Goal: Task Accomplishment & Management: Manage account settings

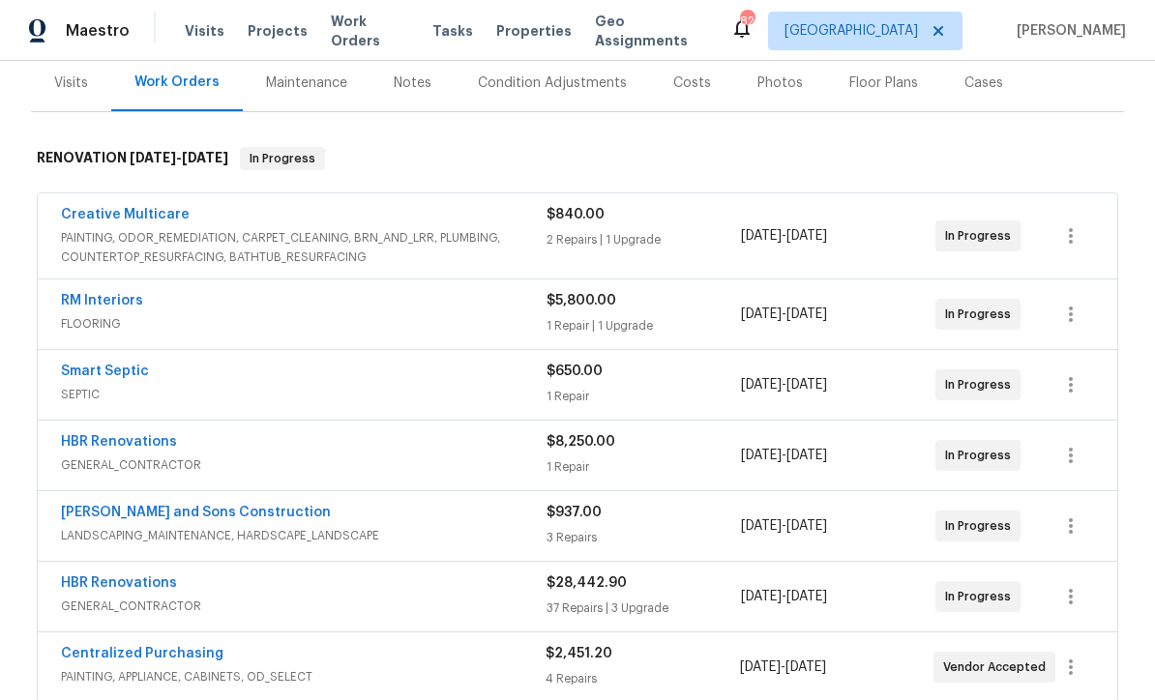
scroll to position [241, 0]
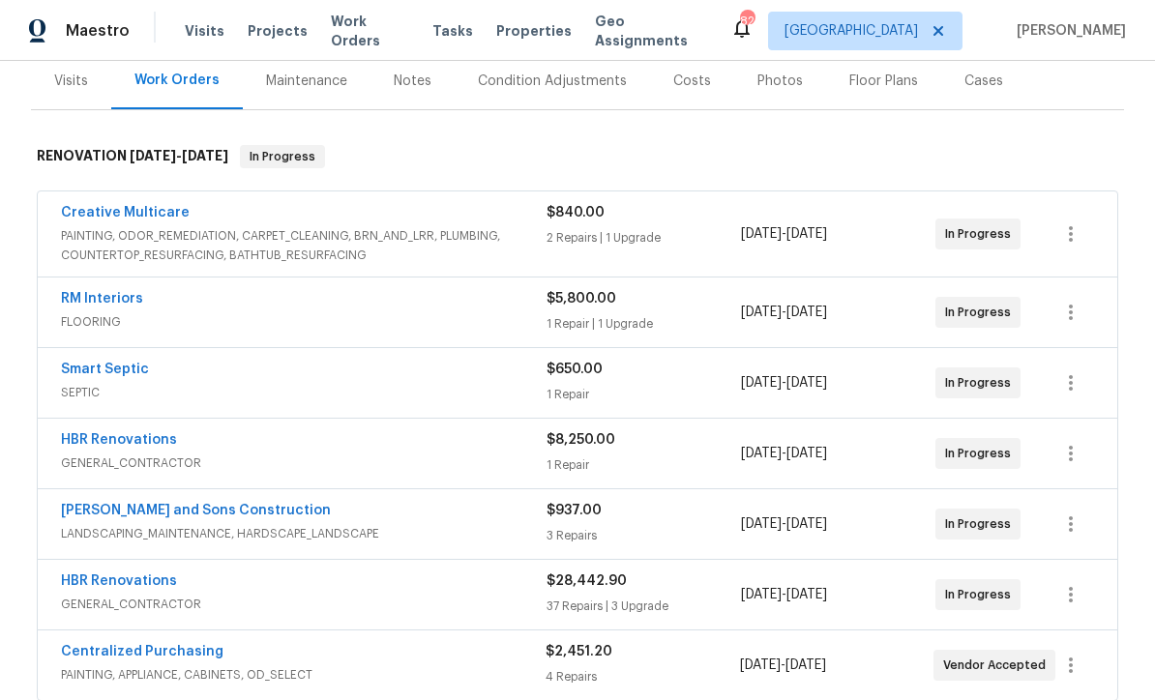
click at [144, 504] on link "[PERSON_NAME] and Sons Construction" at bounding box center [196, 511] width 270 height 14
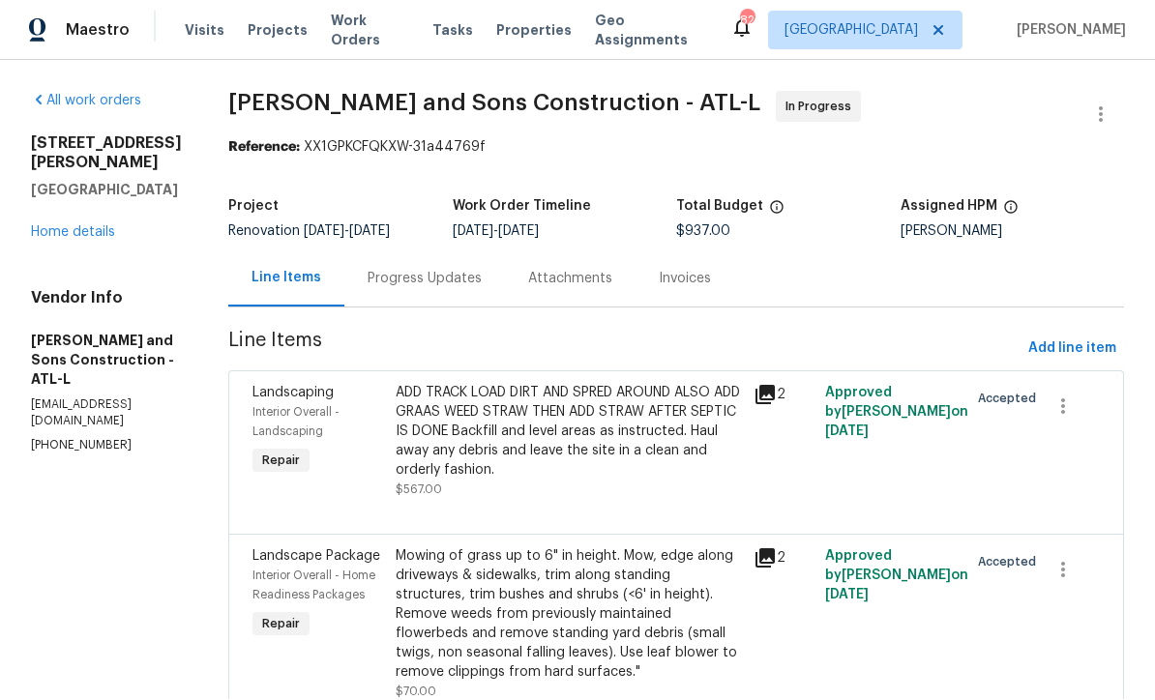
scroll to position [1, 0]
click at [1081, 354] on span "Add line item" at bounding box center [1072, 350] width 88 height 24
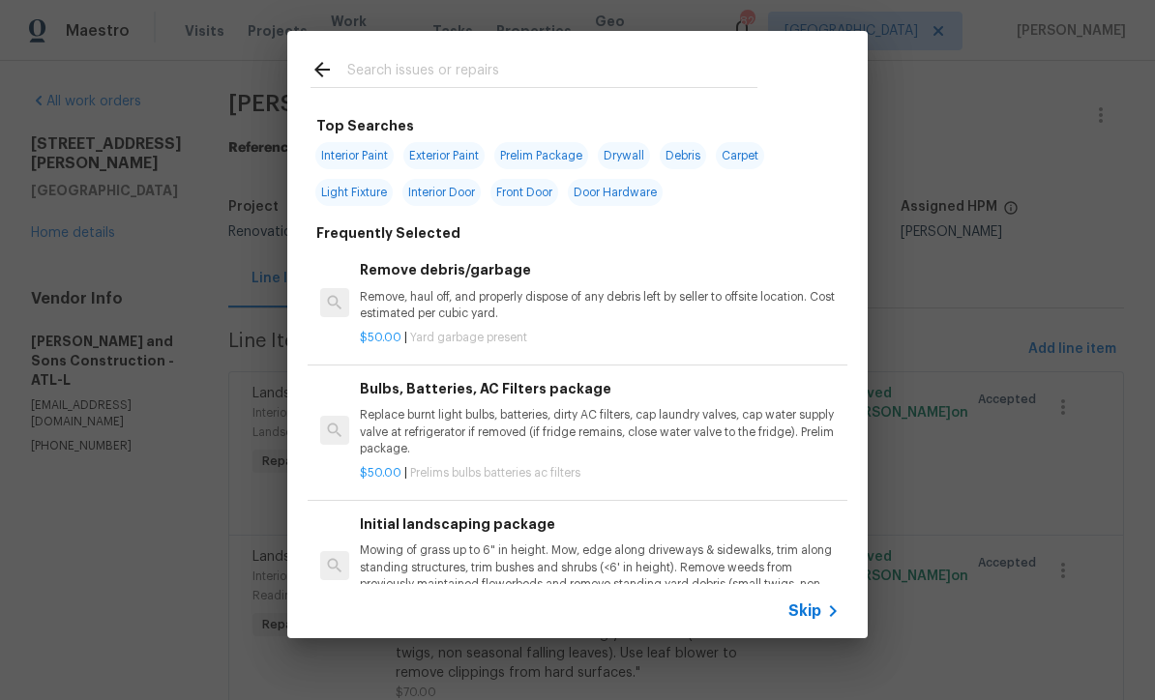
click at [818, 620] on span "Skip" at bounding box center [804, 611] width 33 height 19
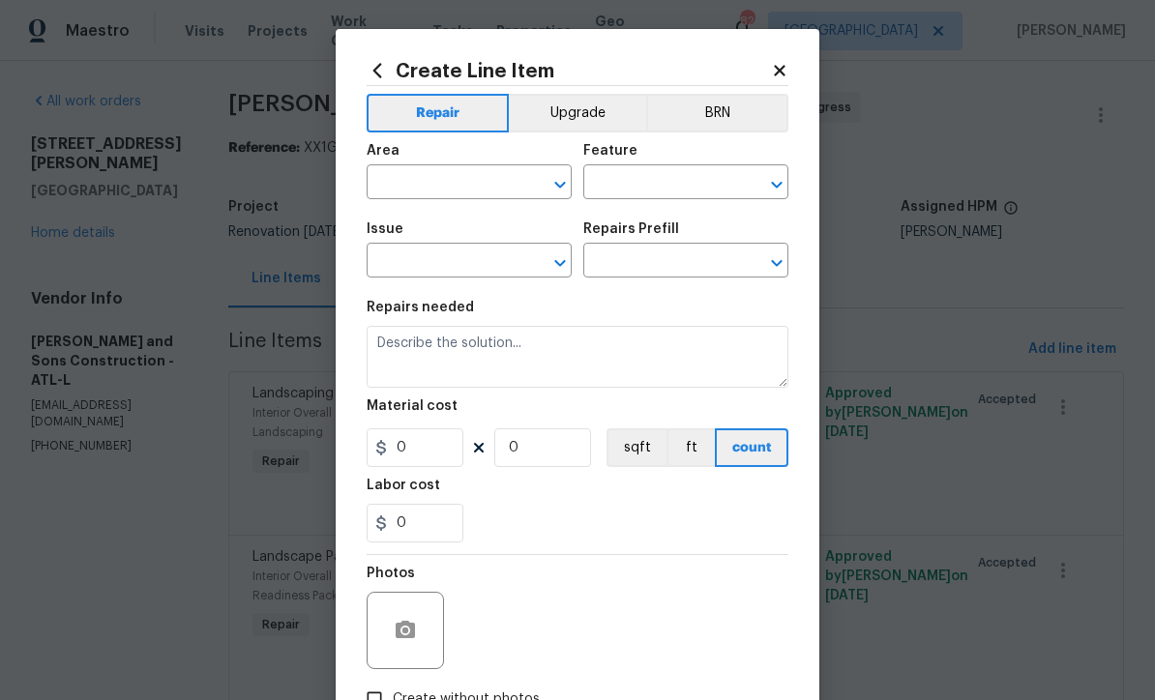
click at [398, 182] on input "text" at bounding box center [442, 184] width 151 height 30
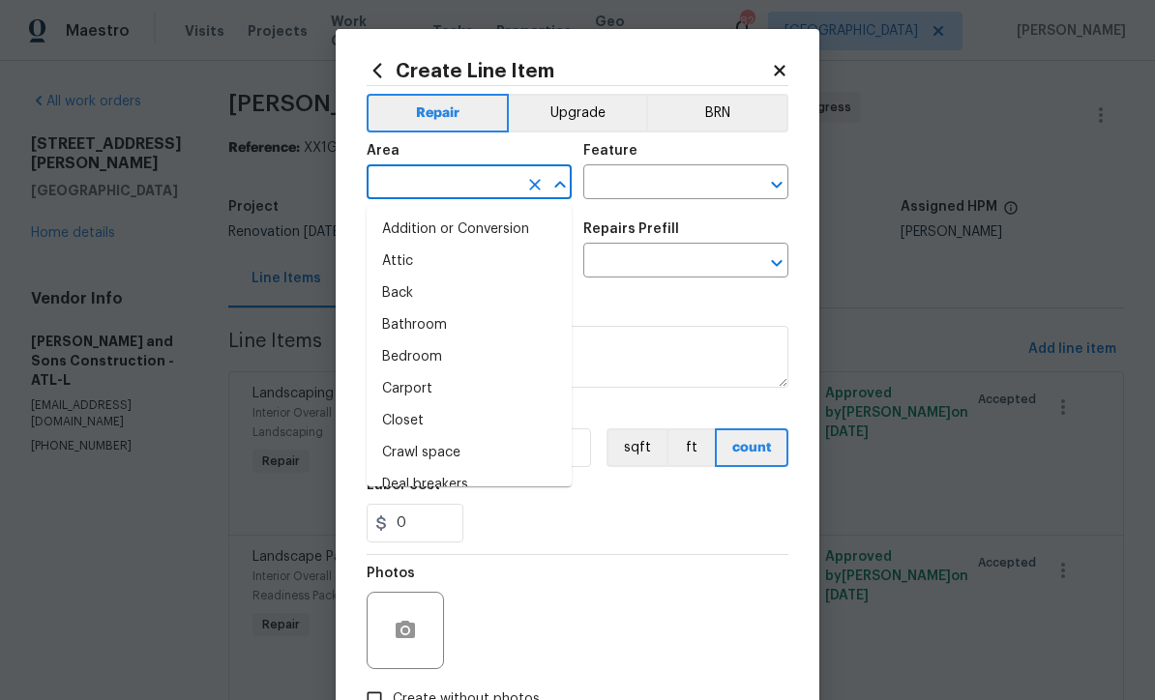
scroll to position [0, 0]
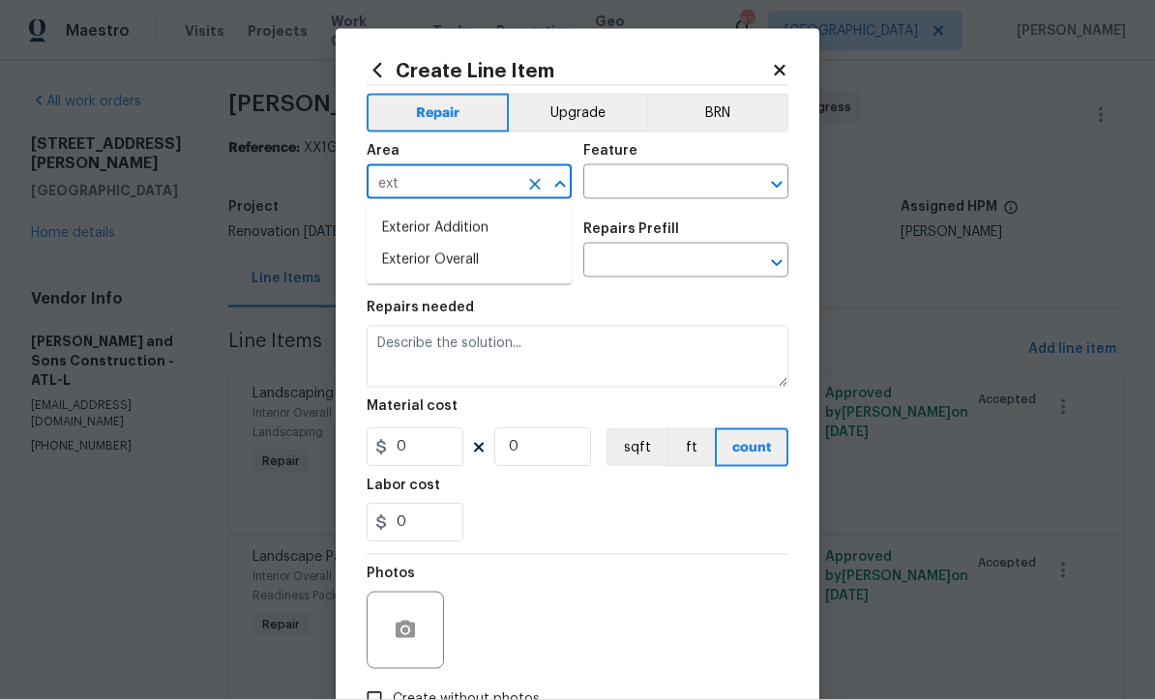
click at [417, 266] on li "Exterior Overall" at bounding box center [469, 261] width 205 height 32
type input "Exterior Overall"
click at [608, 181] on input "text" at bounding box center [658, 184] width 151 height 30
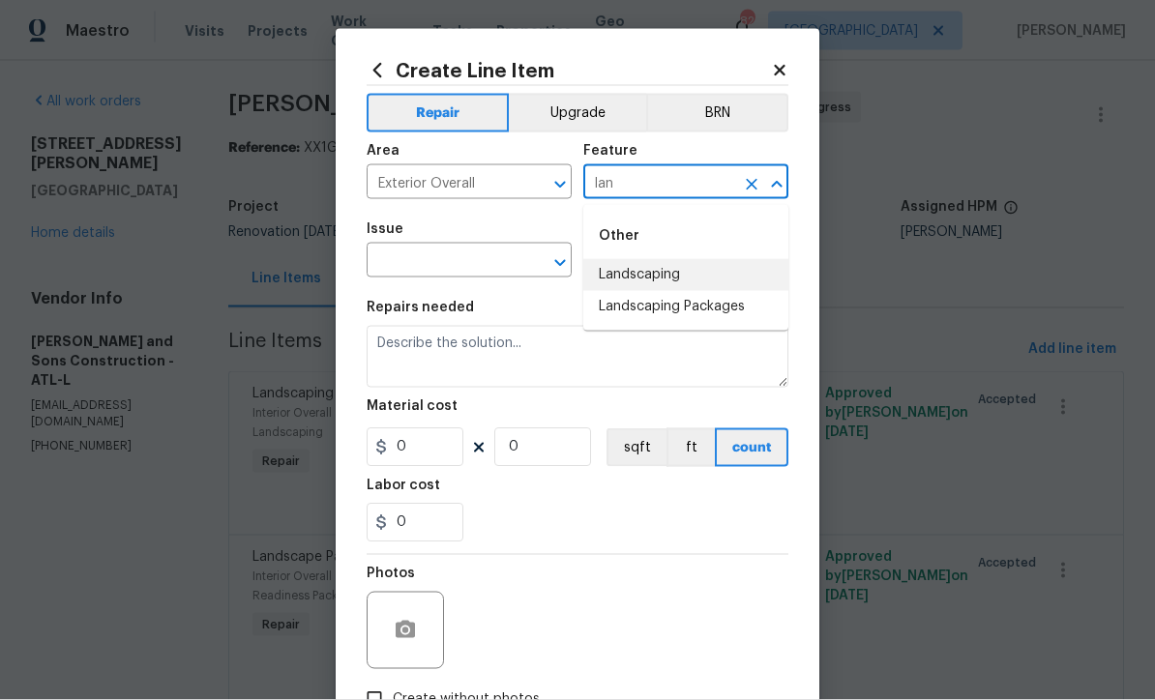
click at [638, 276] on li "Landscaping" at bounding box center [685, 275] width 205 height 32
type input "Landscaping"
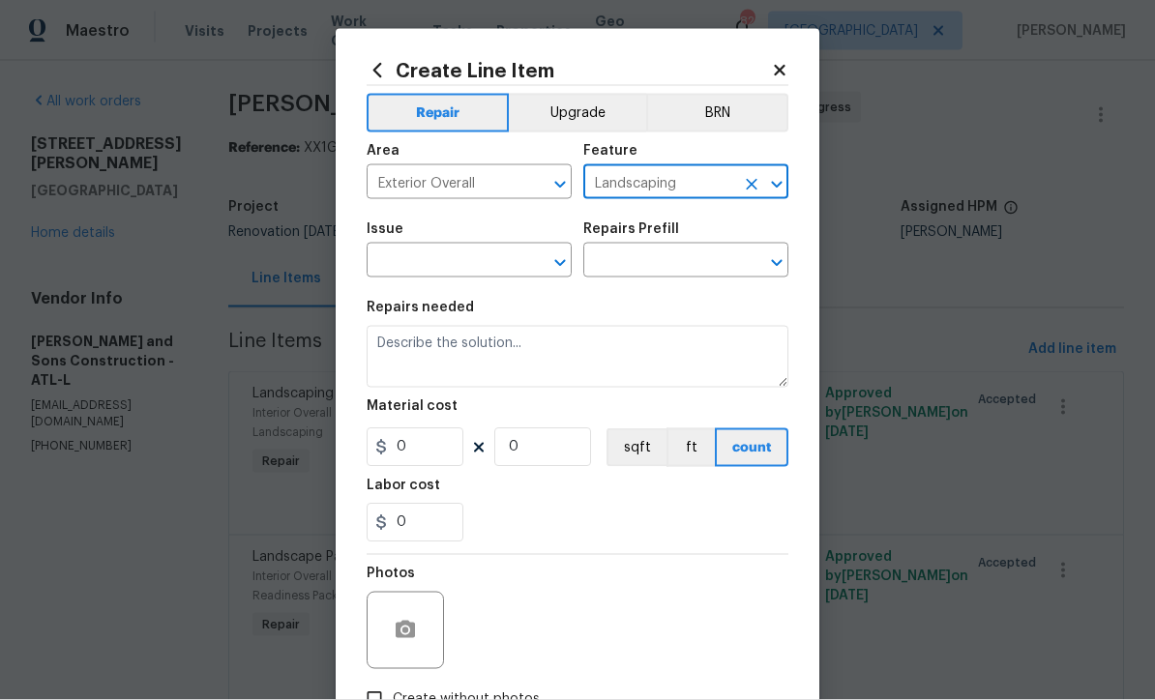
click at [436, 264] on input "text" at bounding box center [442, 263] width 151 height 30
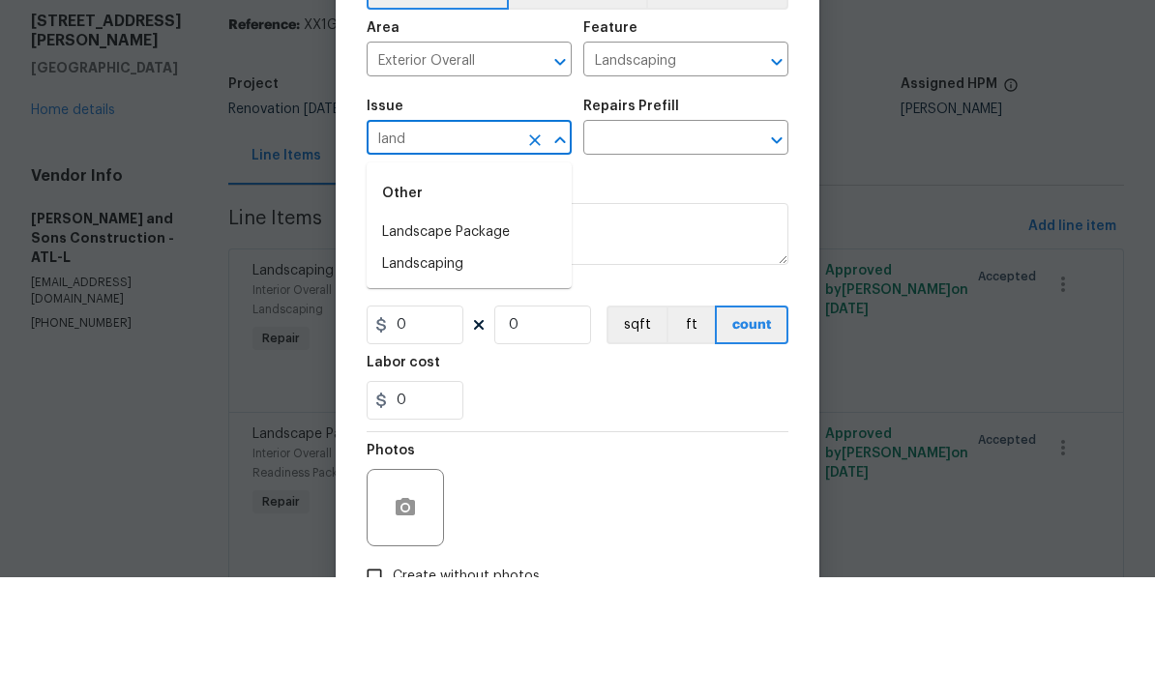
click at [414, 371] on li "Landscaping" at bounding box center [469, 387] width 205 height 32
type input "Landscaping"
click at [614, 248] on input "text" at bounding box center [658, 263] width 151 height 30
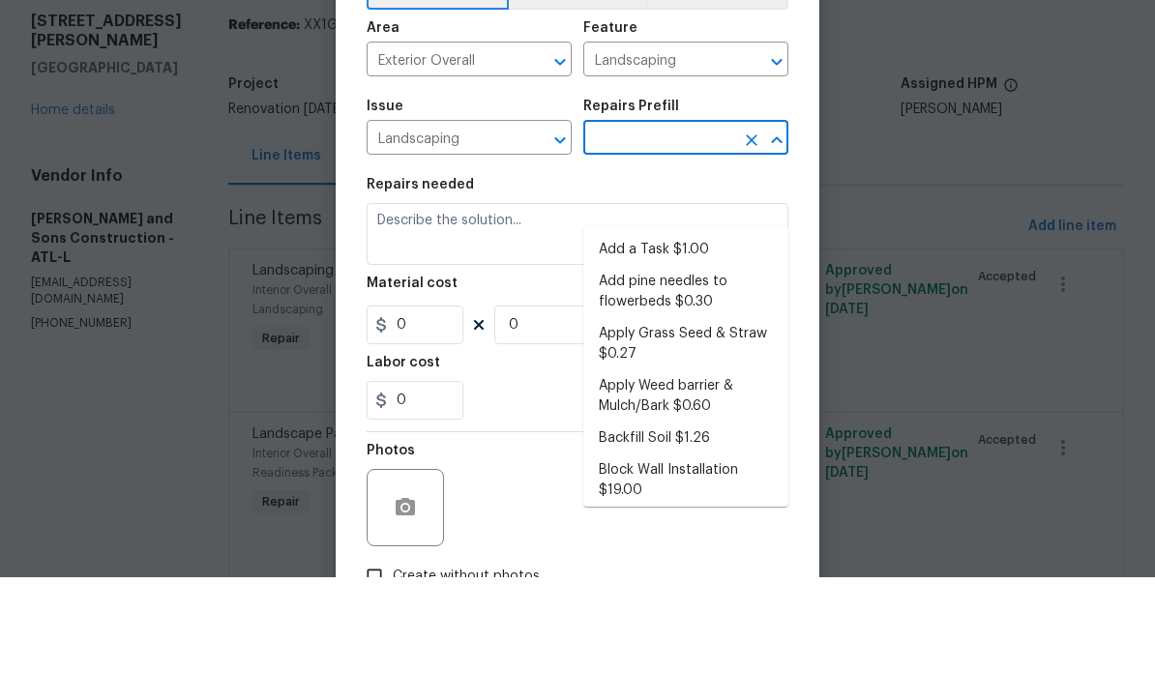
scroll to position [64, 0]
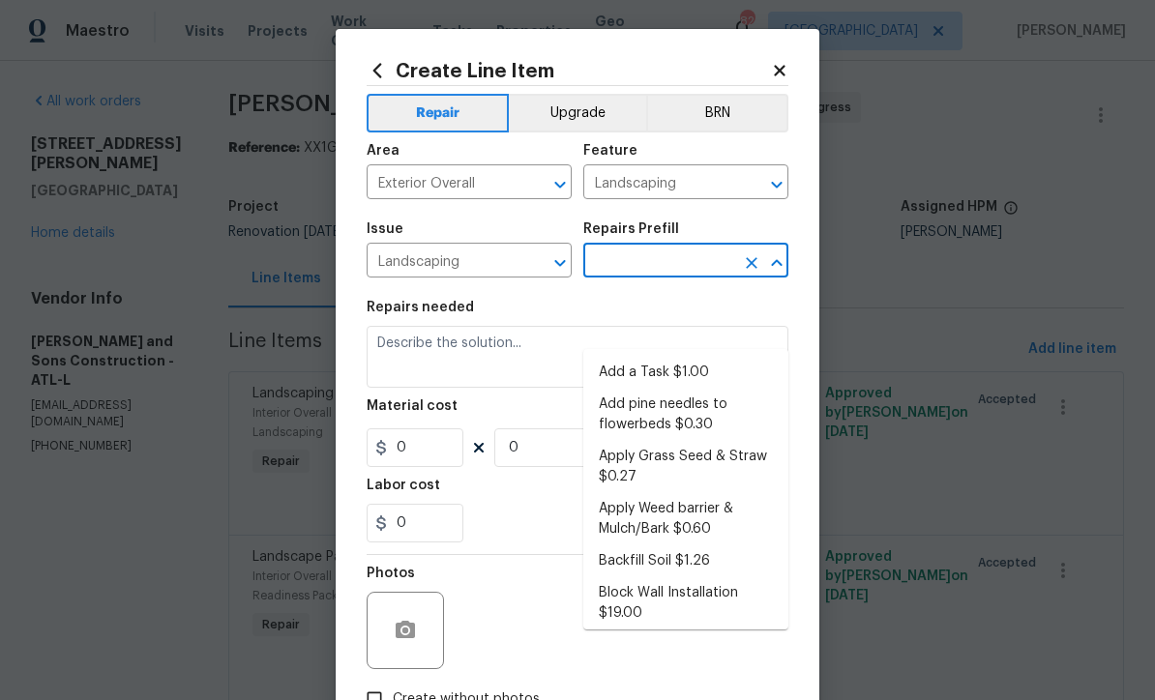
click at [631, 545] on li "Backfill Soil $1.26" at bounding box center [685, 561] width 205 height 32
type input "Backfill Soil $1.26"
type textarea "Backfill and level areas as instructed. Haul away any debris and leave the site…"
type input "1"
type input "1.26"
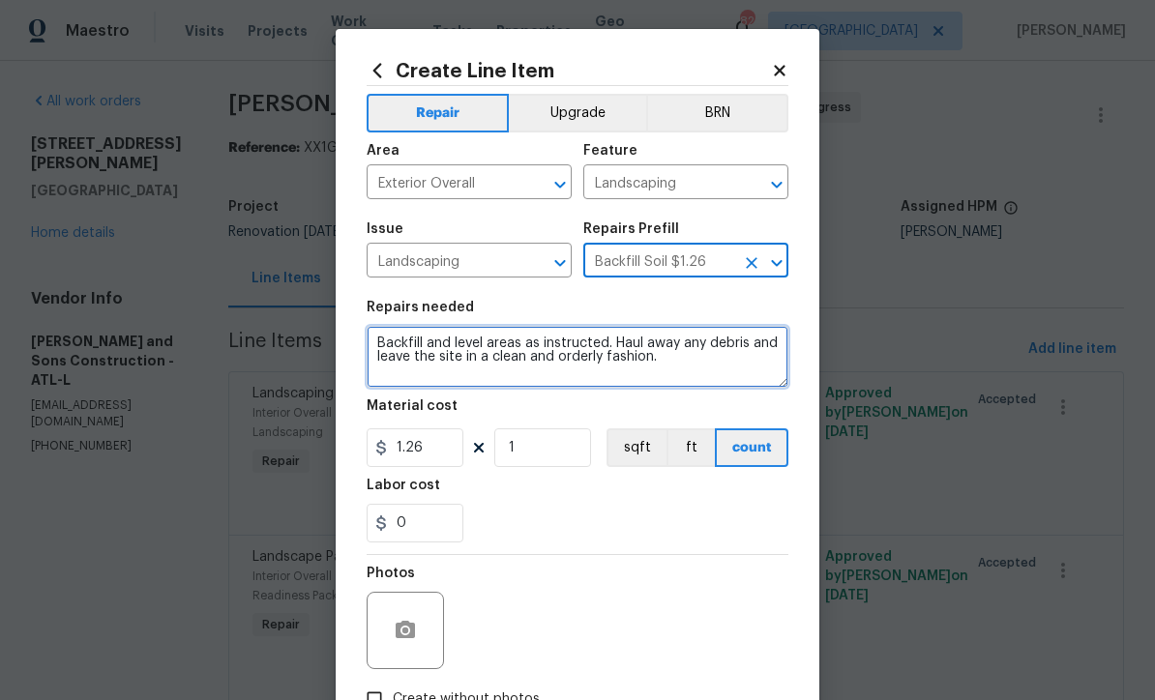
click at [370, 341] on textarea "Backfill and level areas as instructed. Haul away any debris and leave the site…" at bounding box center [578, 357] width 422 height 62
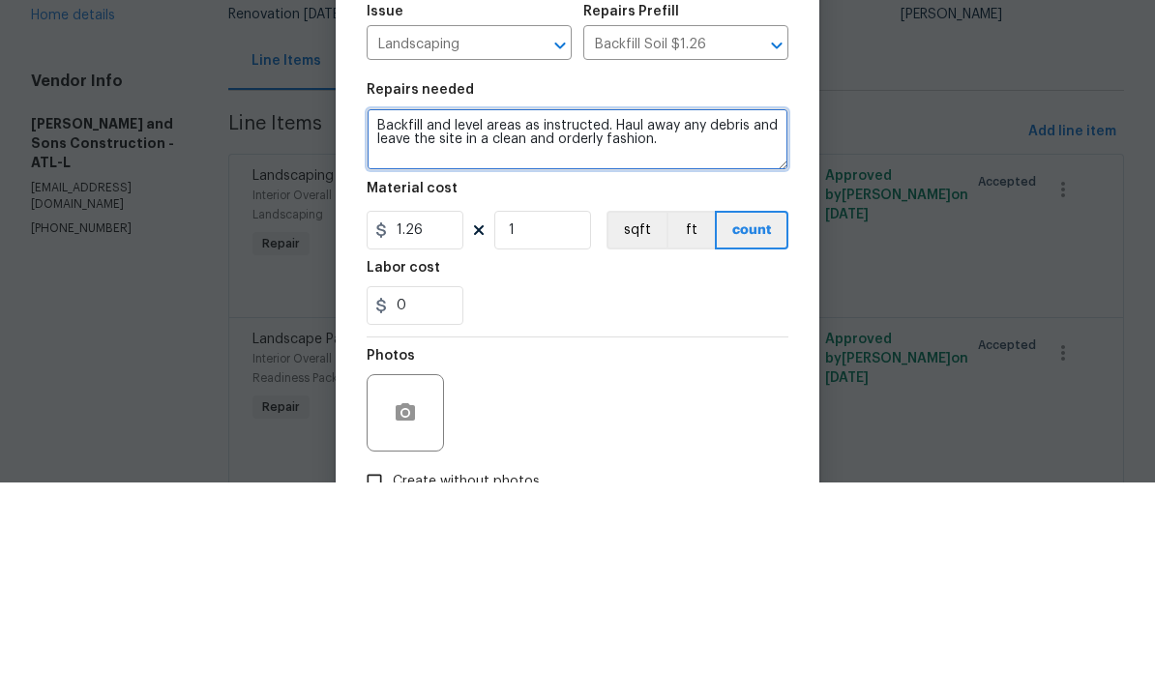
click at [399, 326] on textarea "Backfill and level areas as instructed. Haul away any debris and leave the site…" at bounding box center [578, 357] width 422 height 62
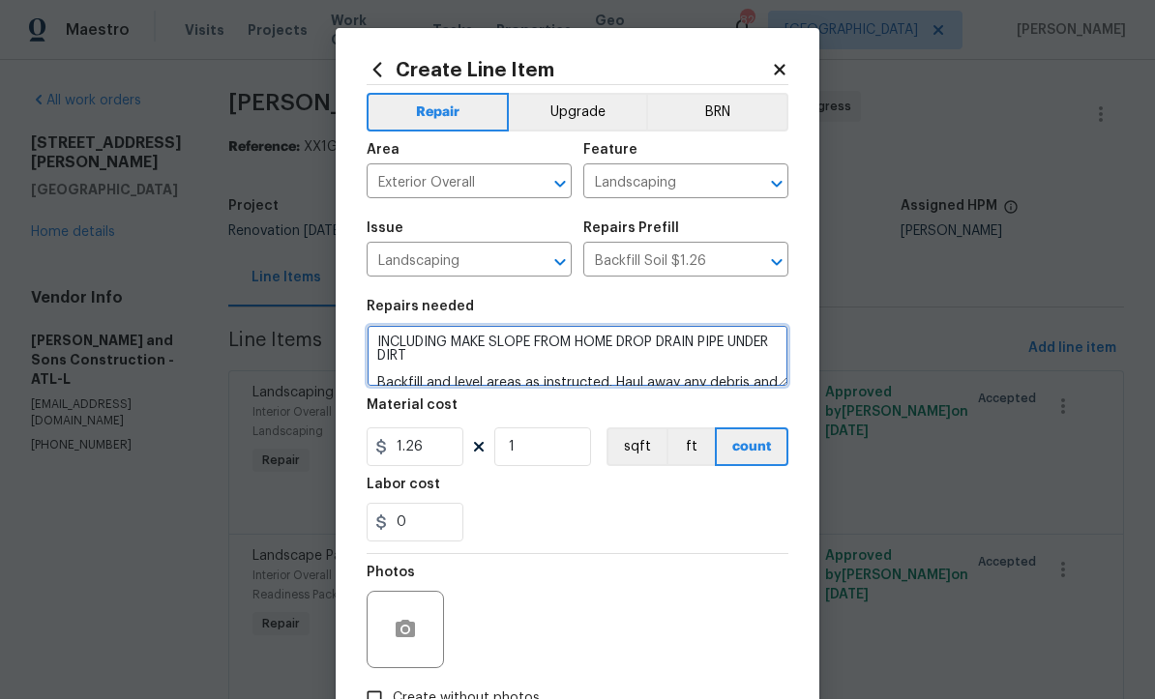
type textarea "INCLUDING MAKE SLOPE FROM HOME DROP DRAIN PIPE UNDER DIRT Backfill and level ar…"
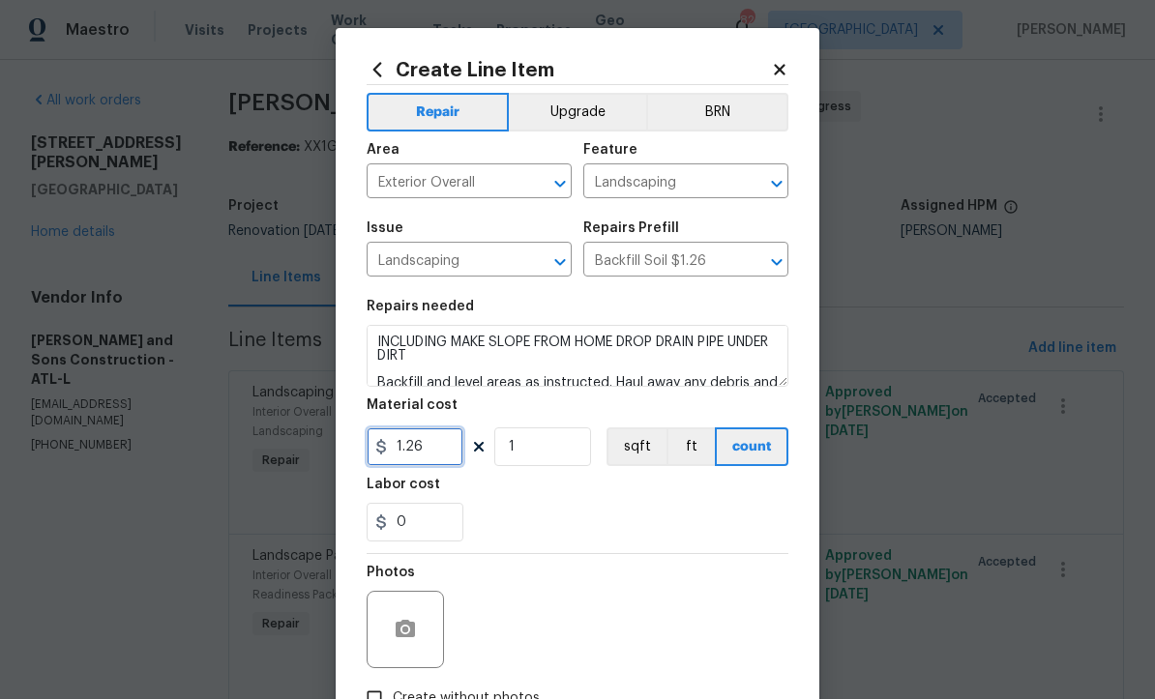
click at [433, 456] on input "1.26" at bounding box center [415, 447] width 97 height 39
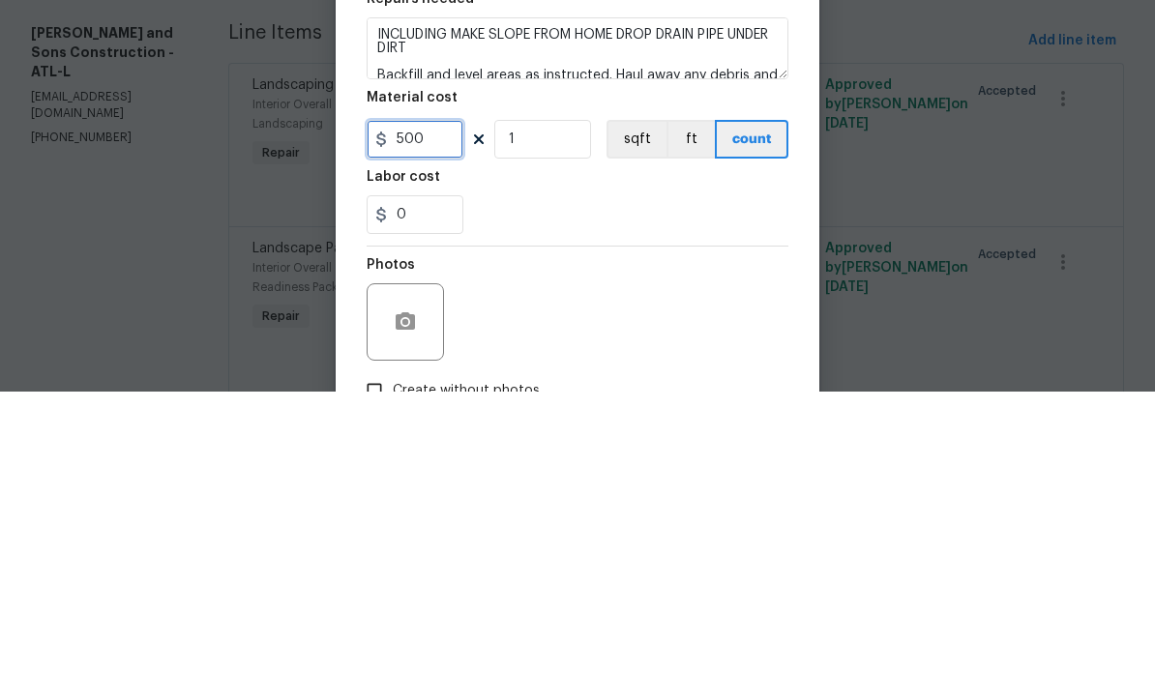
type input "500"
click at [525, 479] on div "Labor cost" at bounding box center [578, 491] width 422 height 25
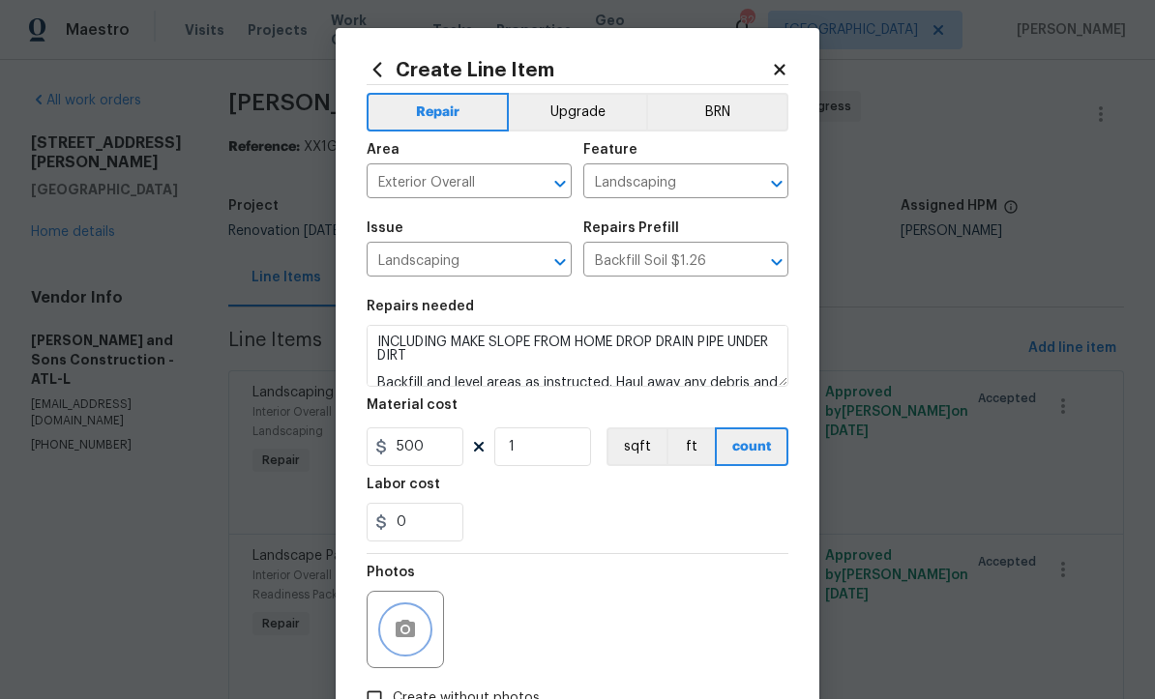
click at [396, 619] on button "button" at bounding box center [405, 630] width 46 height 46
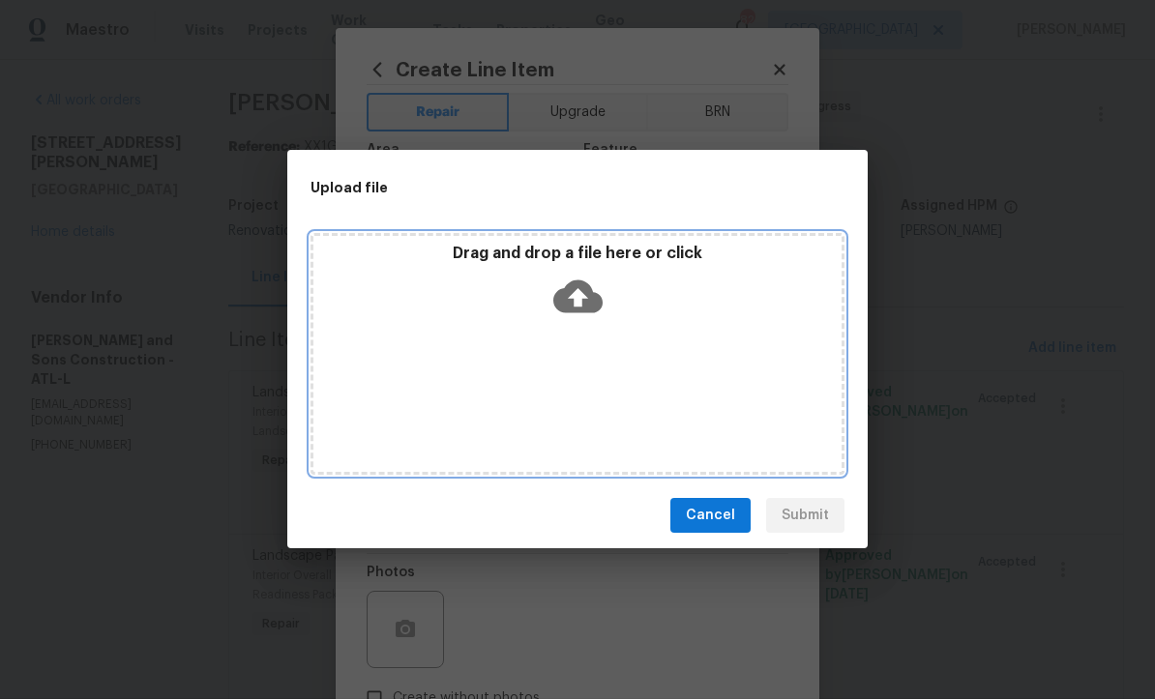
click at [571, 298] on icon at bounding box center [577, 297] width 49 height 49
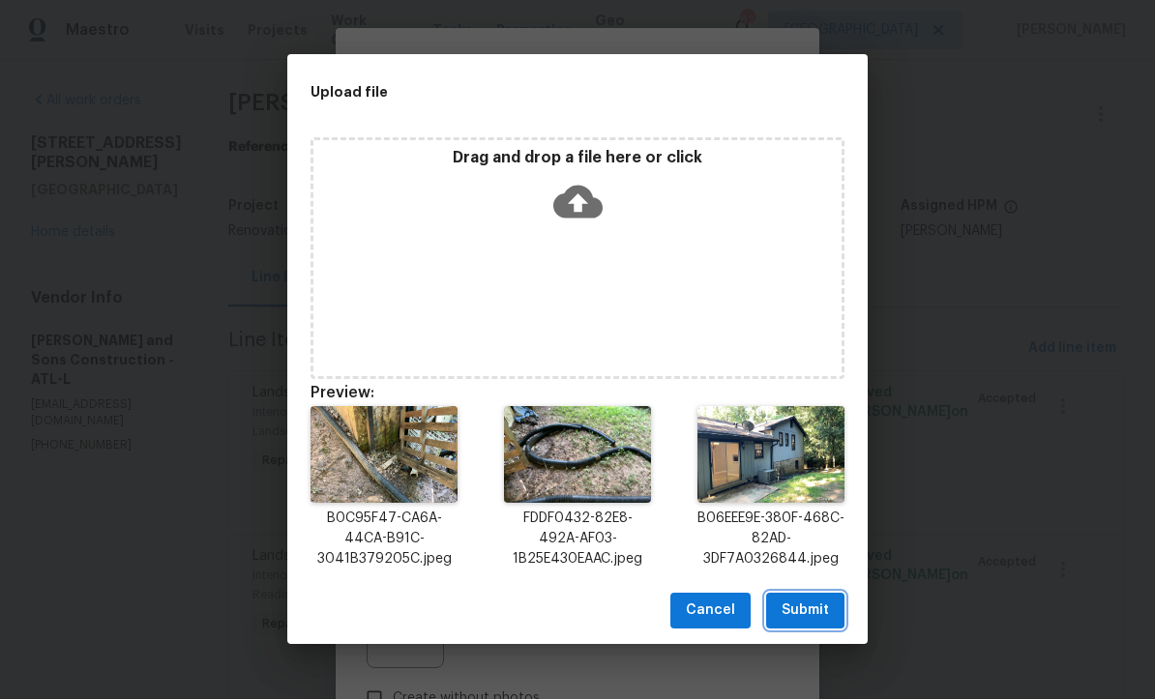
click at [805, 611] on span "Submit" at bounding box center [804, 612] width 47 height 24
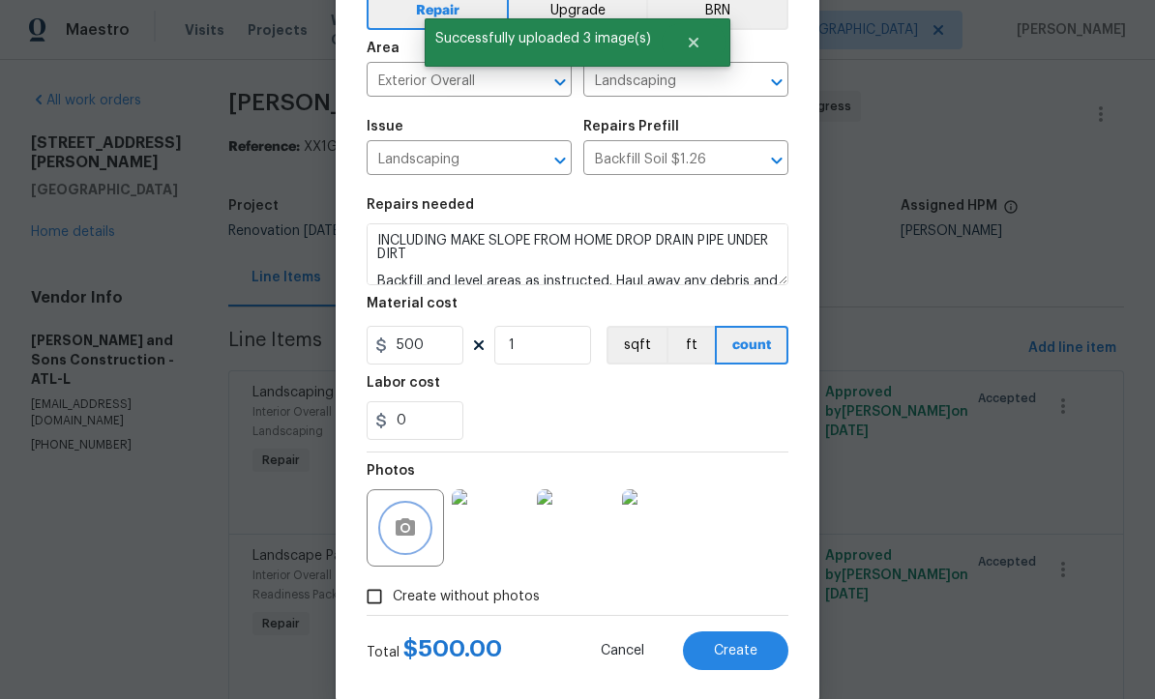
scroll to position [130, 0]
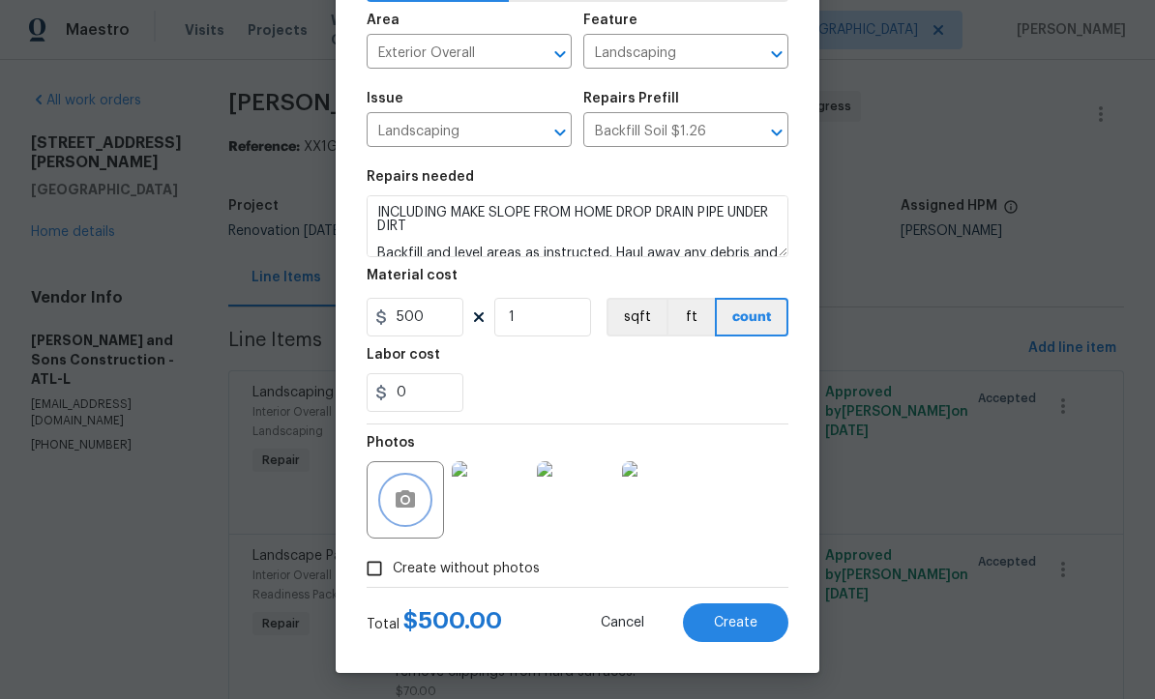
click at [408, 507] on icon "button" at bounding box center [405, 500] width 23 height 23
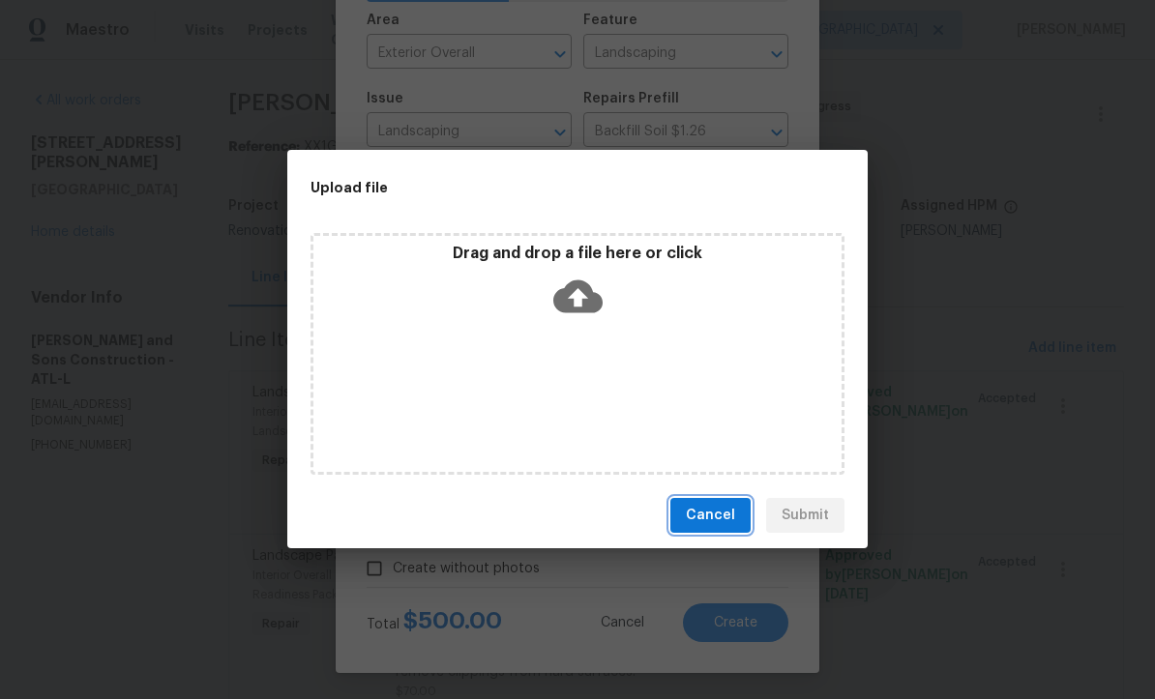
click at [712, 525] on span "Cancel" at bounding box center [710, 517] width 49 height 24
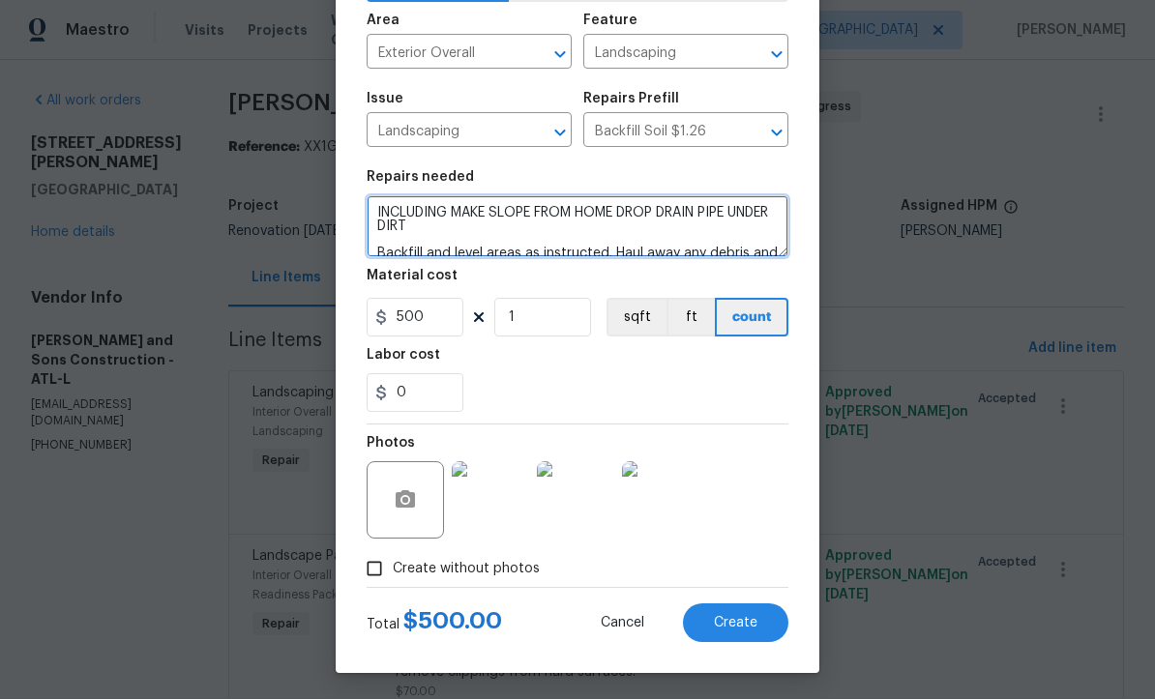
click at [455, 216] on textarea "INCLUDING MAKE SLOPE FROM HOME DROP DRAIN PIPE UNDER DIRT Backfill and level ar…" at bounding box center [578, 227] width 422 height 62
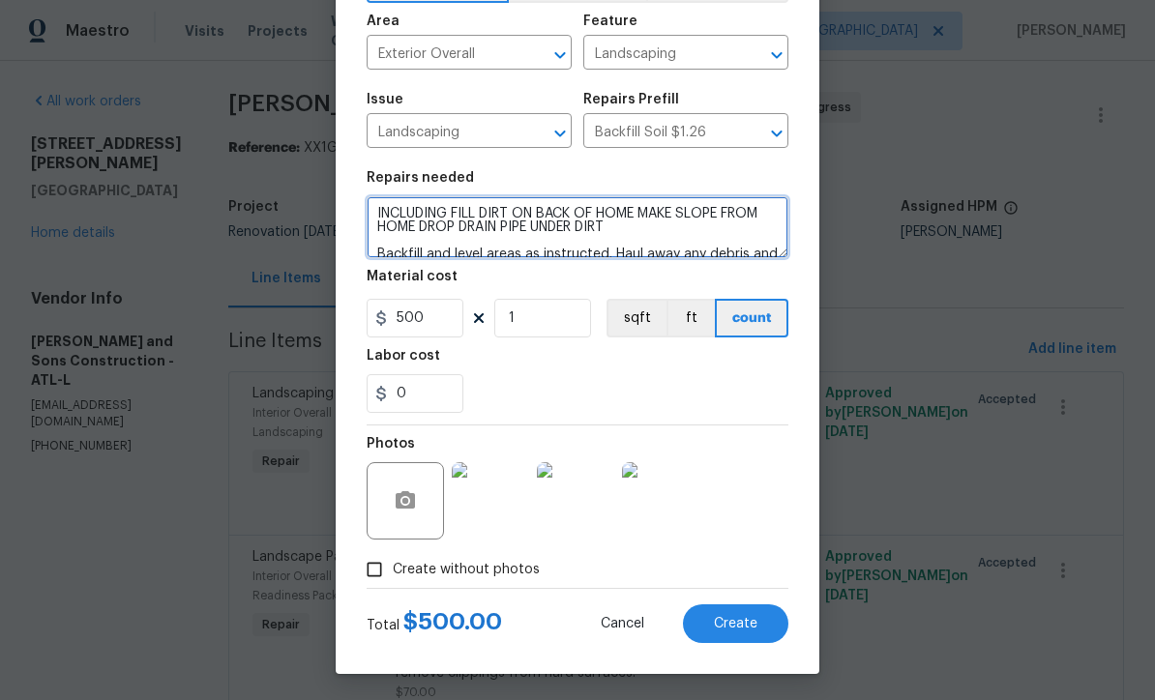
click at [729, 216] on textarea "INCLUDING FILL DIRT ON BACK OF HOME MAKE SLOPE FROM HOME DROP DRAIN PIPE UNDER …" at bounding box center [578, 227] width 422 height 62
type textarea "INCLUDING FILL DIRT ON BACK OF HOME MAKE SLOPE AWAY FROM HOME DROP DRAIN PIPE U…"
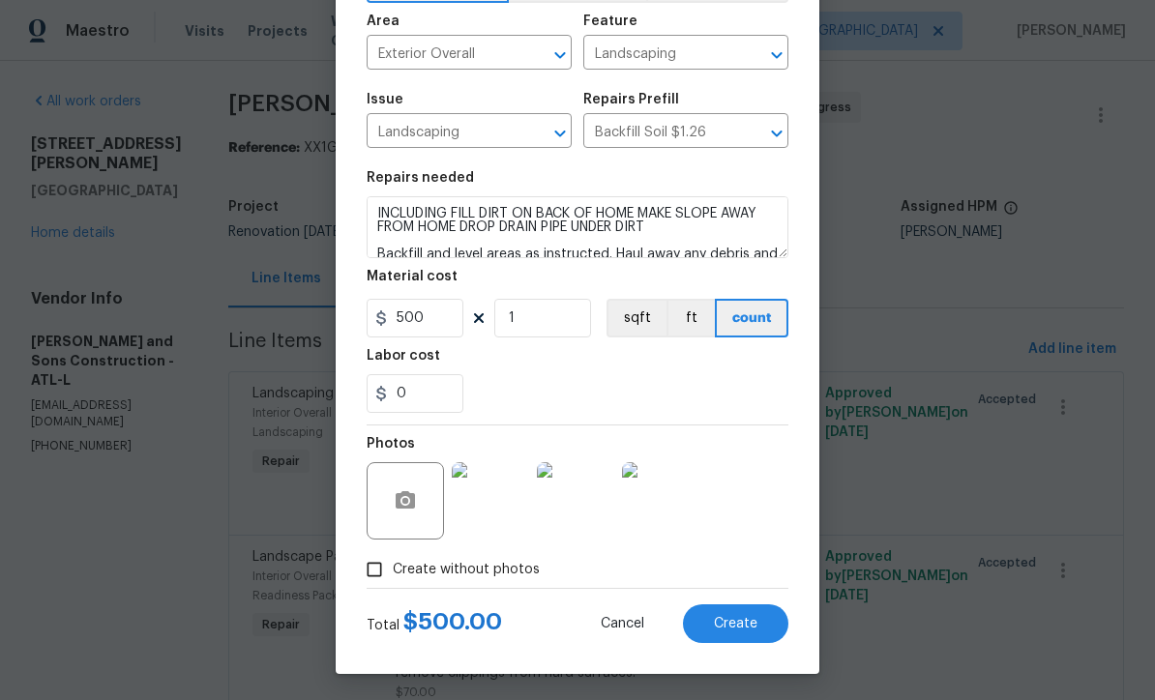
click at [735, 623] on span "Create" at bounding box center [736, 624] width 44 height 15
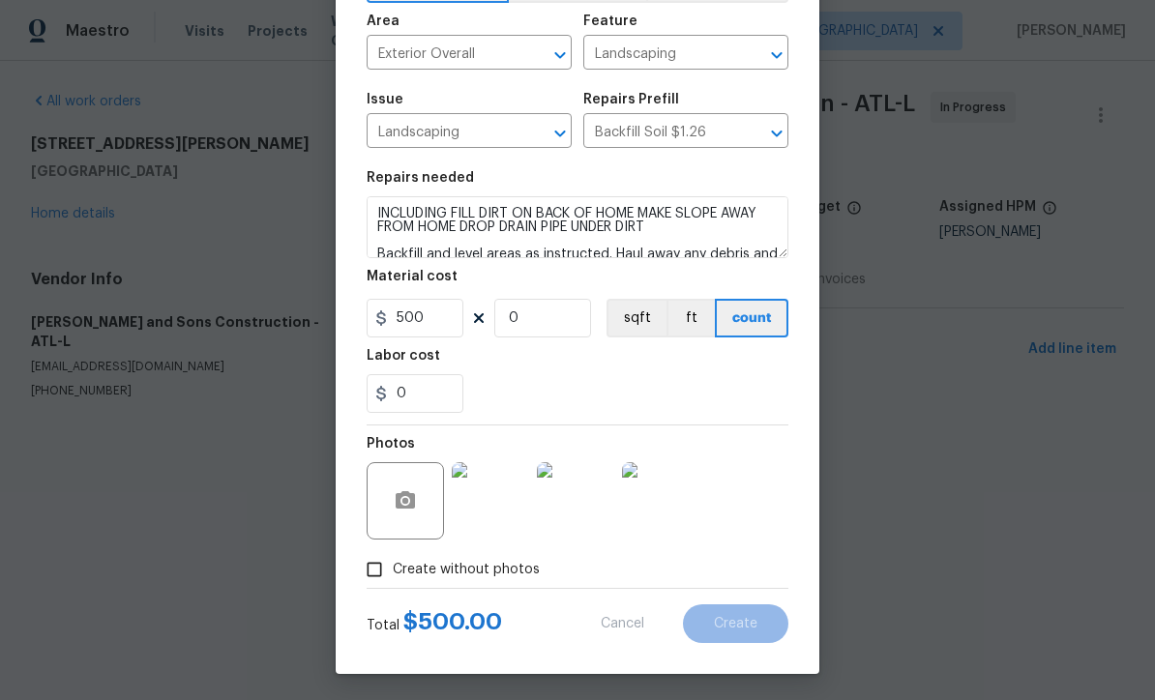
scroll to position [0, 0]
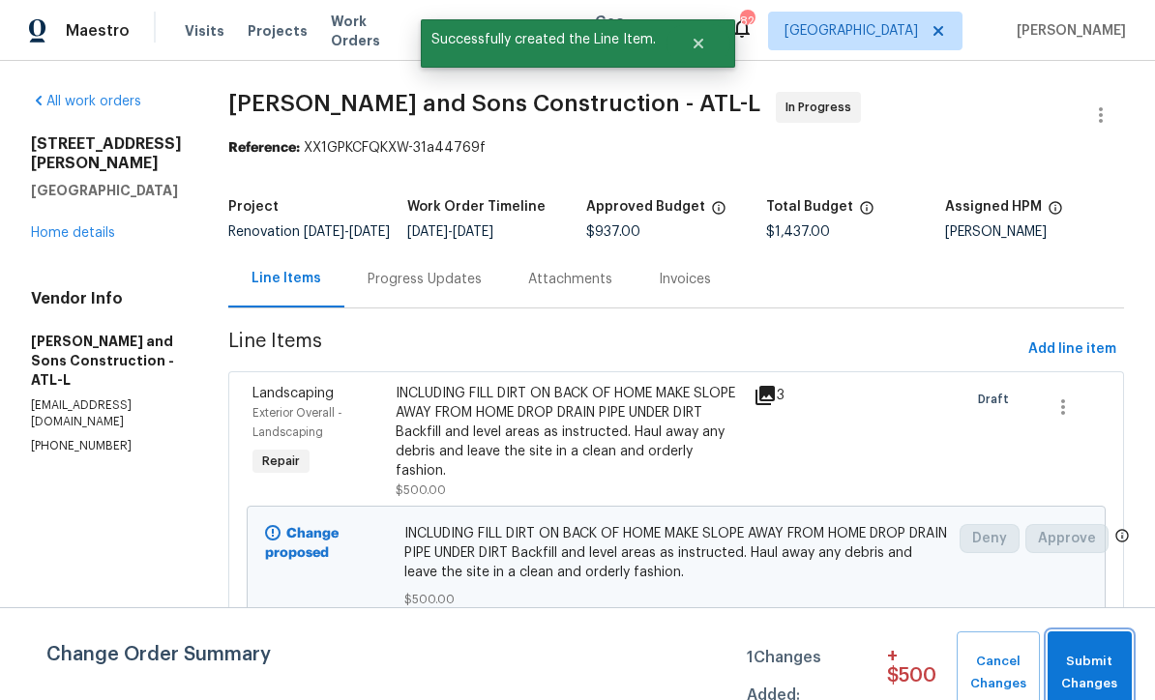
click at [1091, 660] on span "Submit Changes" at bounding box center [1089, 673] width 65 height 44
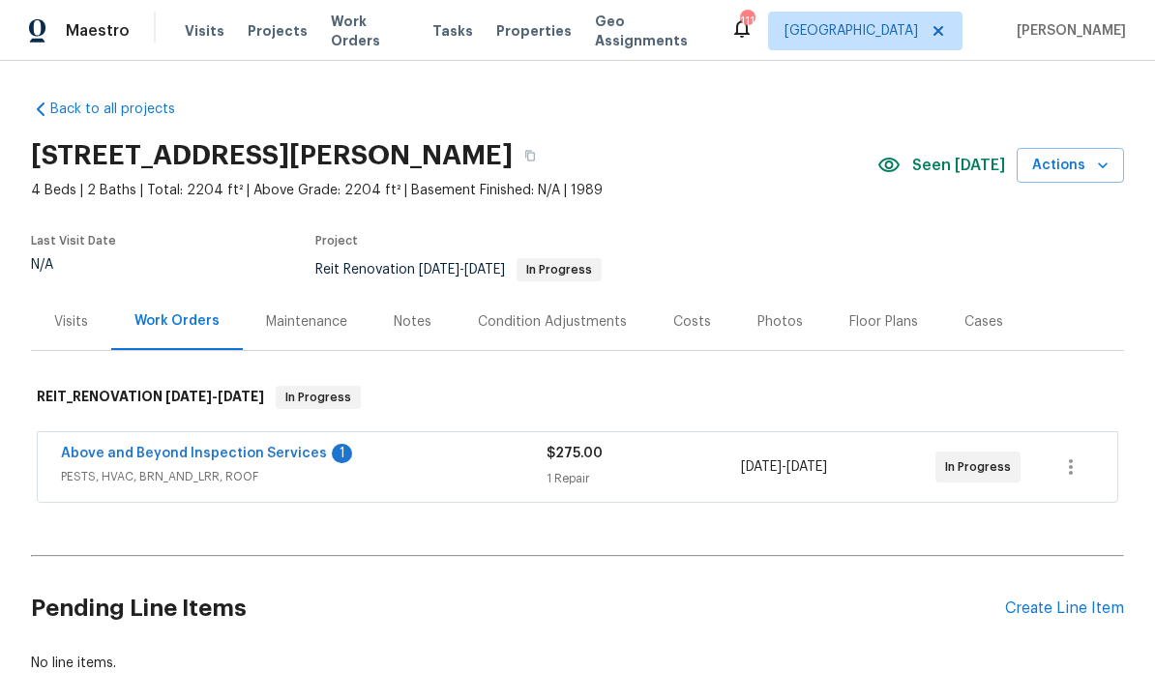
click at [180, 451] on link "Above and Beyond Inspection Services" at bounding box center [194, 454] width 266 height 14
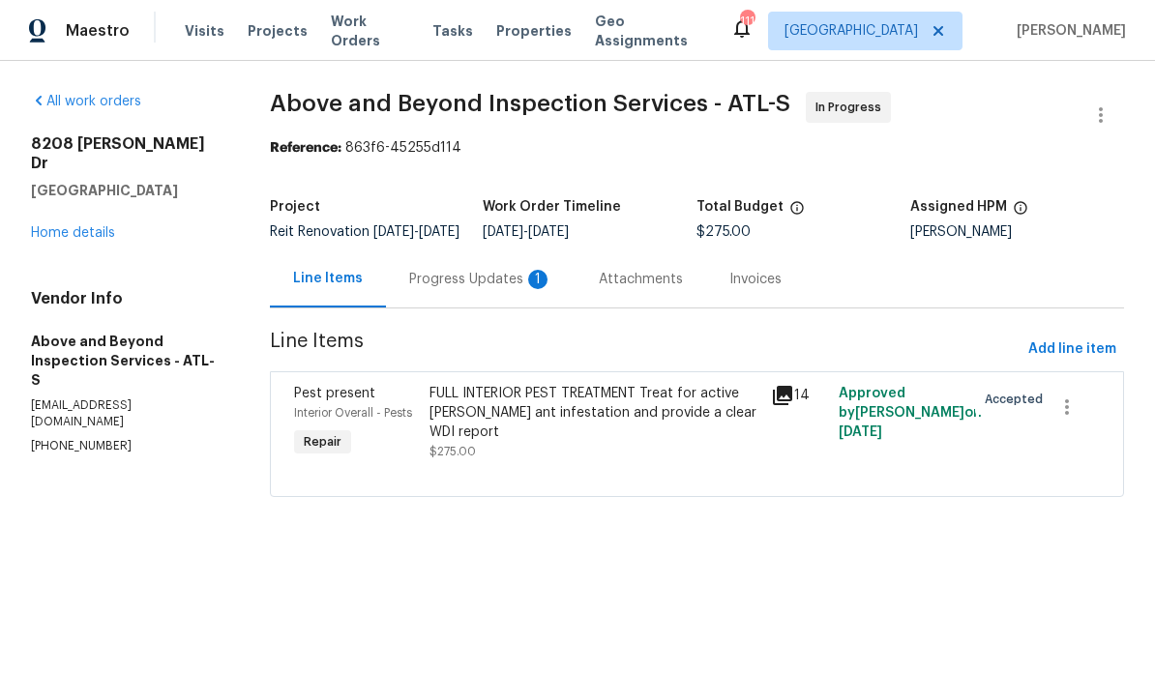
click at [464, 289] on div "Progress Updates 1" at bounding box center [480, 279] width 143 height 19
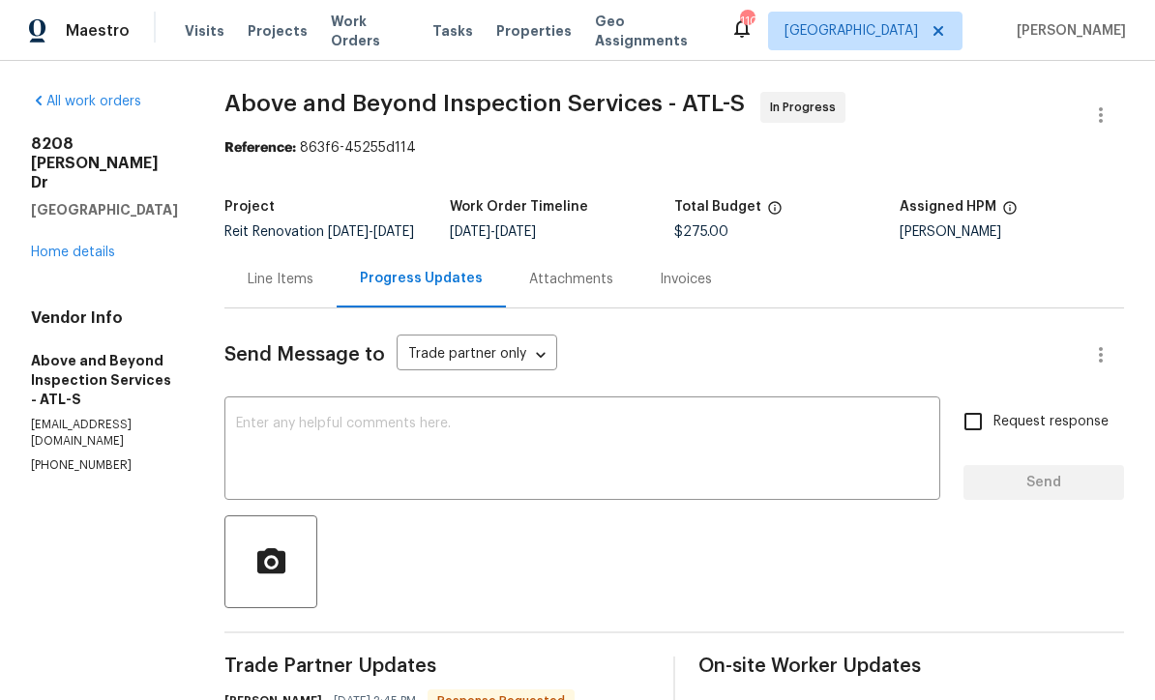
click at [311, 436] on textarea at bounding box center [582, 451] width 692 height 68
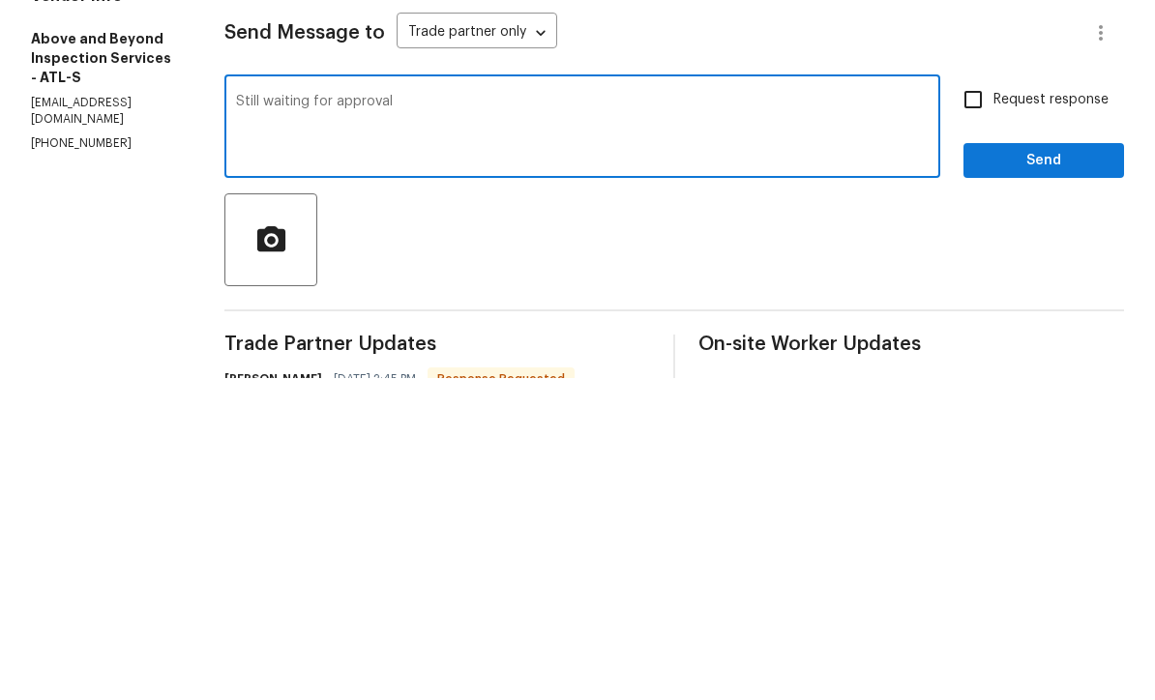
type textarea "Still waiting for approval"
click at [968, 401] on input "Request response" at bounding box center [973, 421] width 41 height 41
checkbox input "true"
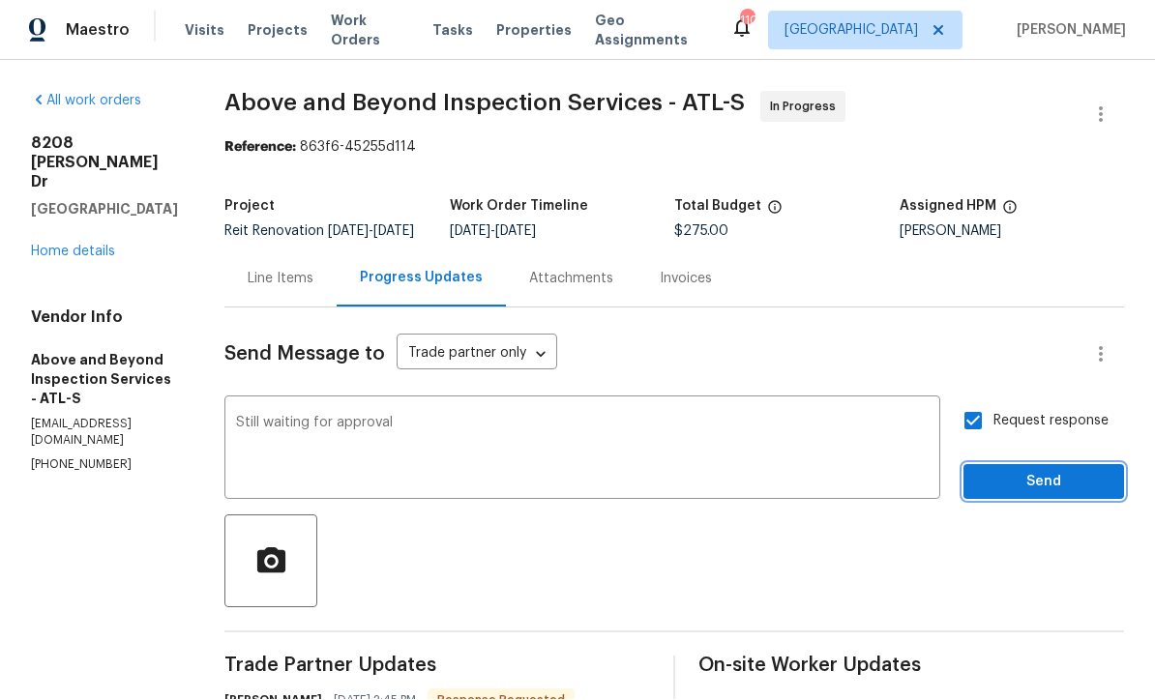
click at [1006, 471] on span "Send" at bounding box center [1044, 483] width 130 height 24
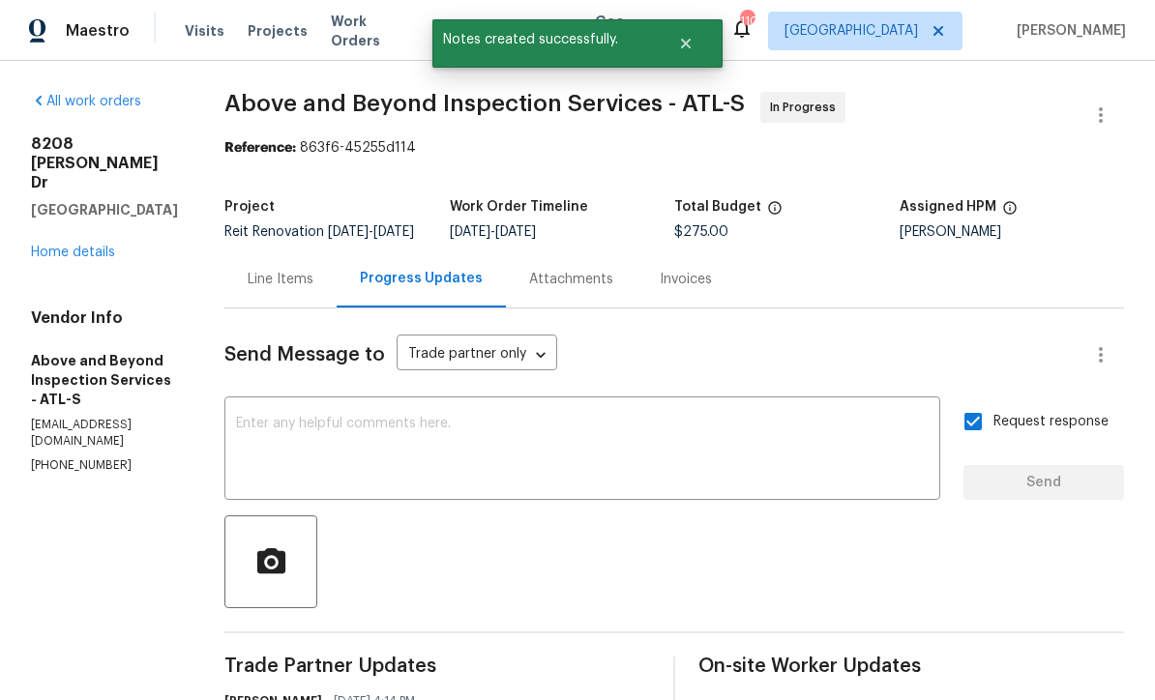
click at [67, 246] on link "Home details" at bounding box center [73, 253] width 84 height 14
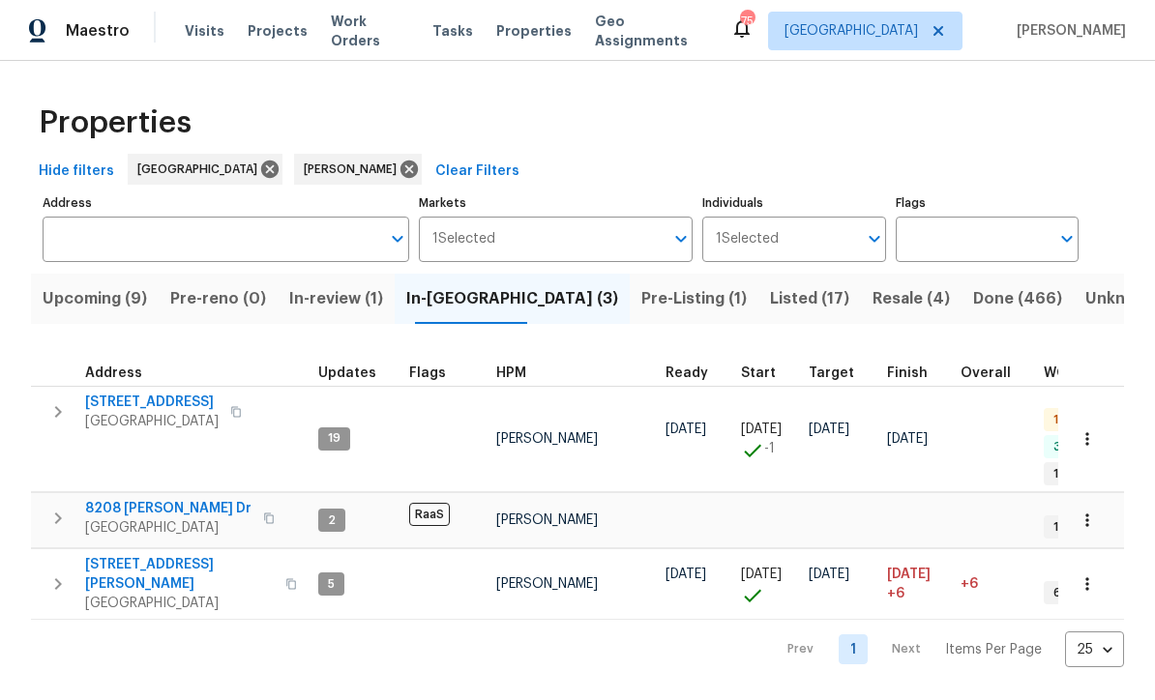
scroll to position [50, 0]
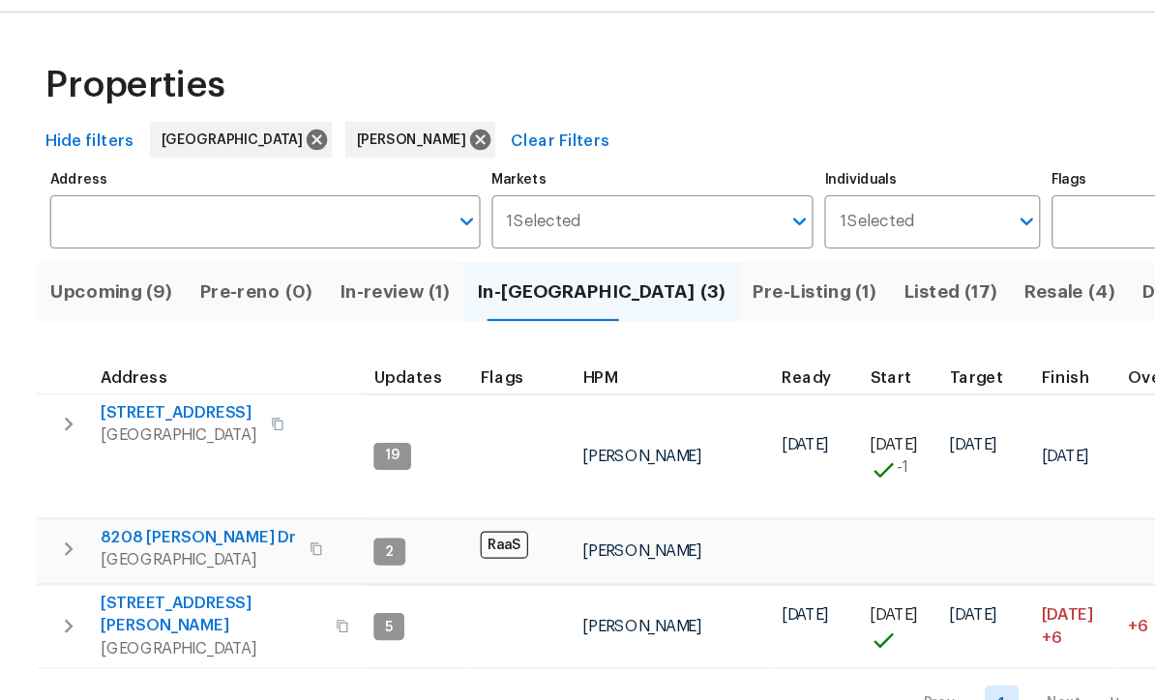
click at [770, 285] on span "Listed (17)" at bounding box center [809, 298] width 79 height 27
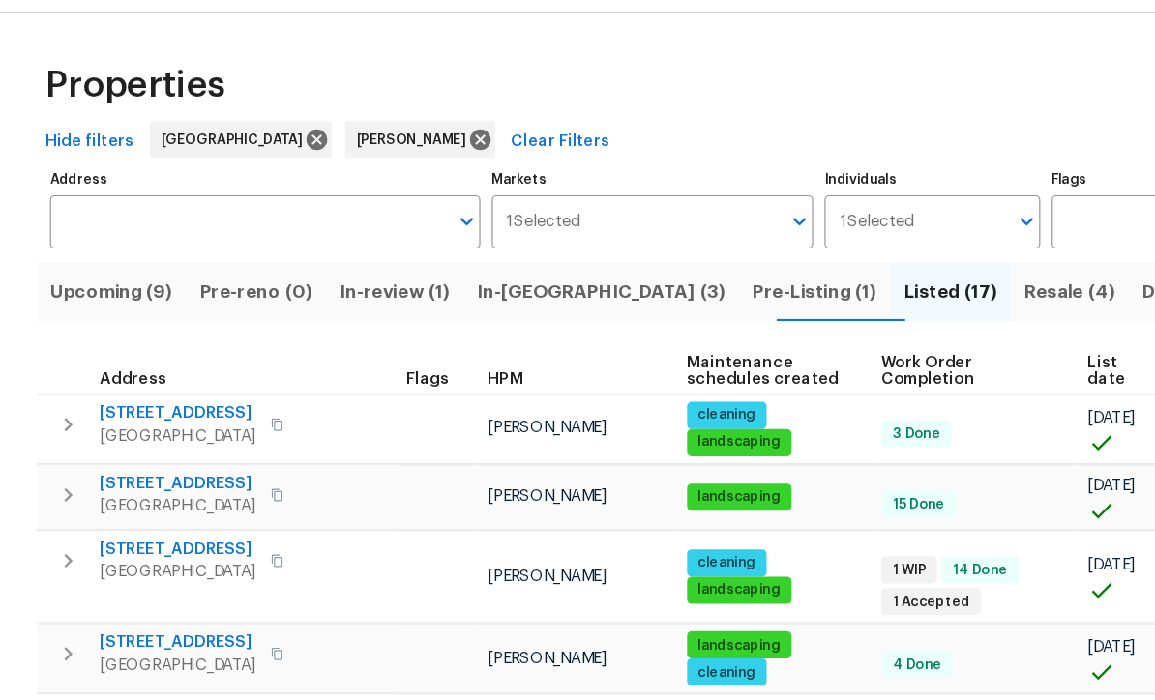
click at [147, 453] on span "3686 Sweetbriar Cir" at bounding box center [151, 462] width 133 height 19
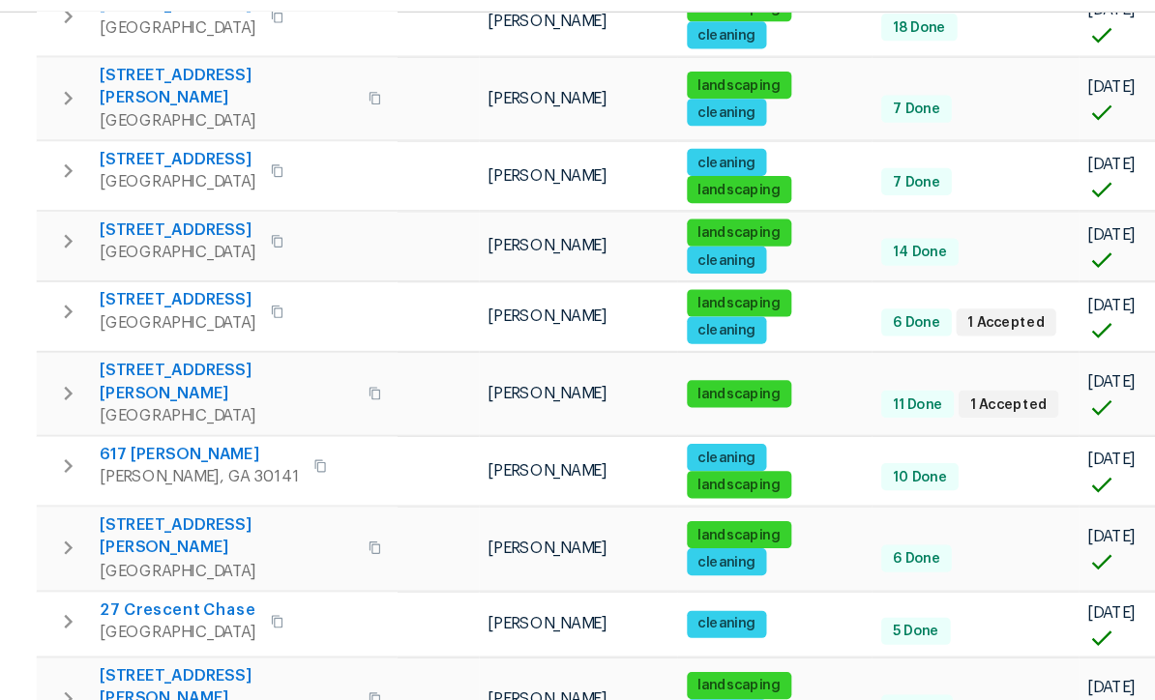
scroll to position [606, 0]
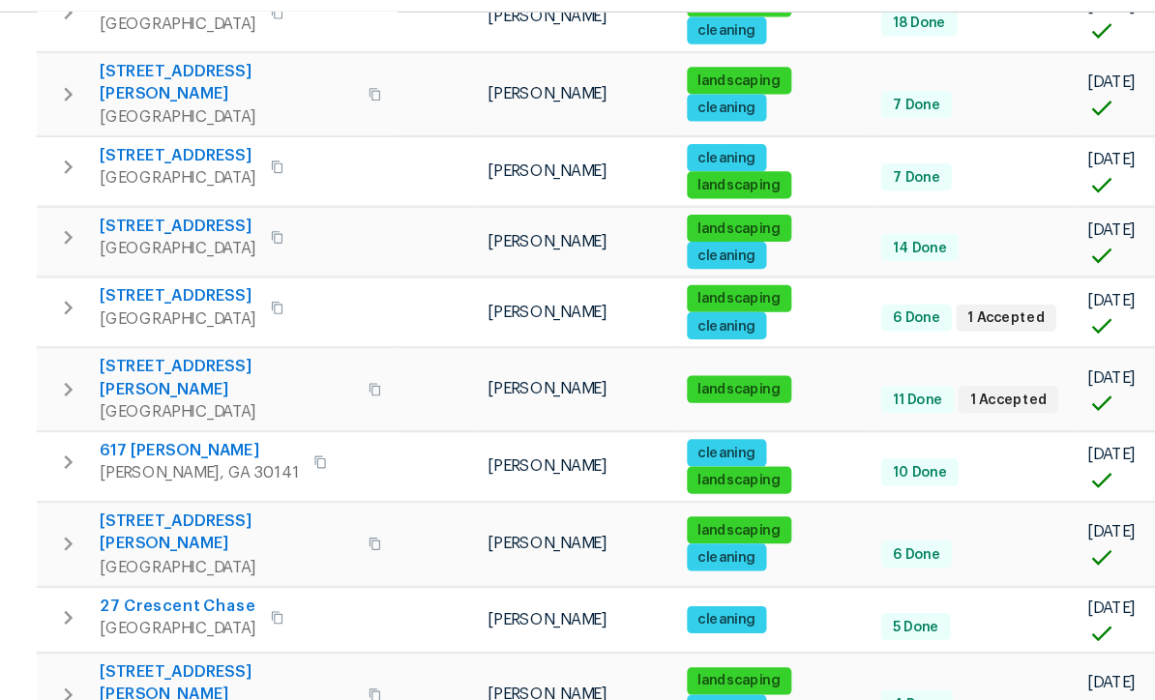
click at [135, 353] on span "17 Cedars Glen Pl" at bounding box center [193, 372] width 217 height 39
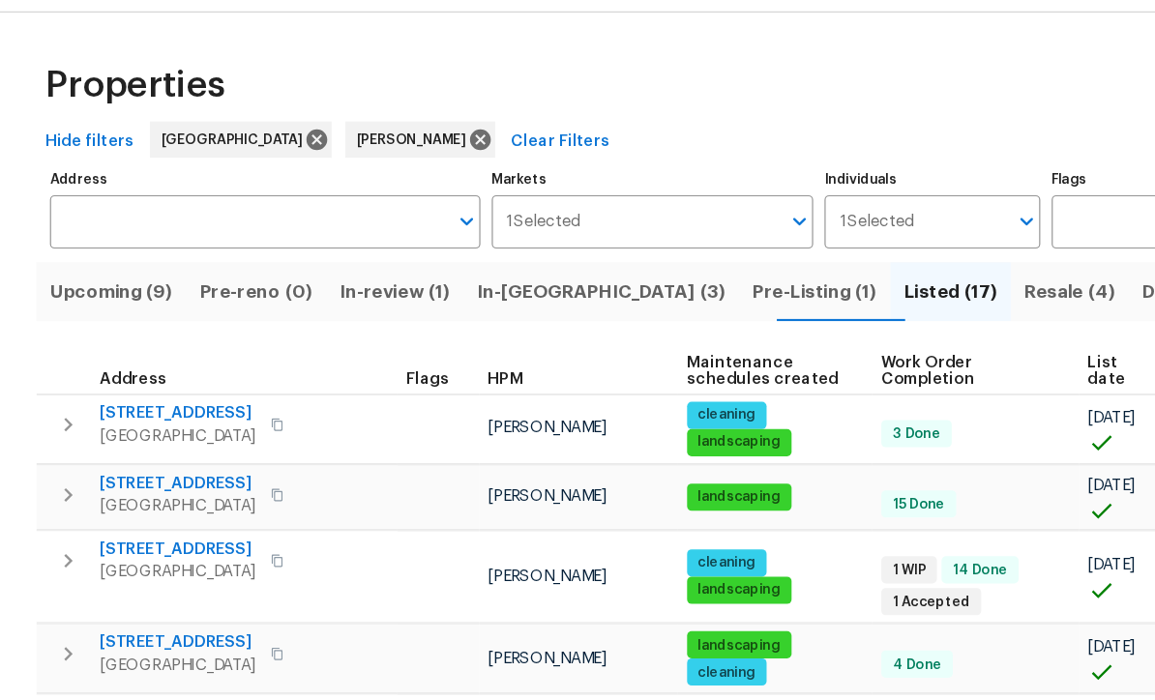
scroll to position [0, 0]
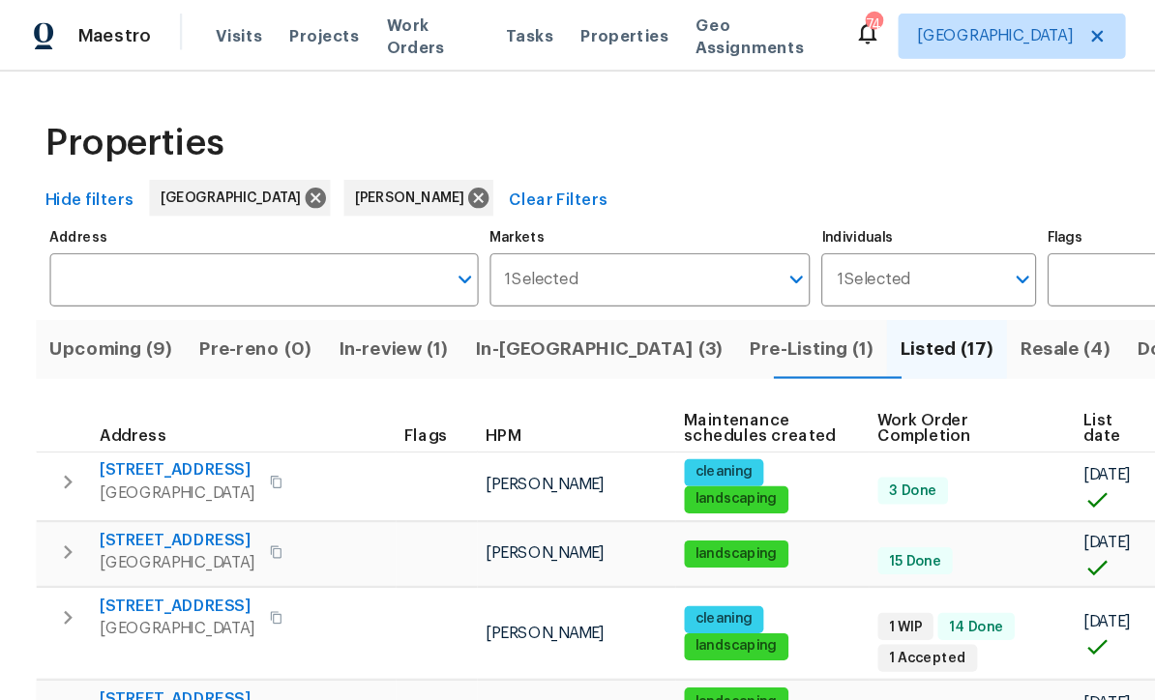
click at [466, 303] on span "In-reno (3)" at bounding box center [512, 298] width 212 height 27
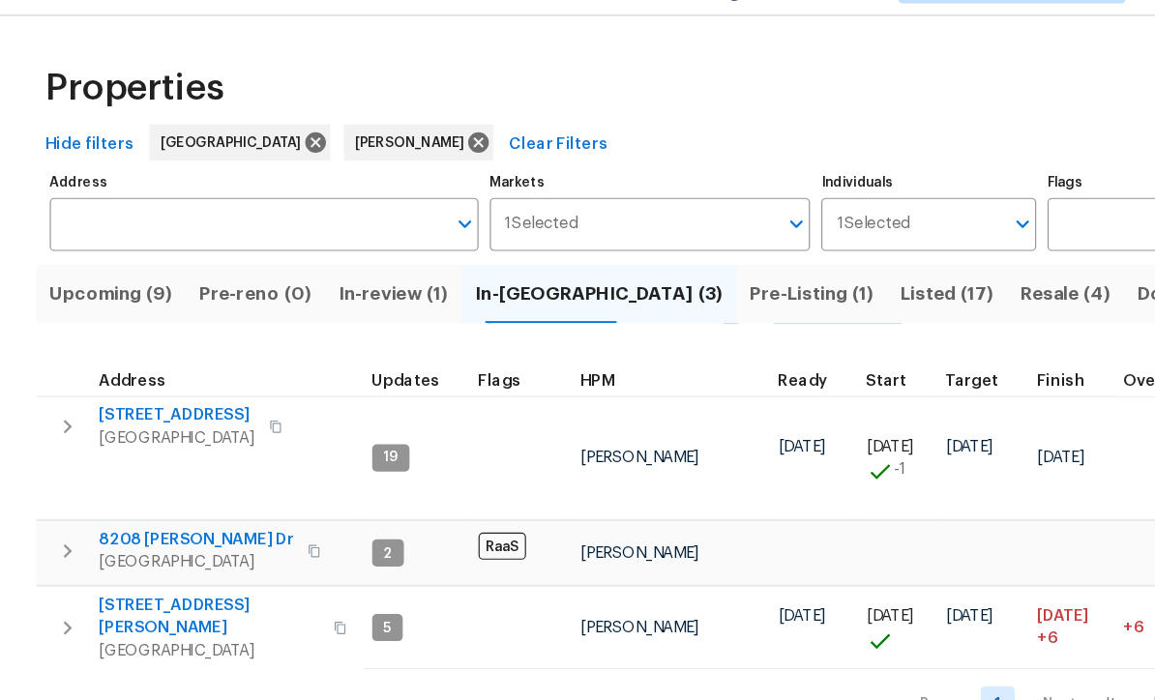
click at [116, 555] on span "422 Marty Ln" at bounding box center [179, 574] width 189 height 39
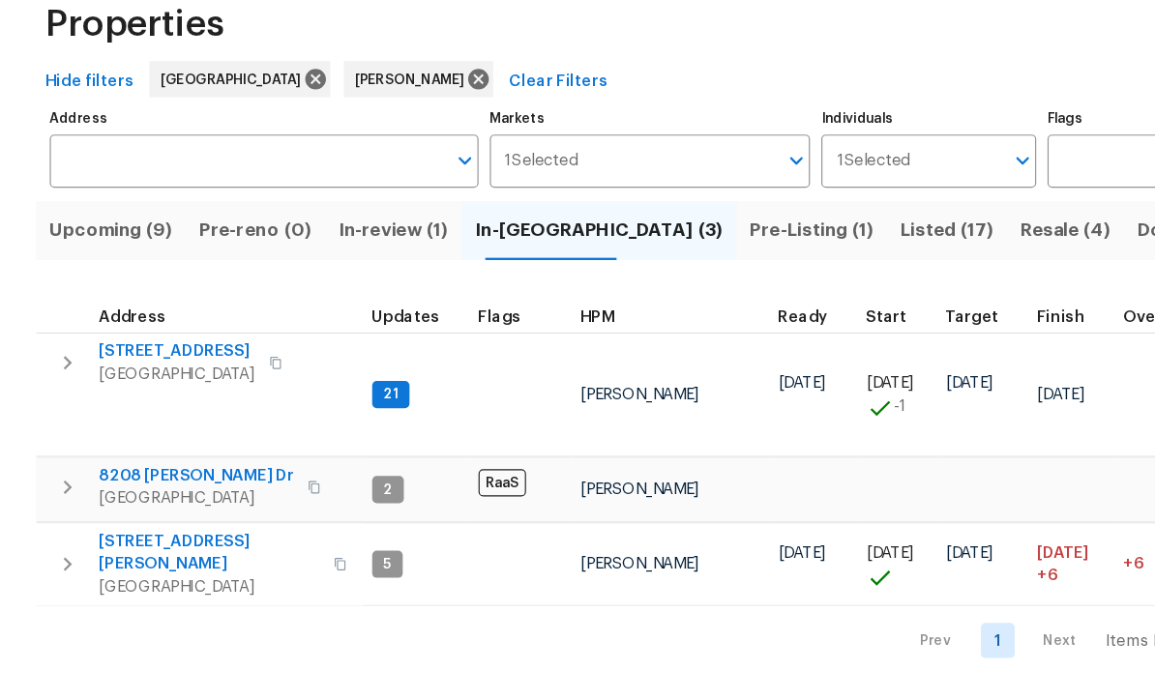
click at [137, 393] on span "188 Lost Lake Trl" at bounding box center [151, 402] width 133 height 19
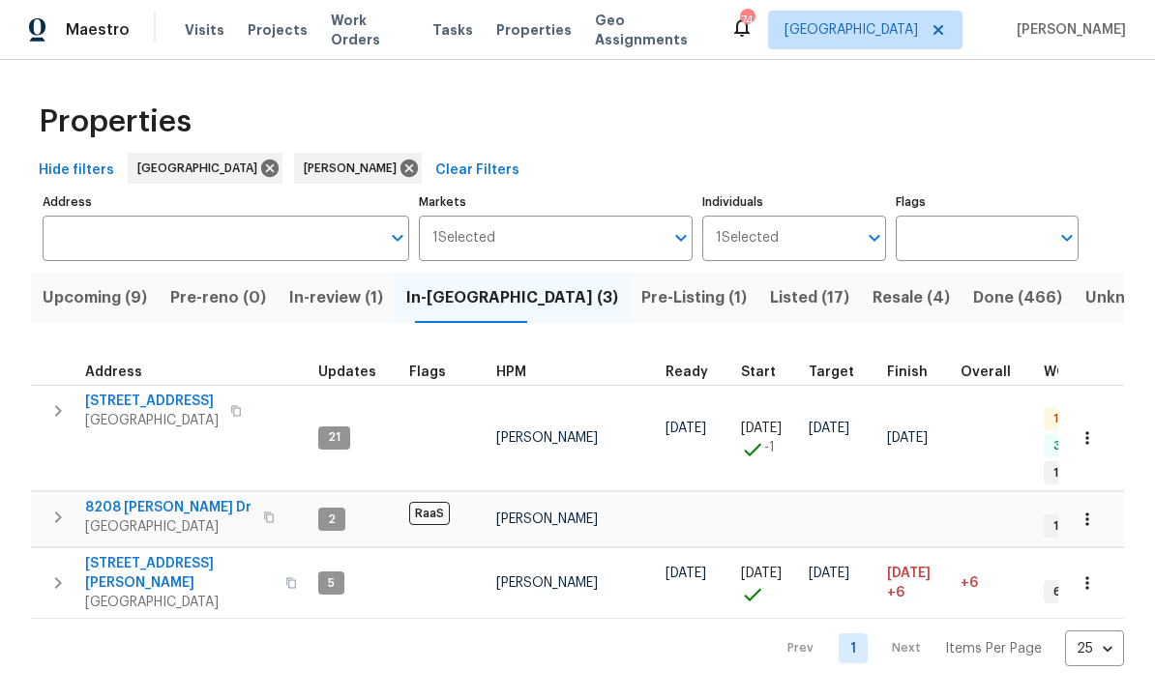
click at [872, 293] on span "Resale (4)" at bounding box center [910, 298] width 77 height 27
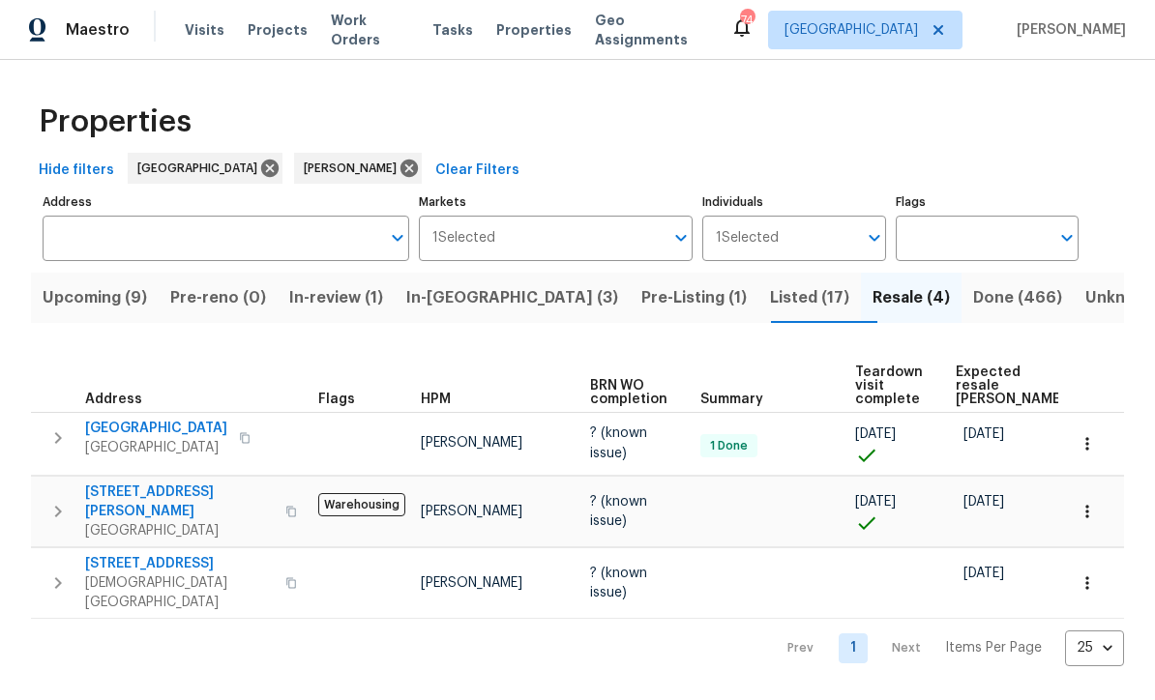
click at [465, 296] on span "In-reno (3)" at bounding box center [512, 298] width 212 height 27
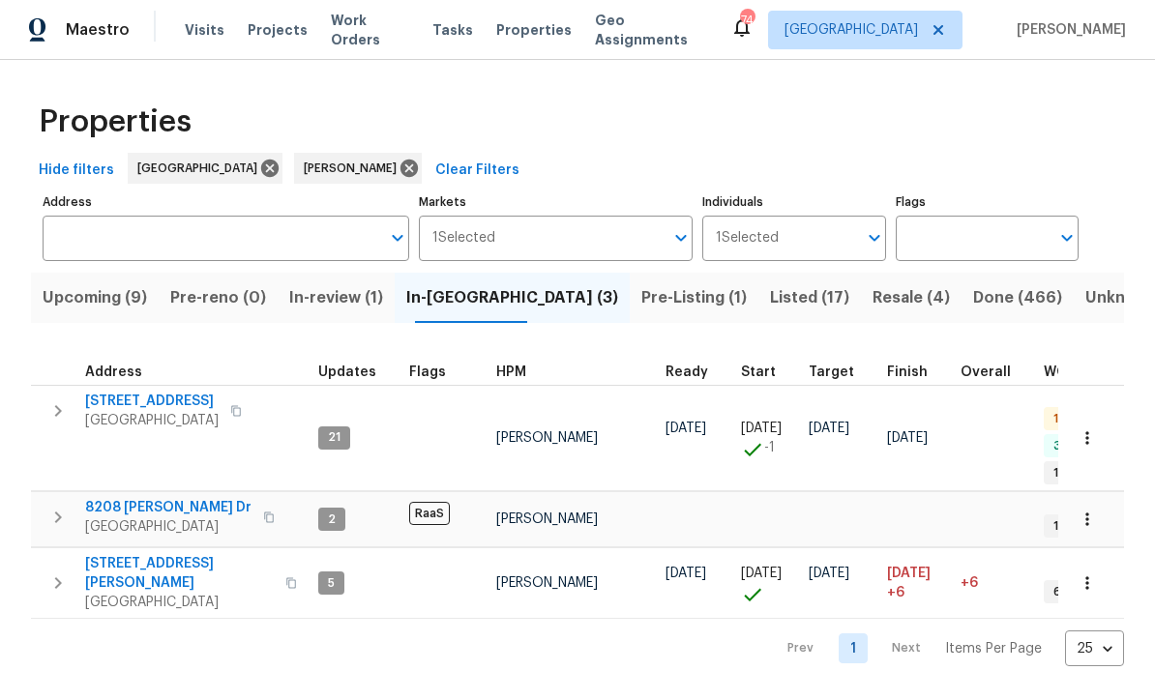
click at [100, 294] on span "Upcoming (9)" at bounding box center [95, 298] width 104 height 27
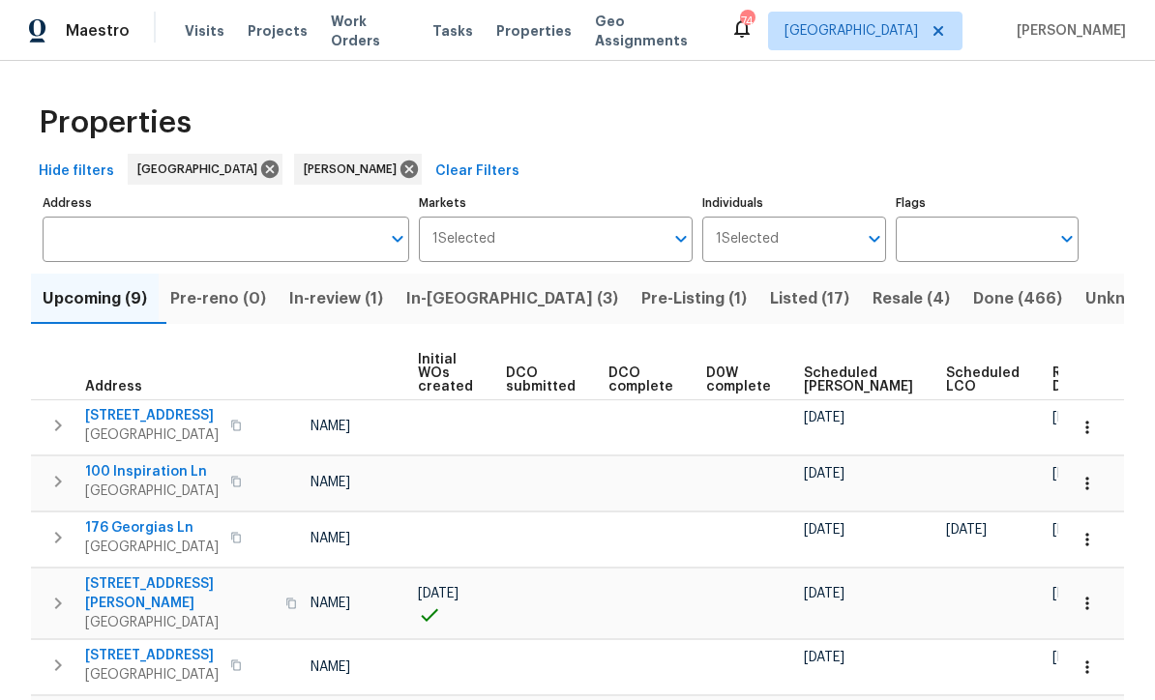
scroll to position [0, 138]
click at [1053, 374] on span "Ready Date" at bounding box center [1074, 380] width 43 height 27
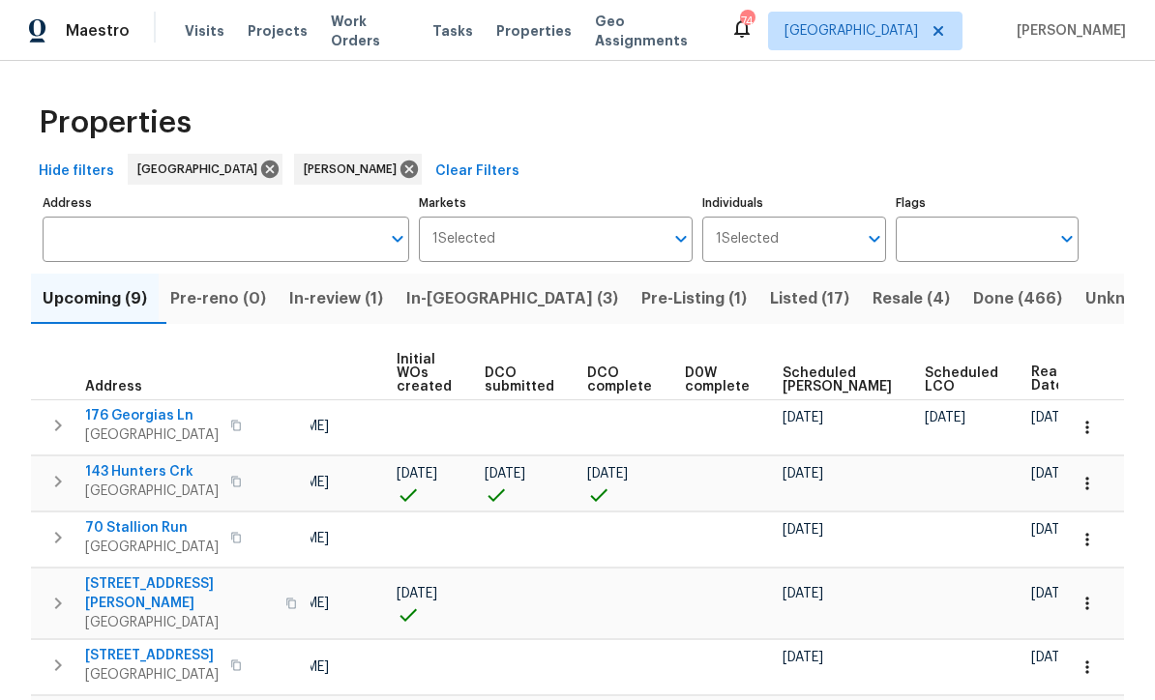
scroll to position [0, 160]
click at [1089, 426] on icon "button" at bounding box center [1086, 427] width 19 height 19
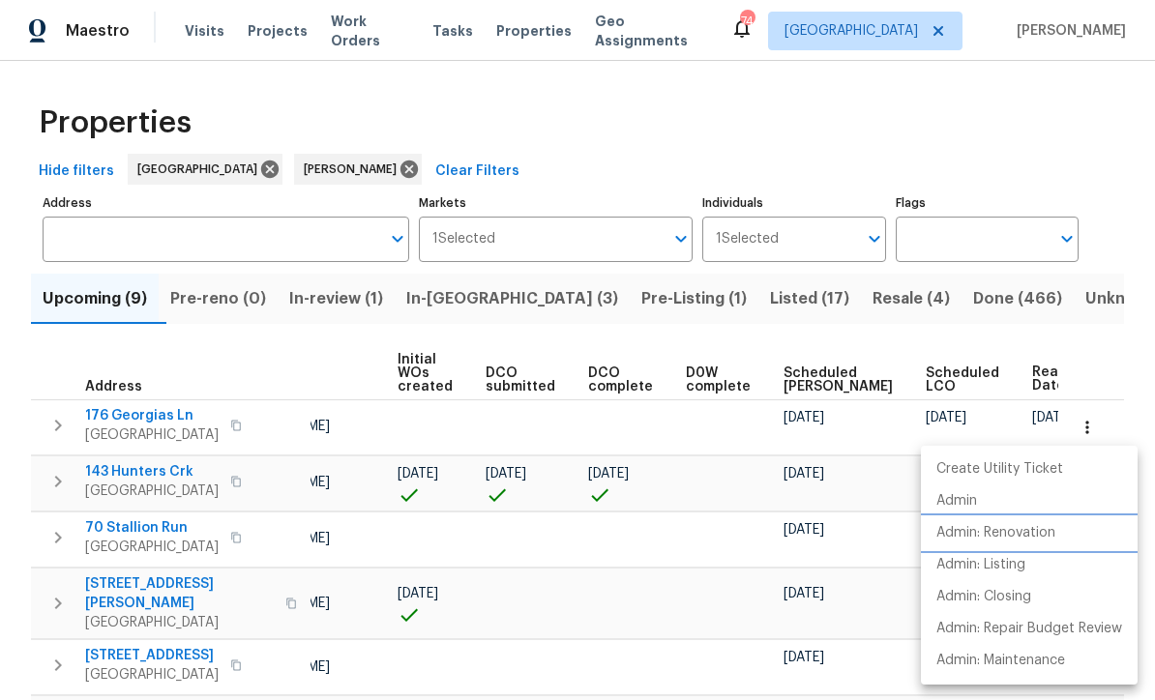
click at [1011, 523] on p "Admin: Renovation" at bounding box center [995, 533] width 119 height 20
click at [1118, 226] on div at bounding box center [577, 350] width 1155 height 700
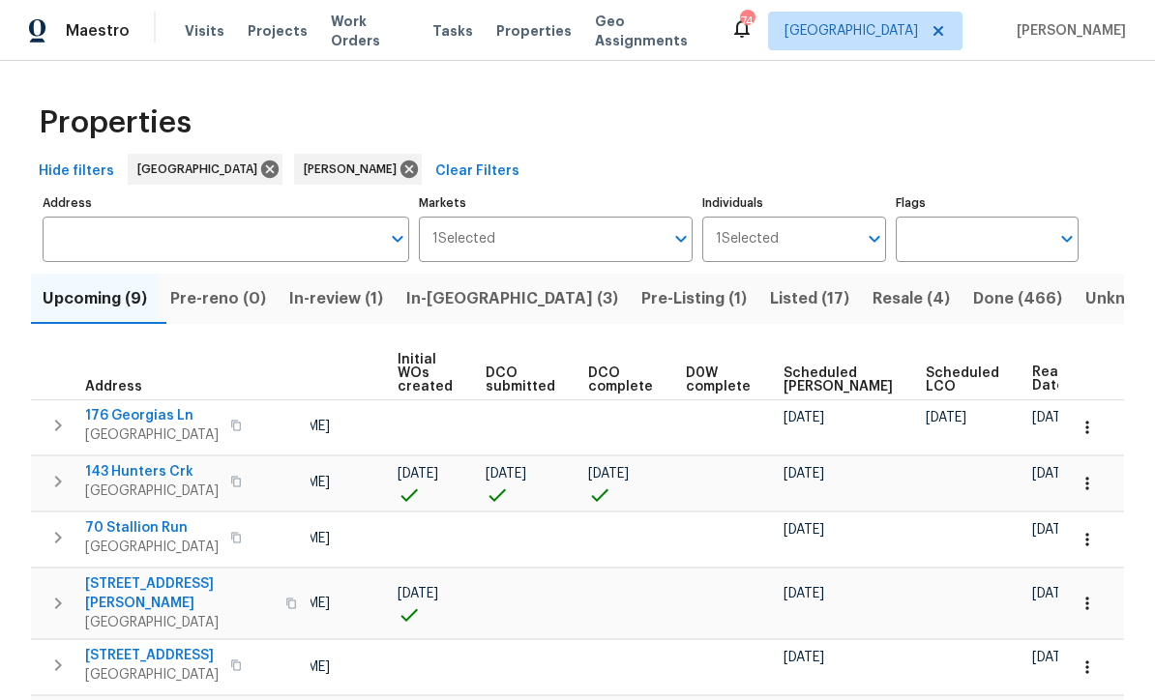
click at [1089, 537] on icon "button" at bounding box center [1086, 539] width 19 height 19
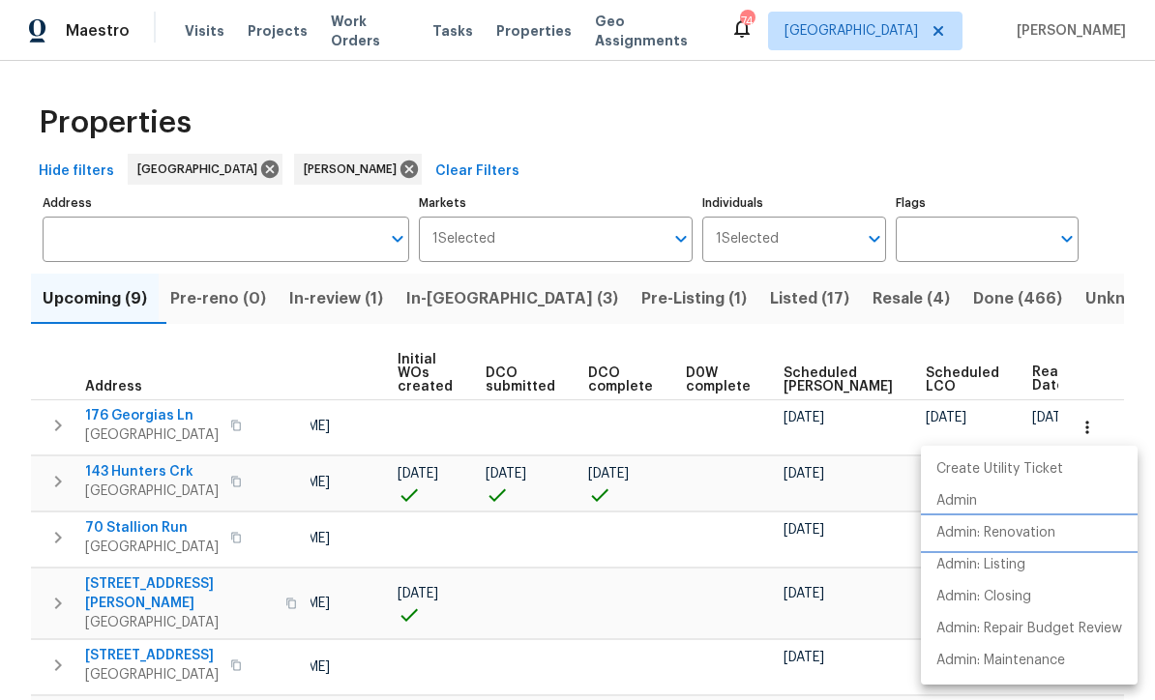
click at [1012, 533] on p "Admin: Renovation" at bounding box center [995, 533] width 119 height 20
click at [1113, 246] on div at bounding box center [577, 350] width 1155 height 700
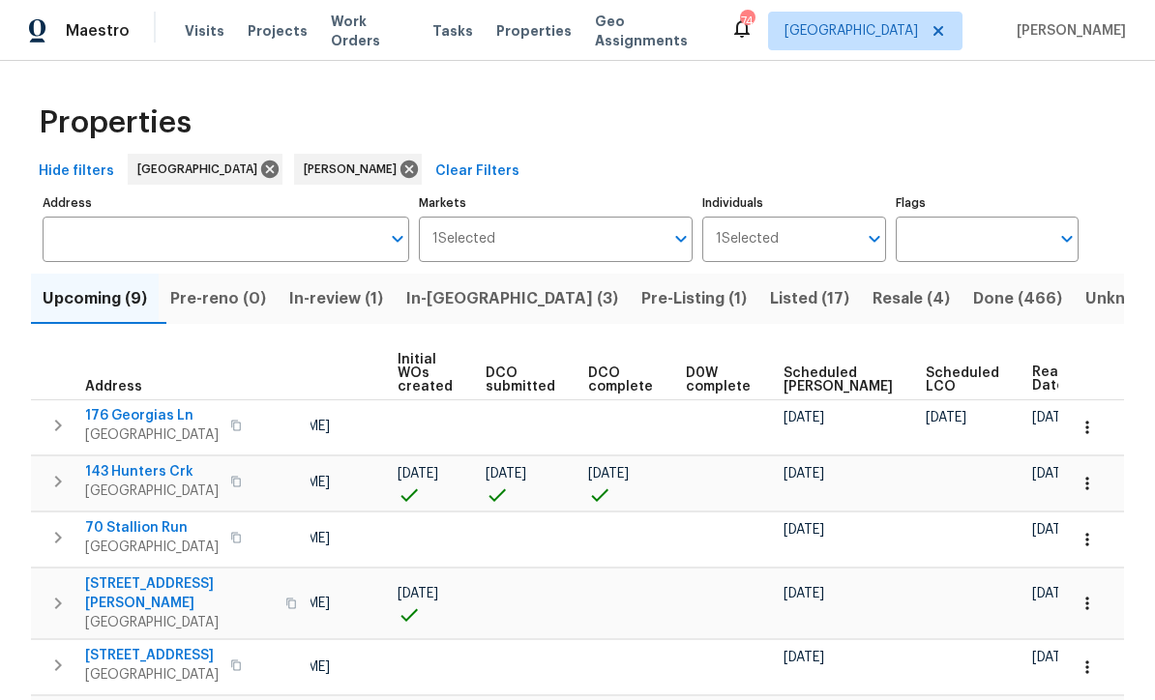
click at [1098, 602] on button "button" at bounding box center [1087, 603] width 43 height 43
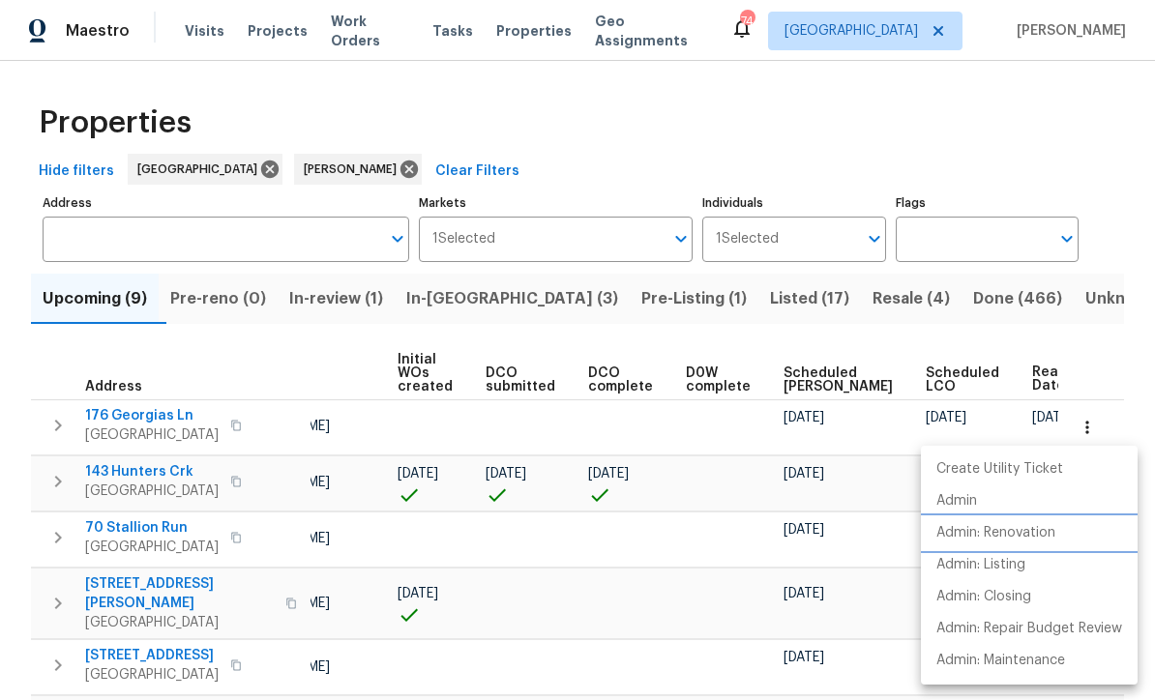
click at [1026, 534] on p "Admin: Renovation" at bounding box center [995, 533] width 119 height 20
click at [340, 291] on div at bounding box center [577, 350] width 1155 height 700
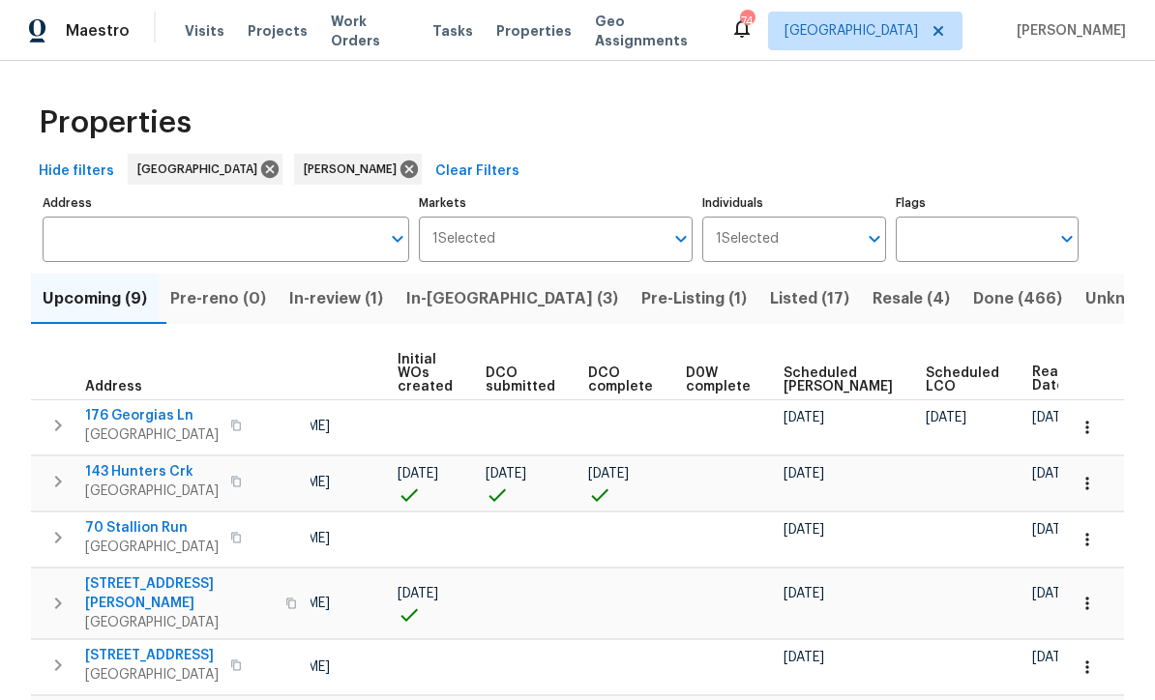
click at [336, 301] on span "In-review (1)" at bounding box center [336, 298] width 94 height 27
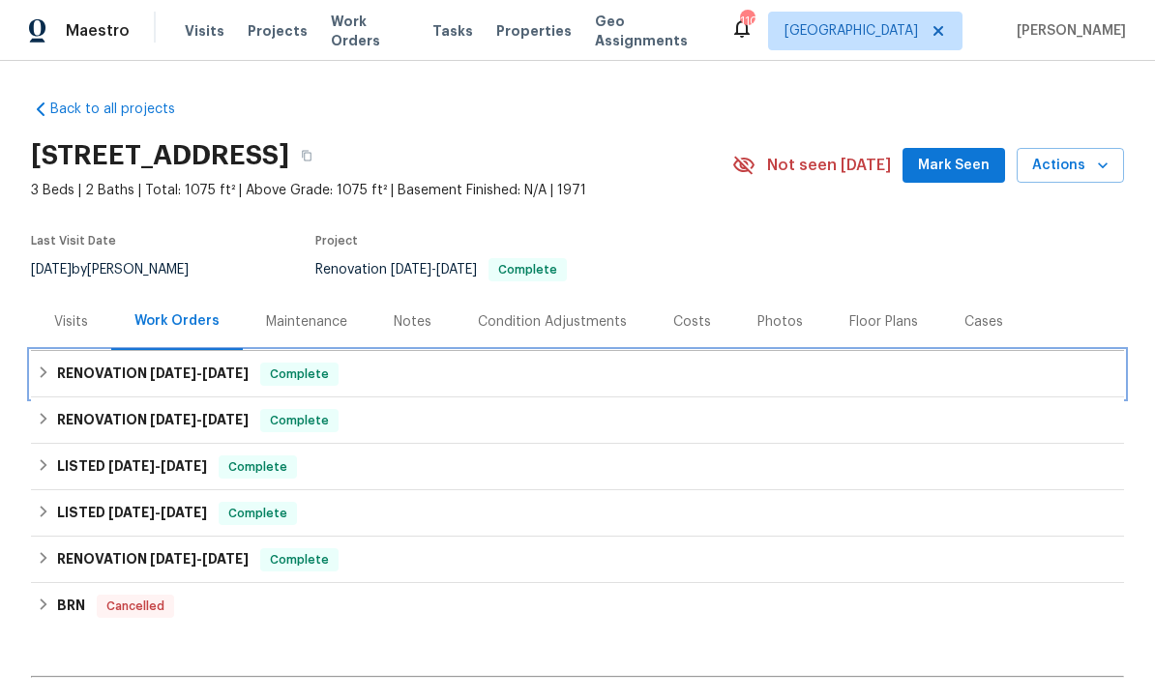
click at [109, 368] on h6 "RENOVATION 8/5/25 - 8/15/25" at bounding box center [152, 374] width 191 height 23
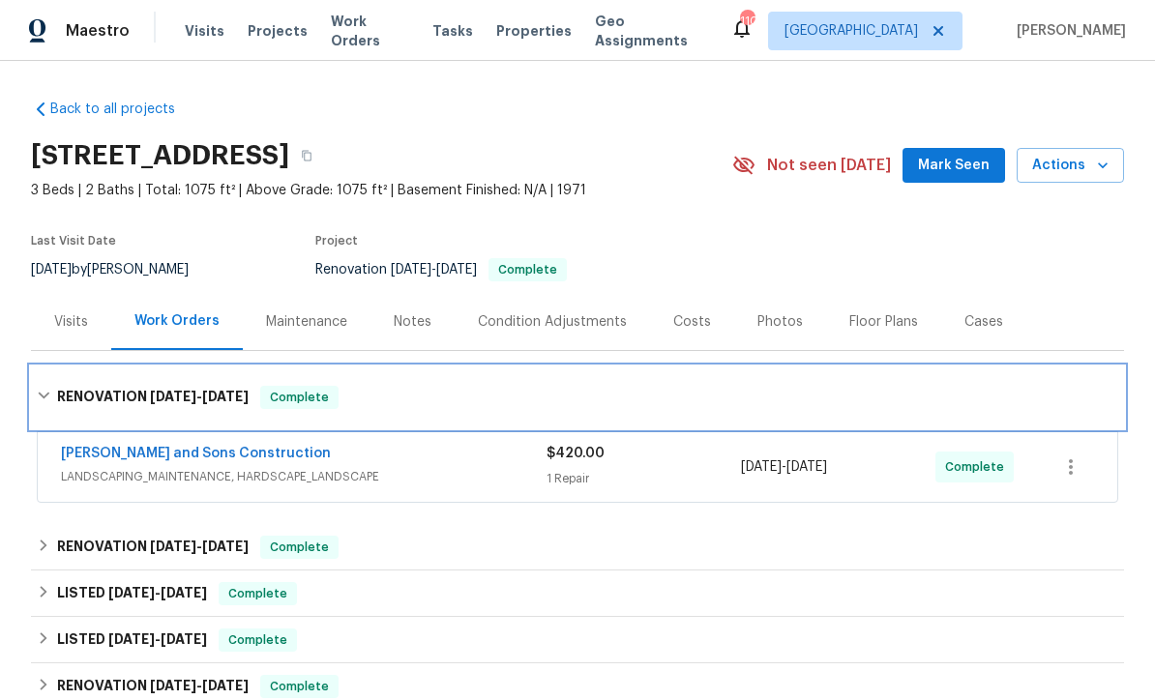
click at [86, 385] on div "RENOVATION 8/5/25 - 8/15/25 Complete" at bounding box center [577, 398] width 1093 height 62
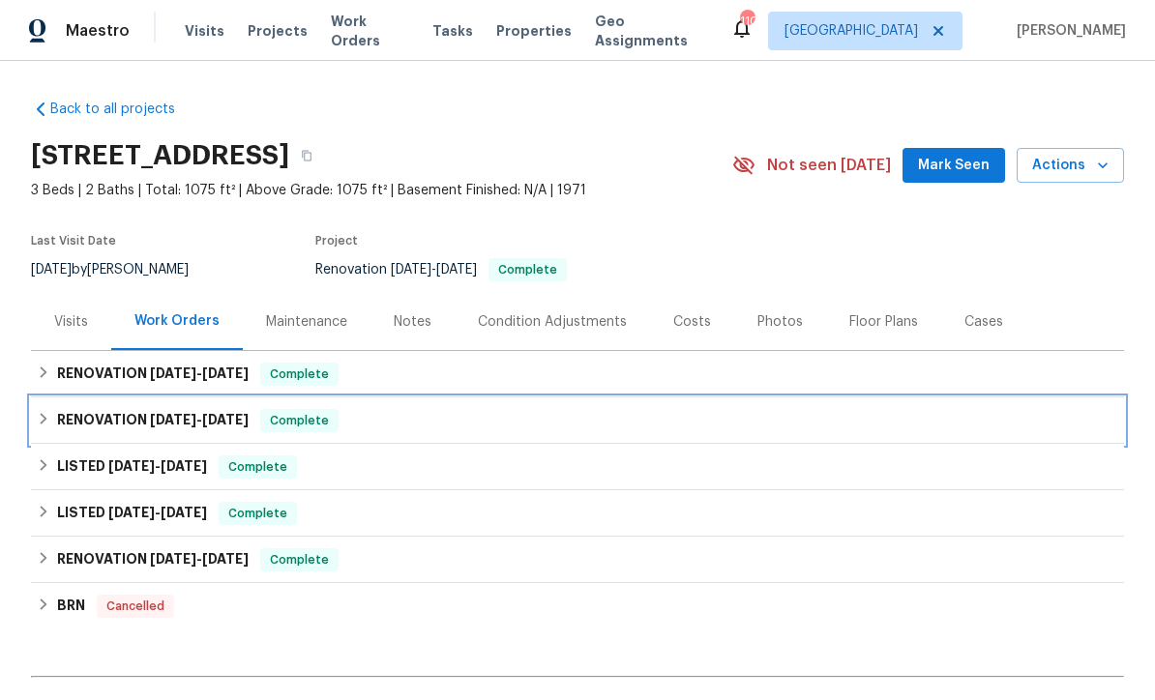
click at [91, 423] on h6 "RENOVATION 8/5/25 - 8/31/25" at bounding box center [152, 420] width 191 height 23
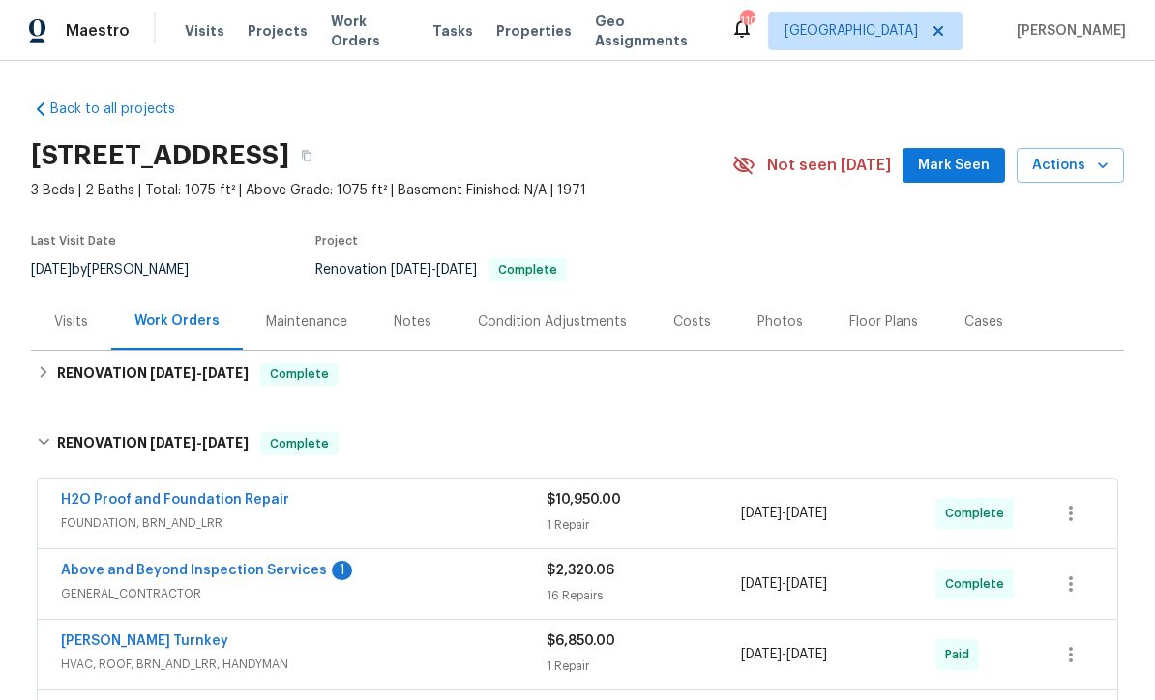
click at [135, 576] on link "Above and Beyond Inspection Services" at bounding box center [194, 571] width 266 height 14
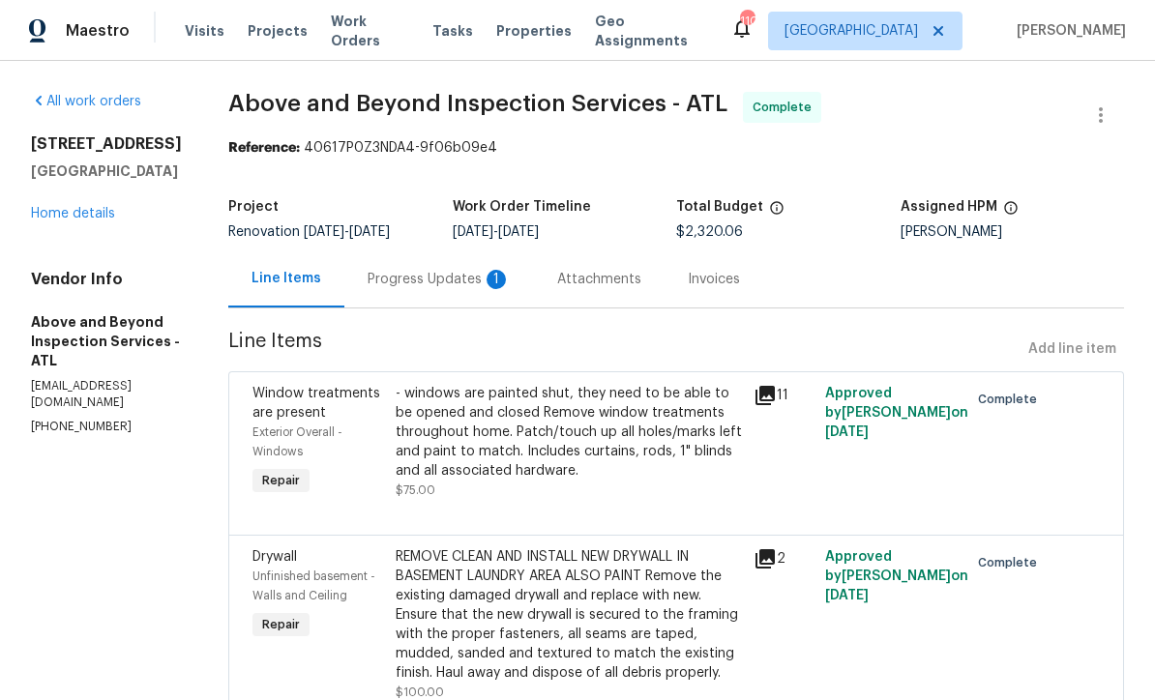
click at [468, 289] on div "Progress Updates 1" at bounding box center [438, 279] width 143 height 19
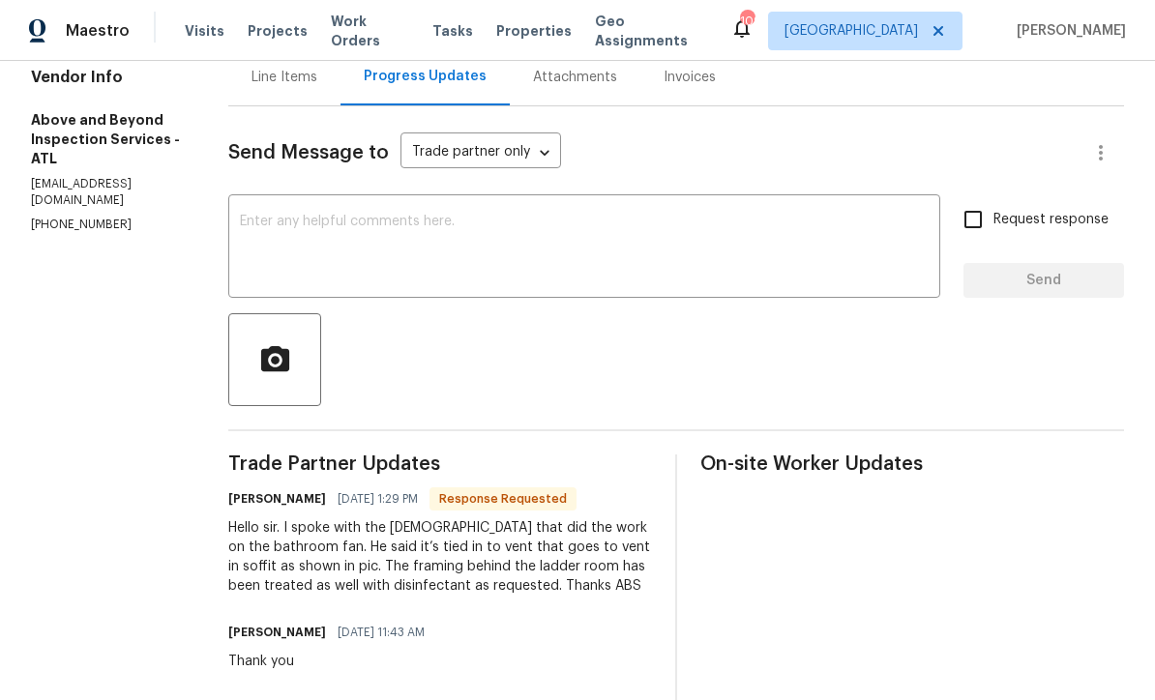
scroll to position [204, 0]
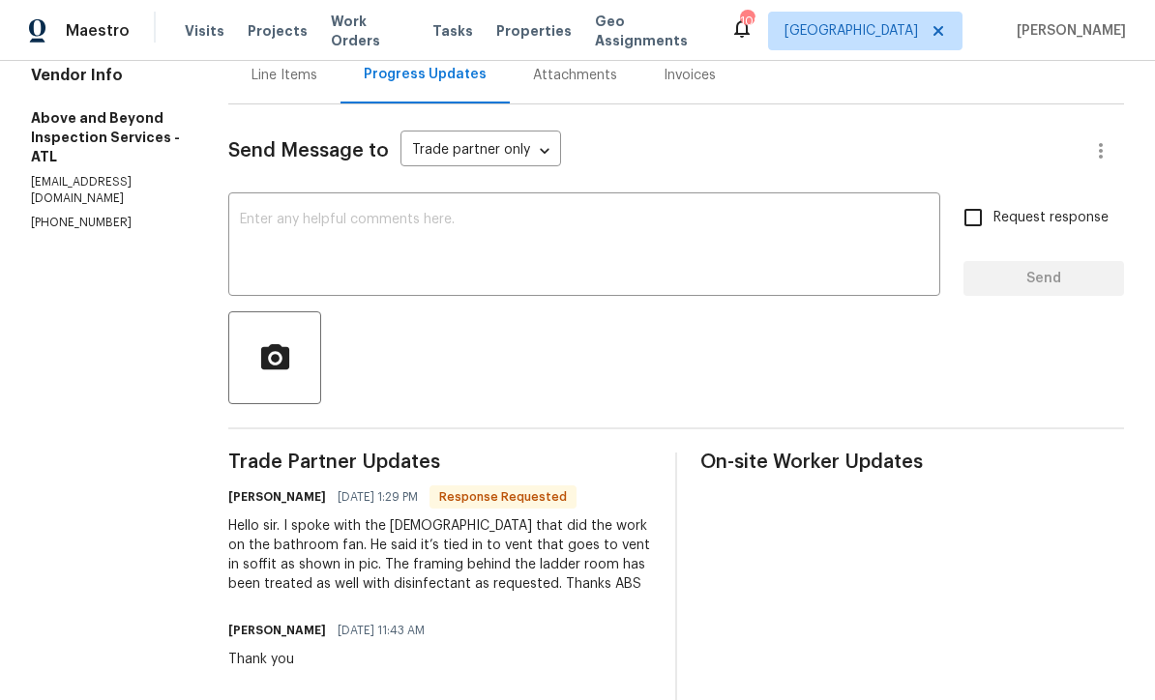
click at [329, 229] on textarea at bounding box center [584, 247] width 689 height 68
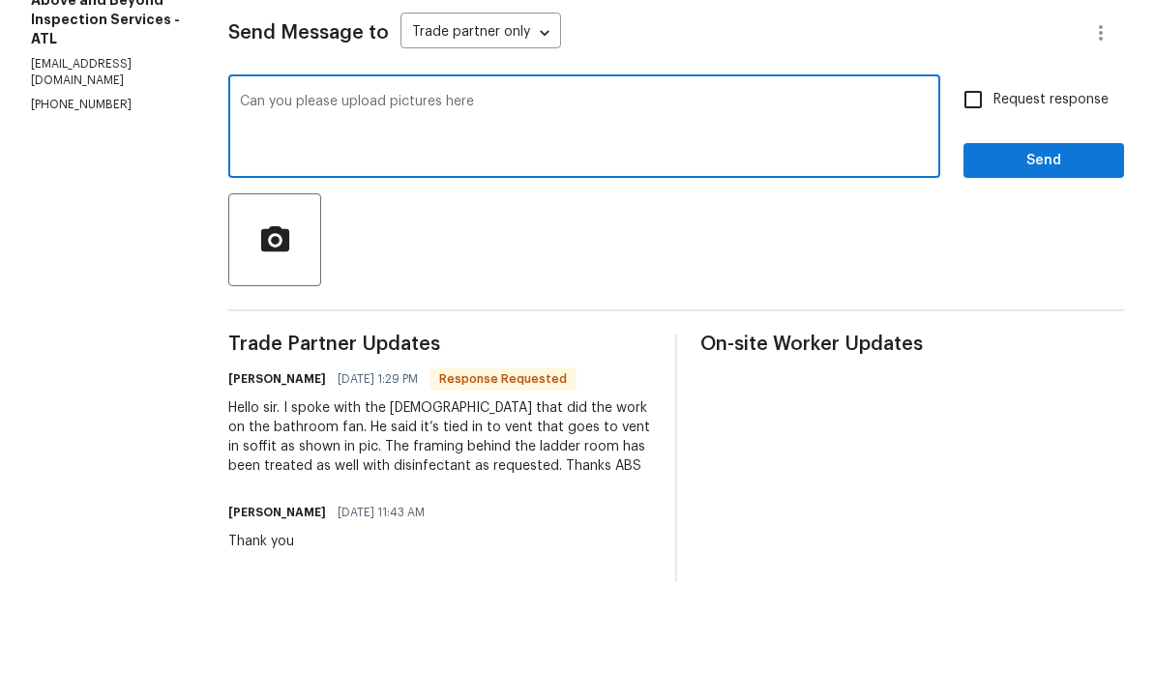
type textarea "Can you please upload pictures here"
click at [965, 197] on input "Request response" at bounding box center [973, 217] width 41 height 41
checkbox input "true"
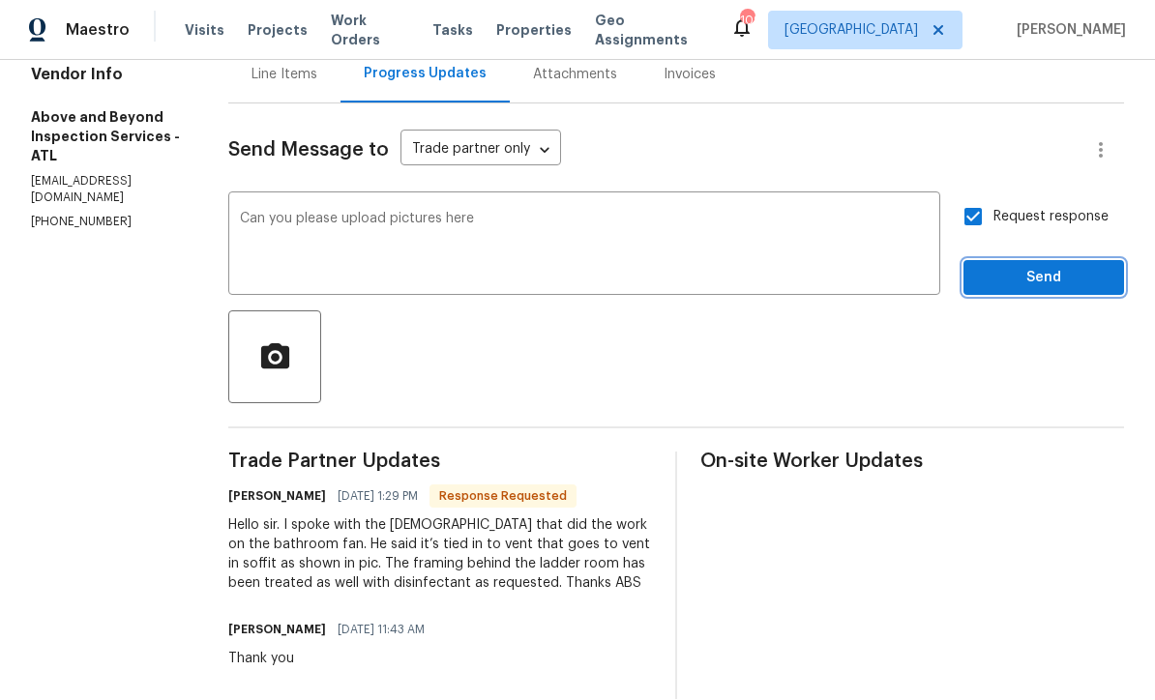
click at [1032, 267] on span "Send" at bounding box center [1044, 279] width 130 height 24
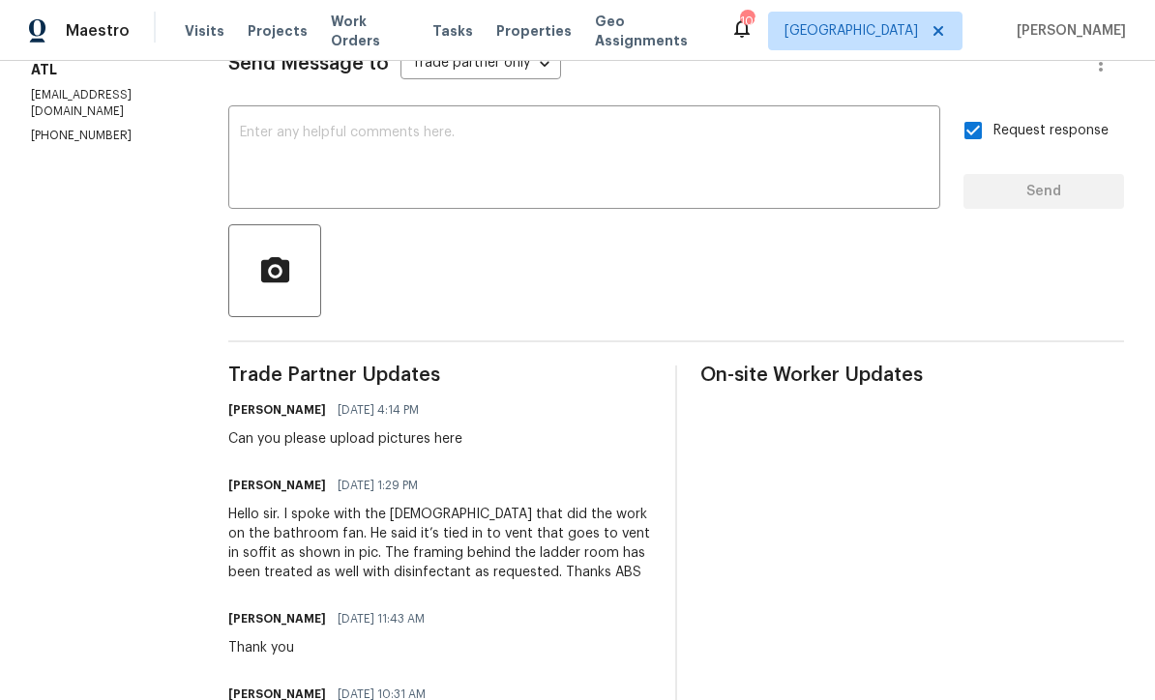
scroll to position [354, 0]
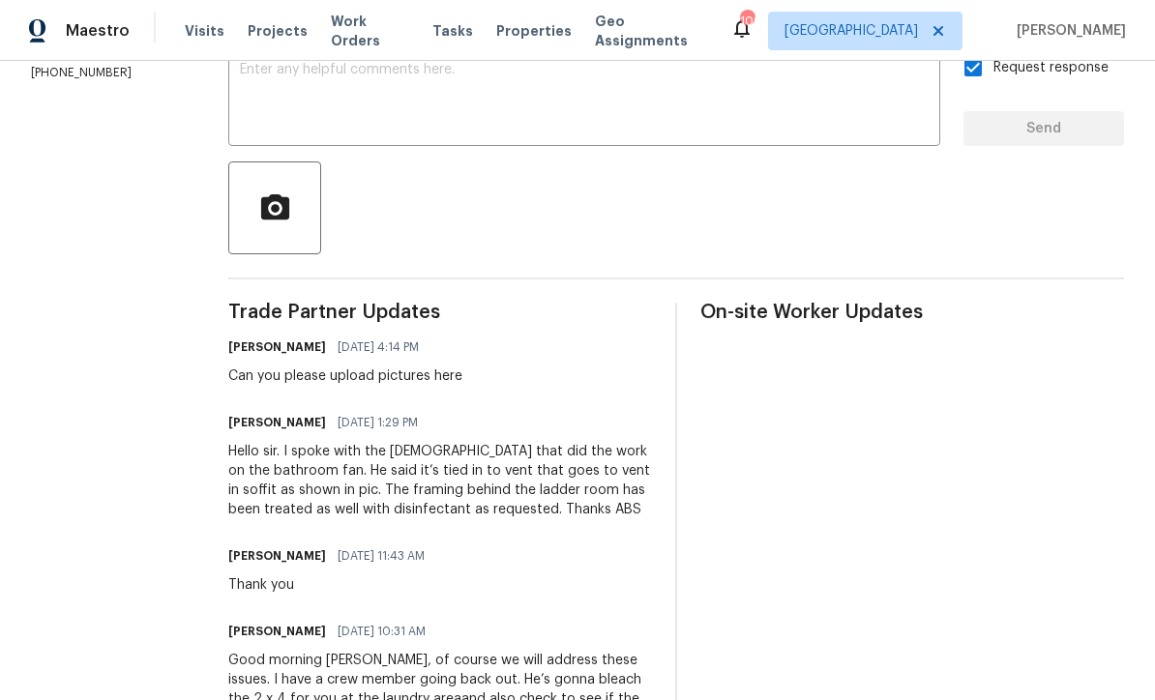
click at [320, 63] on textarea at bounding box center [584, 97] width 689 height 68
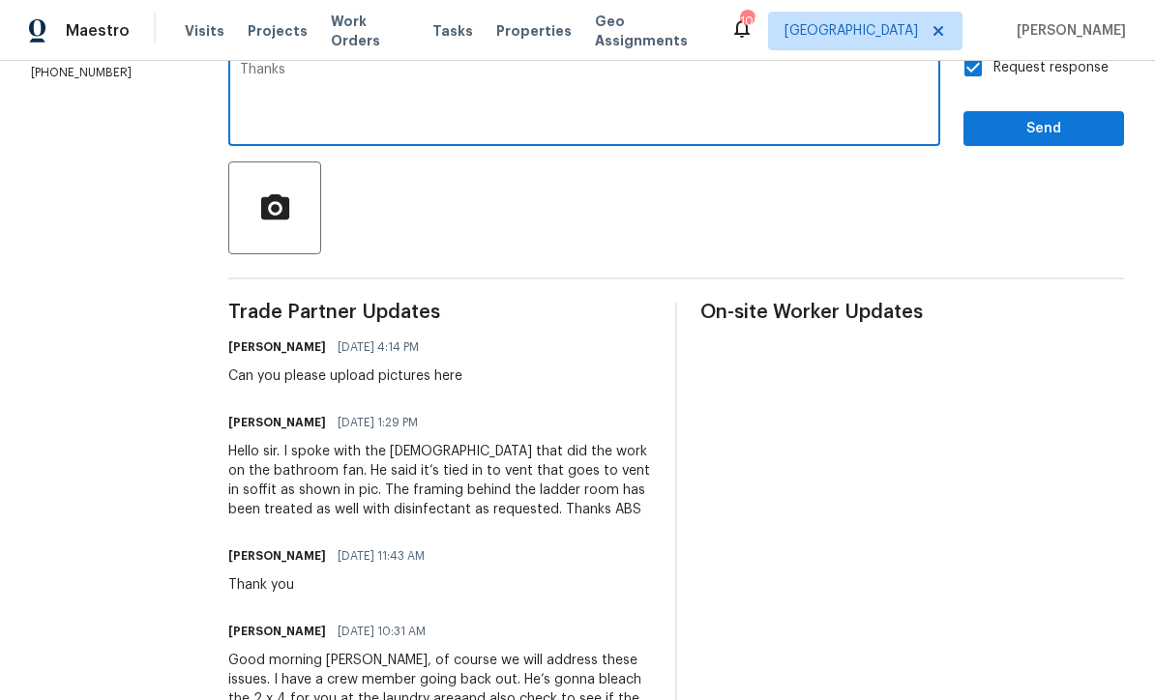
type textarea "Thanks"
click at [1006, 117] on span "Send" at bounding box center [1044, 129] width 130 height 24
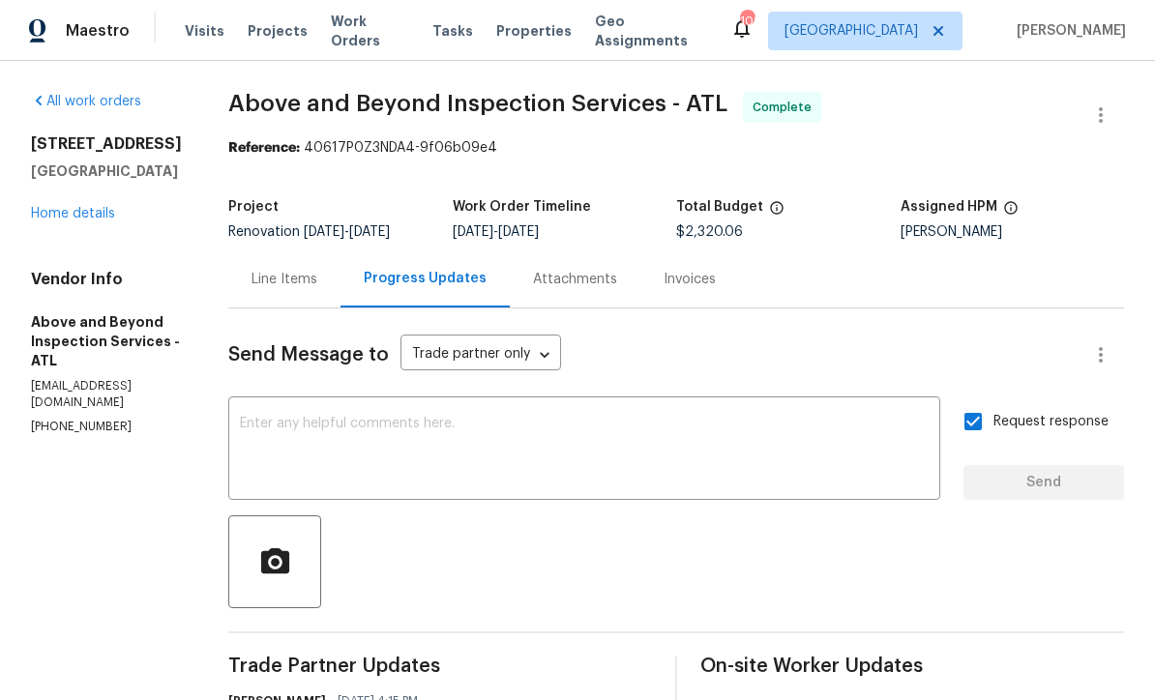
scroll to position [0, 0]
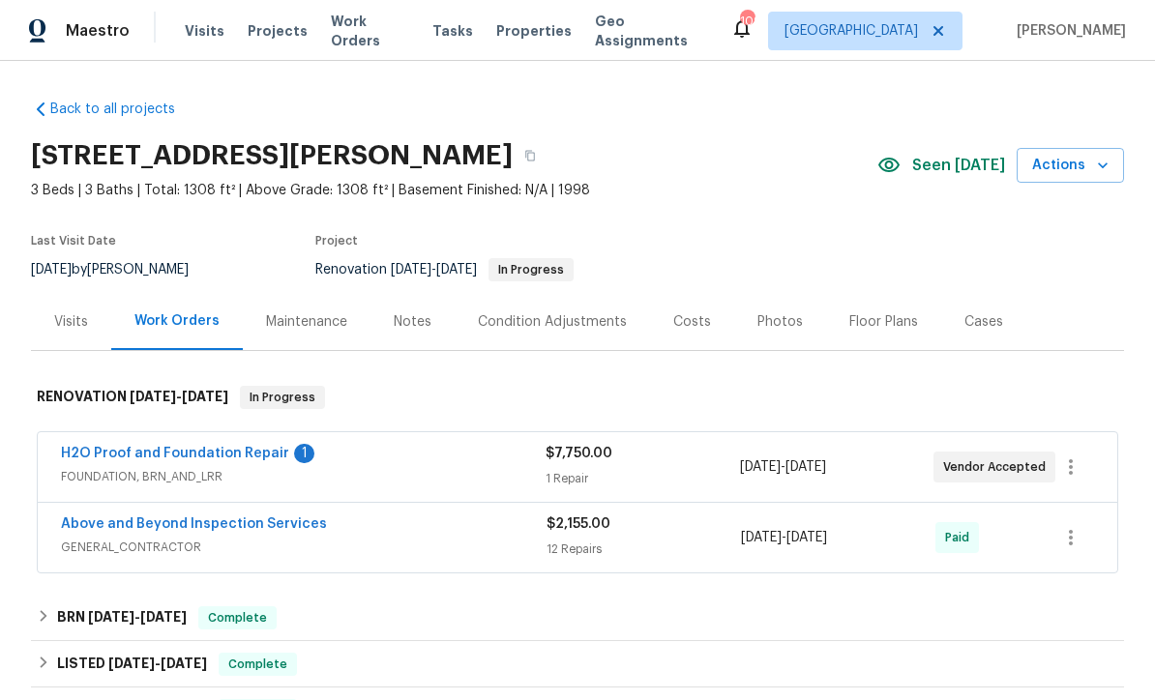
click at [154, 455] on link "H2O Proof and Foundation Repair" at bounding box center [175, 454] width 228 height 14
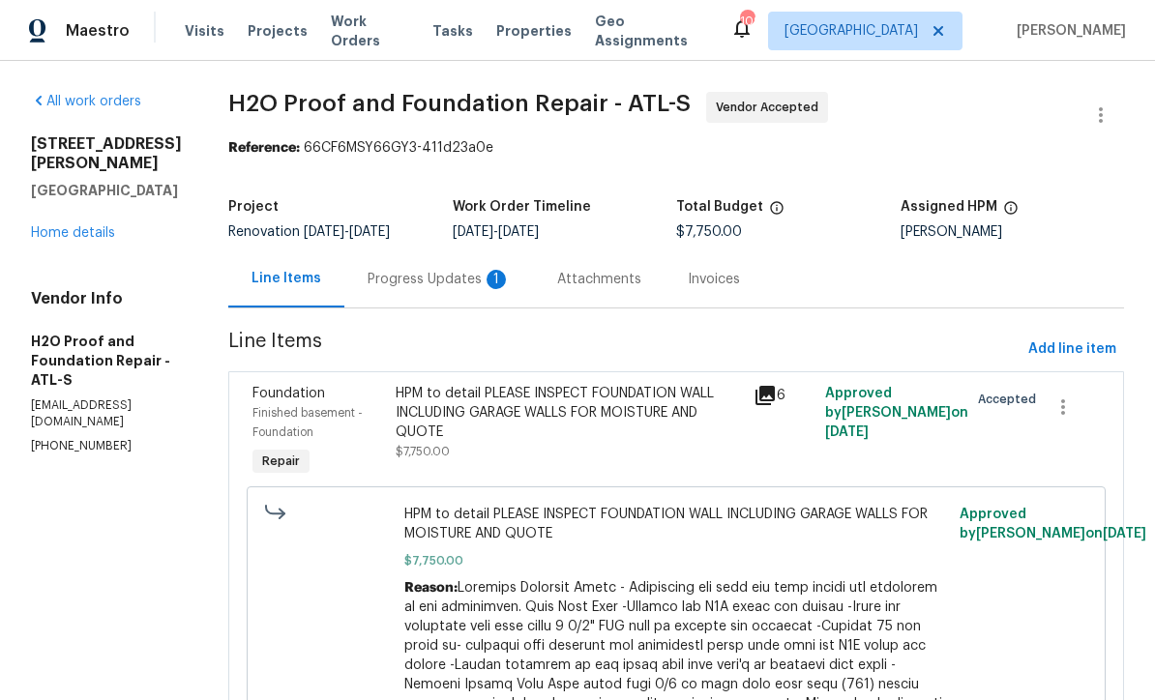
click at [367, 279] on div "Progress Updates 1" at bounding box center [438, 279] width 143 height 19
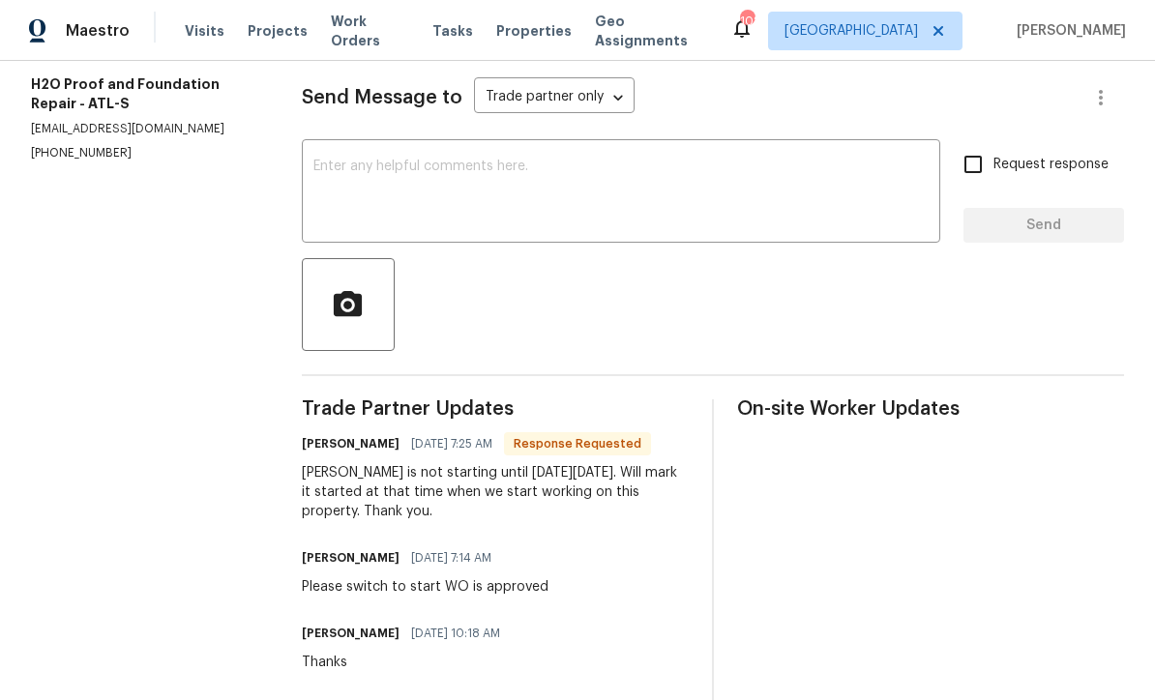
scroll to position [208, 0]
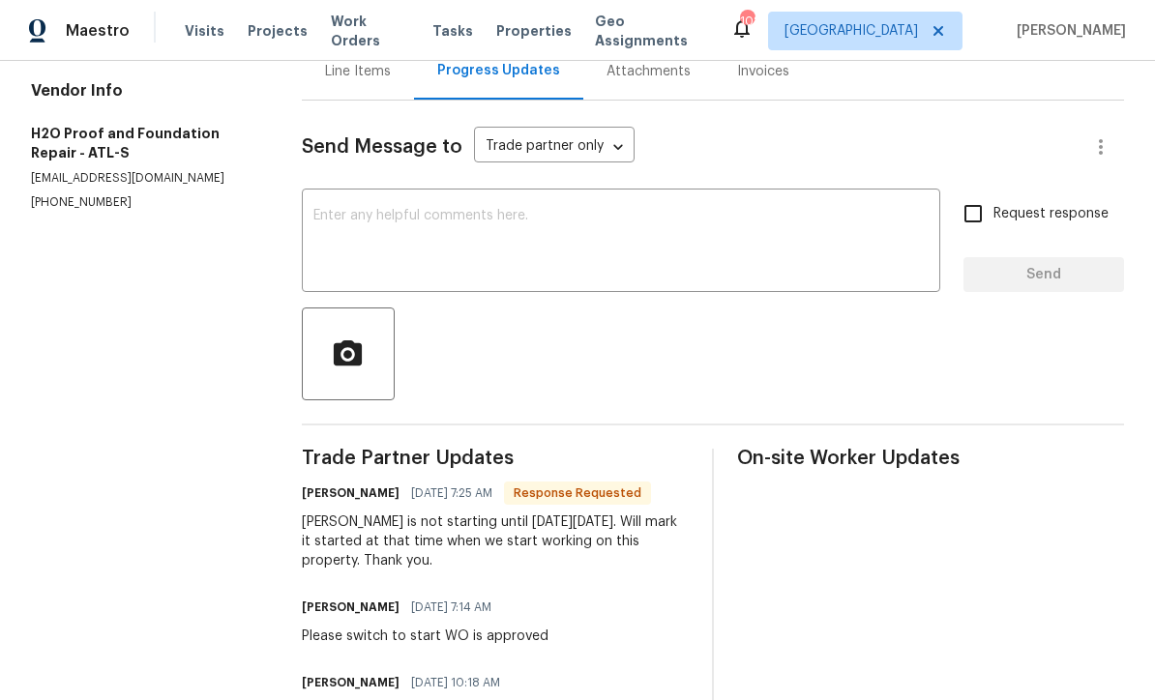
click at [317, 224] on textarea at bounding box center [620, 243] width 615 height 68
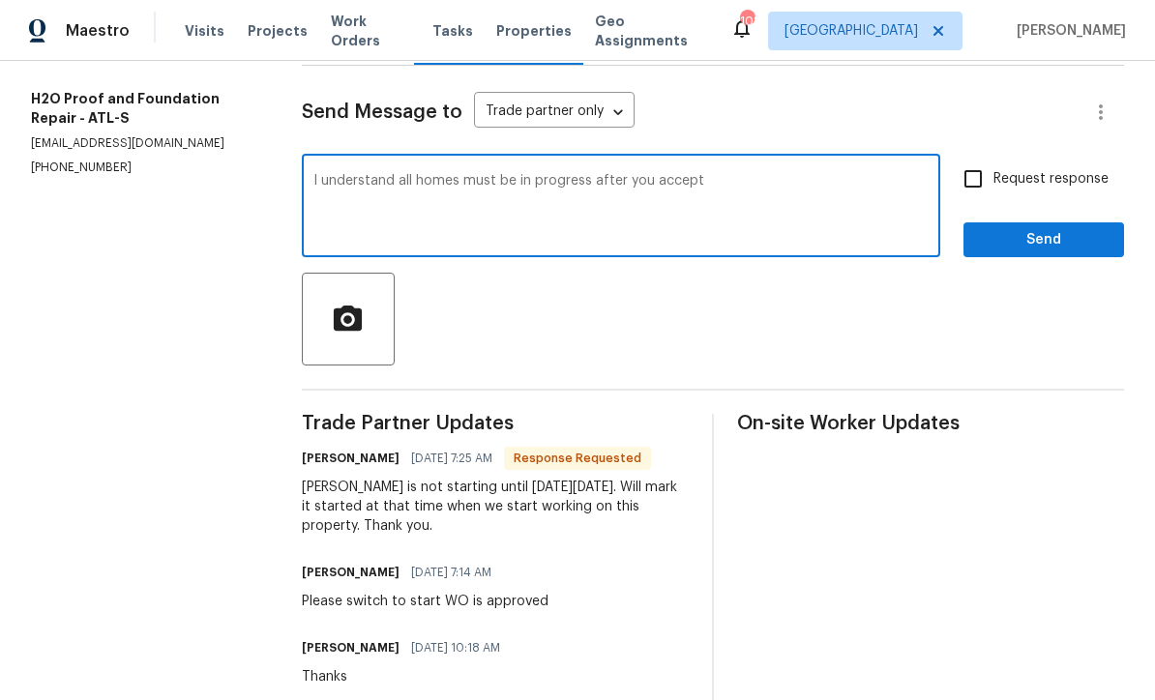
scroll to position [248, 0]
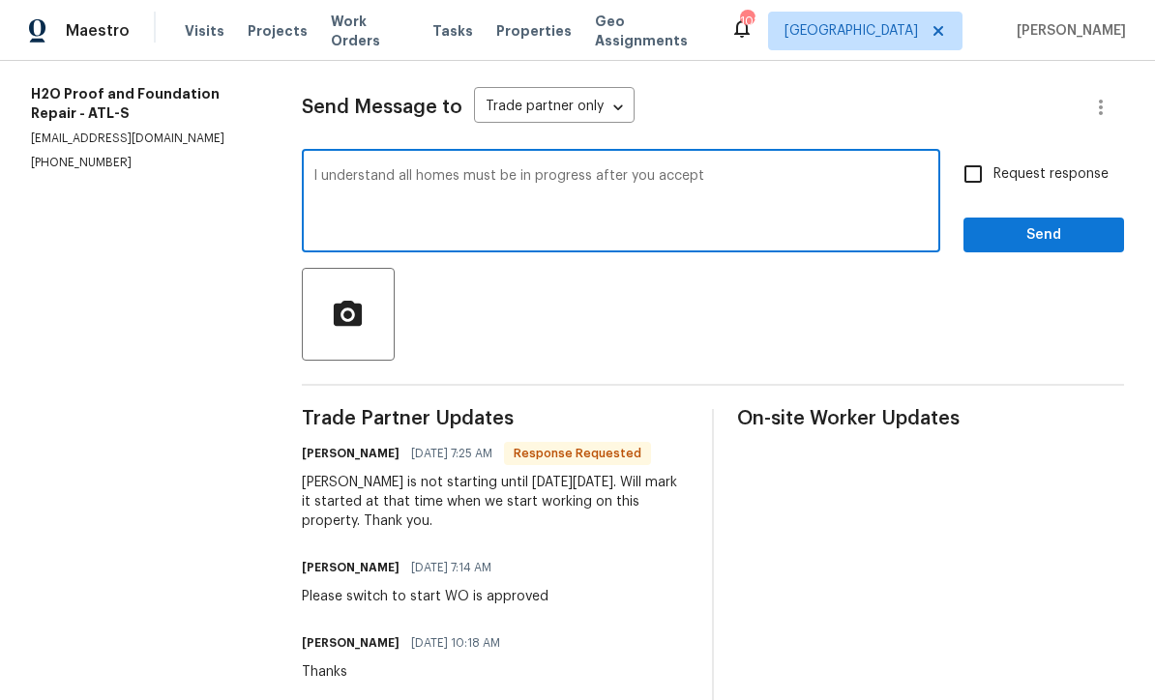
type textarea "I understand all homes must be in progress after you accept"
click at [1056, 247] on span "Send" at bounding box center [1044, 235] width 130 height 24
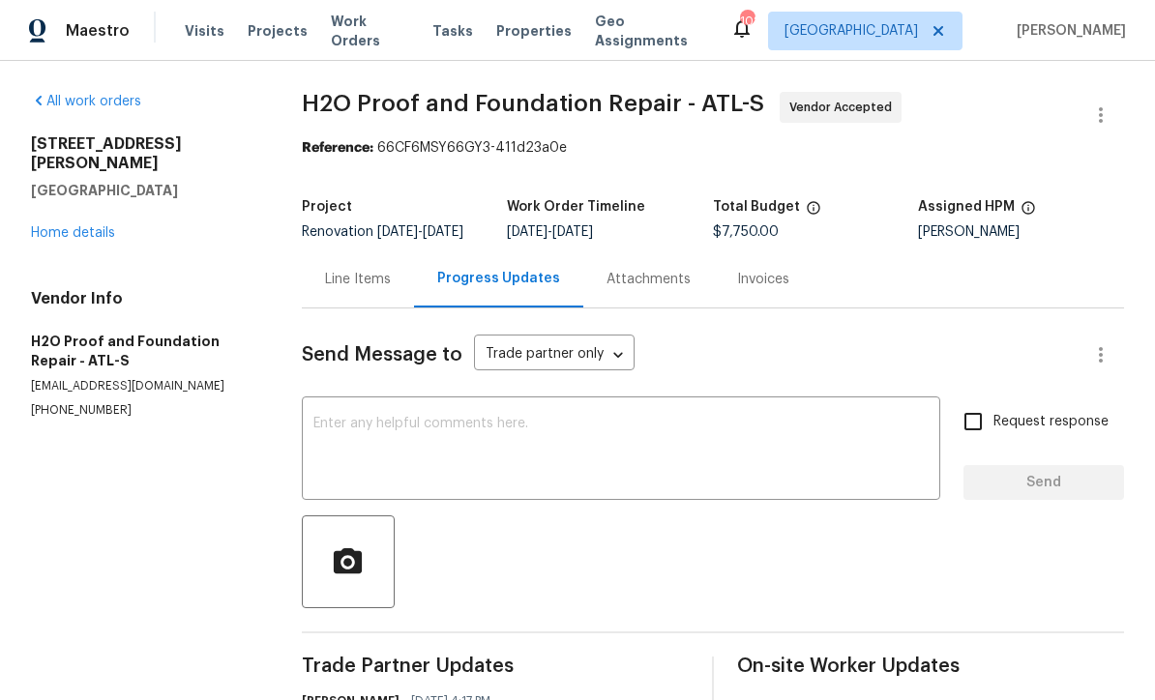
scroll to position [0, 0]
click at [48, 226] on link "Home details" at bounding box center [73, 233] width 84 height 14
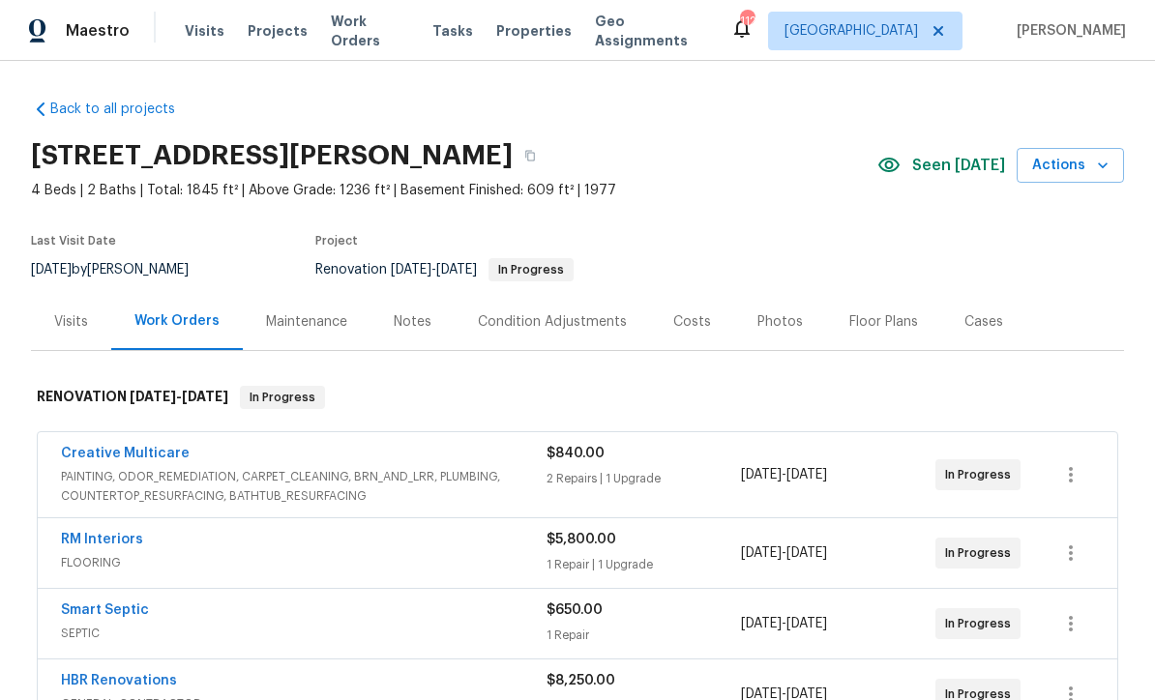
click at [400, 329] on div "Notes" at bounding box center [413, 321] width 38 height 19
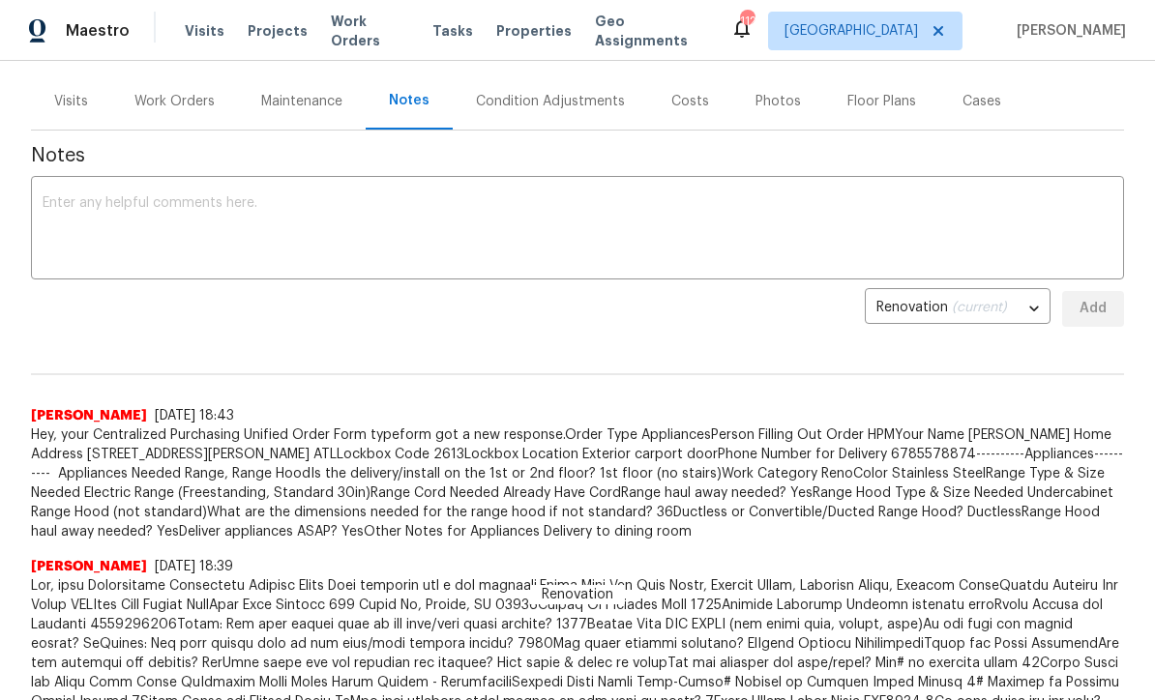
scroll to position [248, 0]
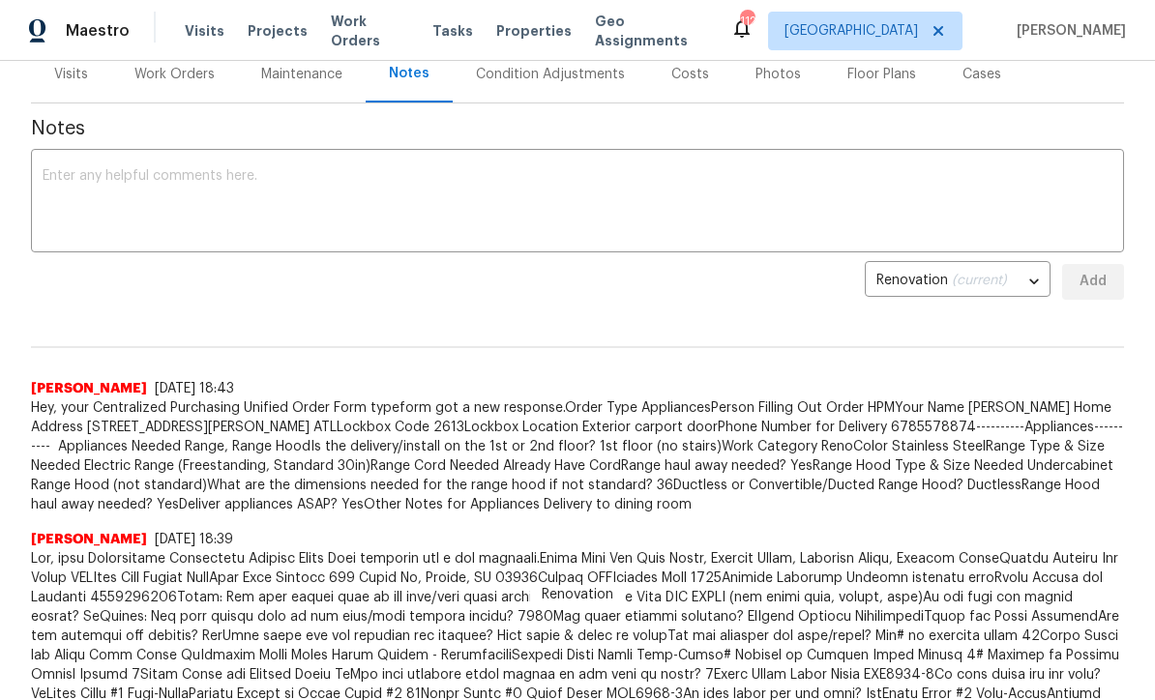
click at [58, 170] on textarea at bounding box center [578, 203] width 1070 height 68
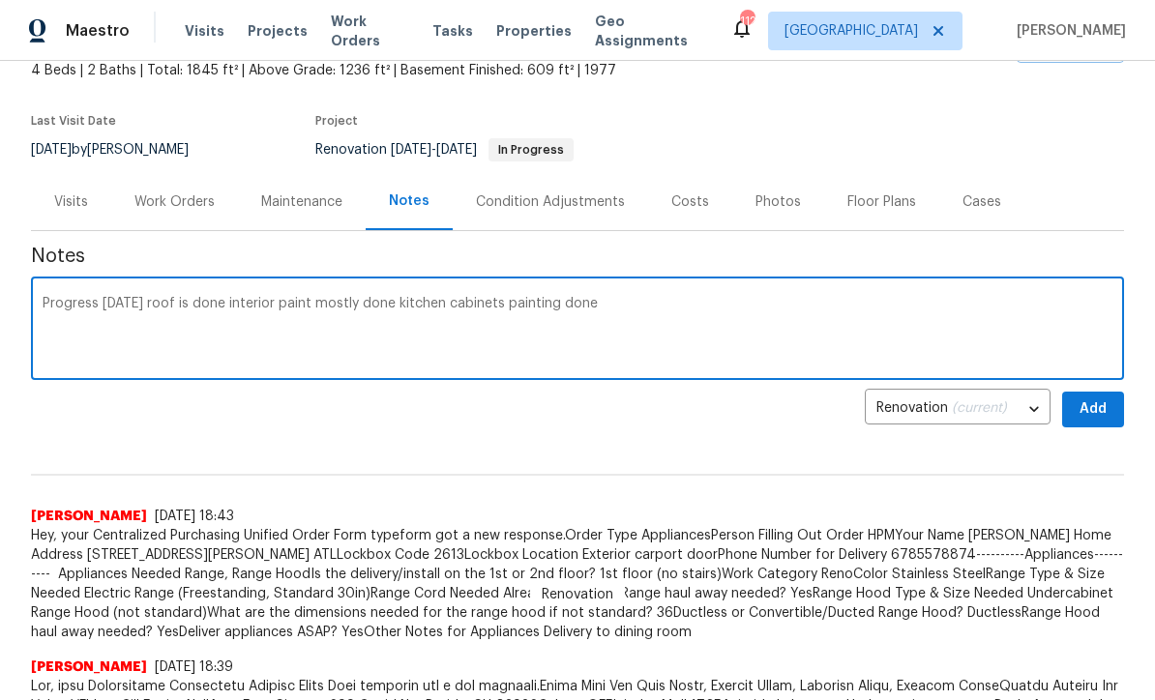
scroll to position [118, 0]
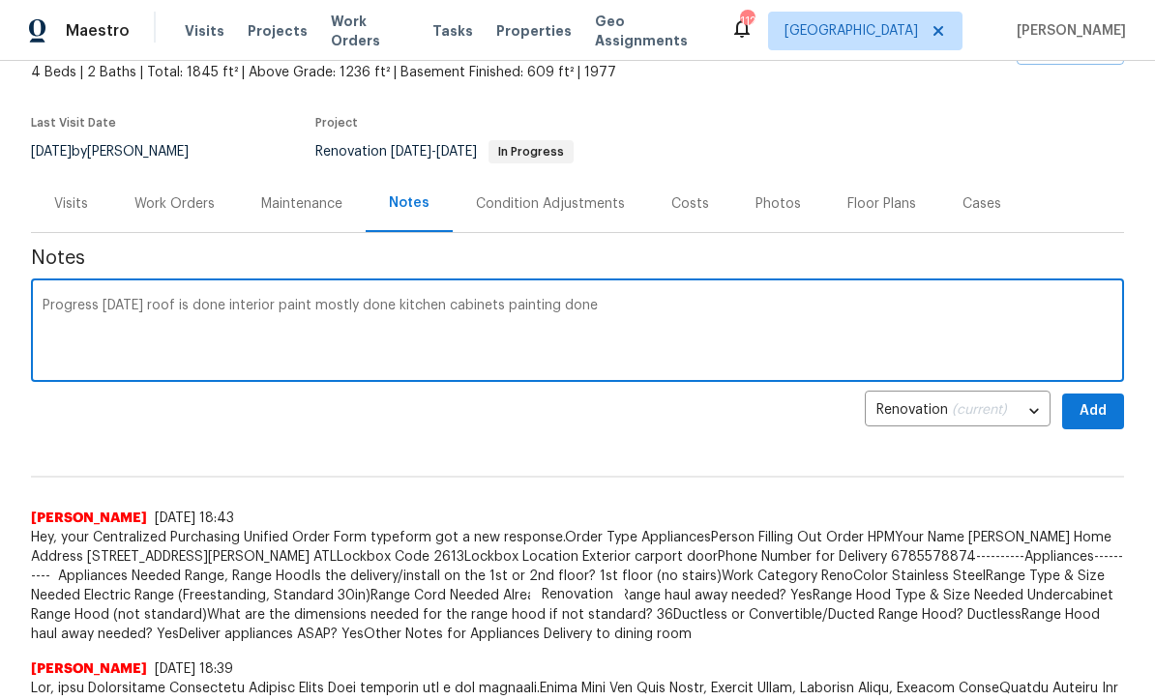
click at [609, 313] on textarea "Progress [DATE] roof is done interior paint mostly done kitchen cabinets painti…" at bounding box center [578, 333] width 1070 height 68
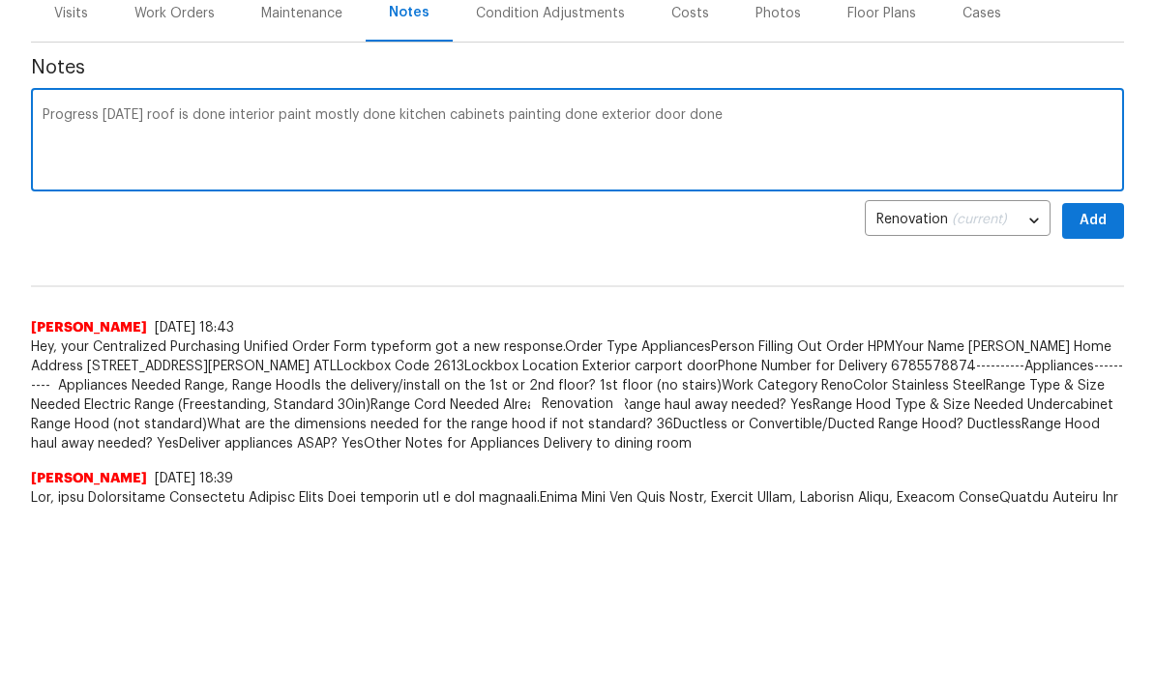
type textarea "Progress [DATE] roof is done interior paint mostly done kitchen cabinets painti…"
click at [1096, 399] on span "Add" at bounding box center [1092, 411] width 31 height 24
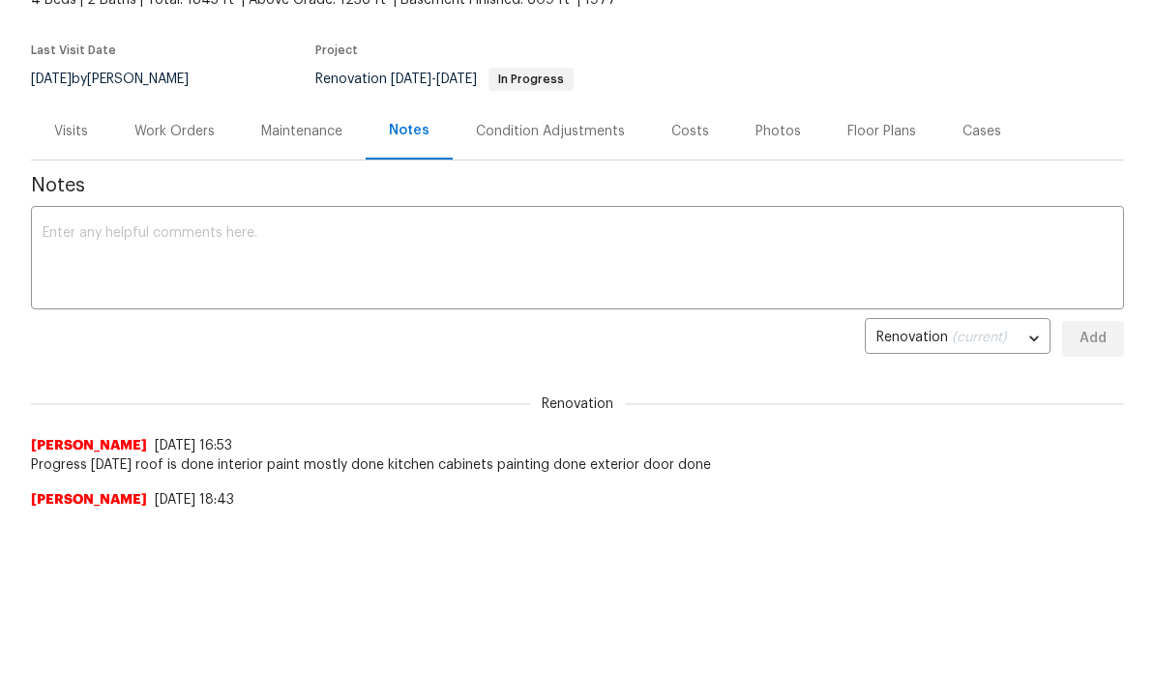
scroll to position [0, 0]
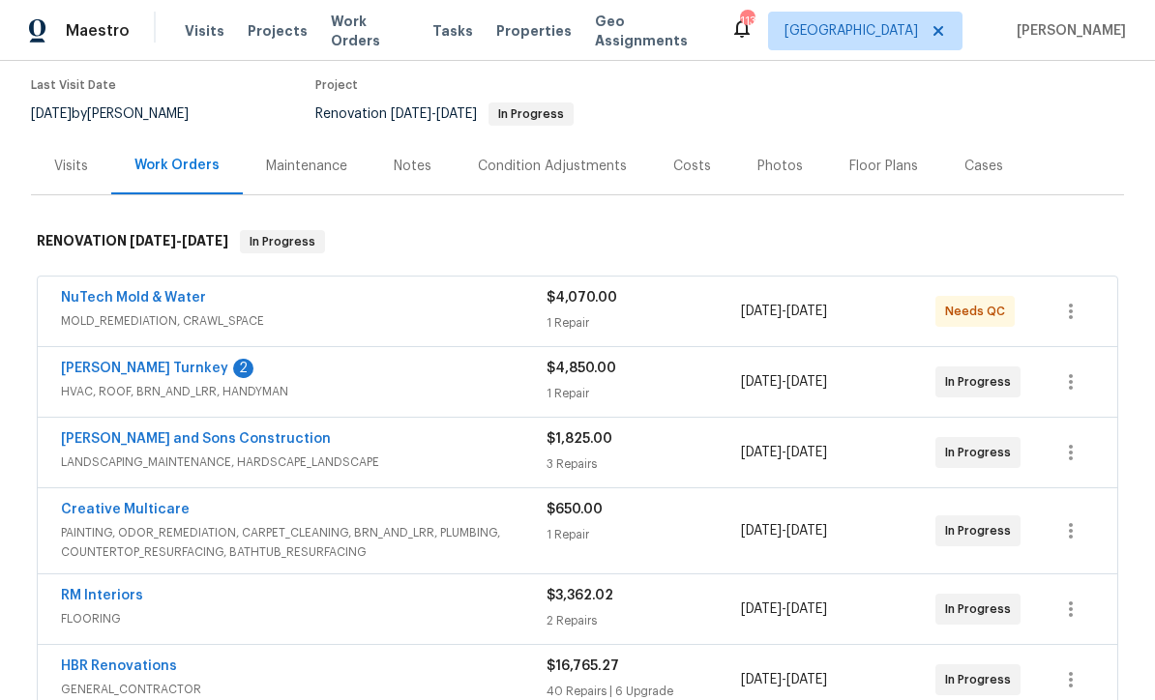
scroll to position [154, 0]
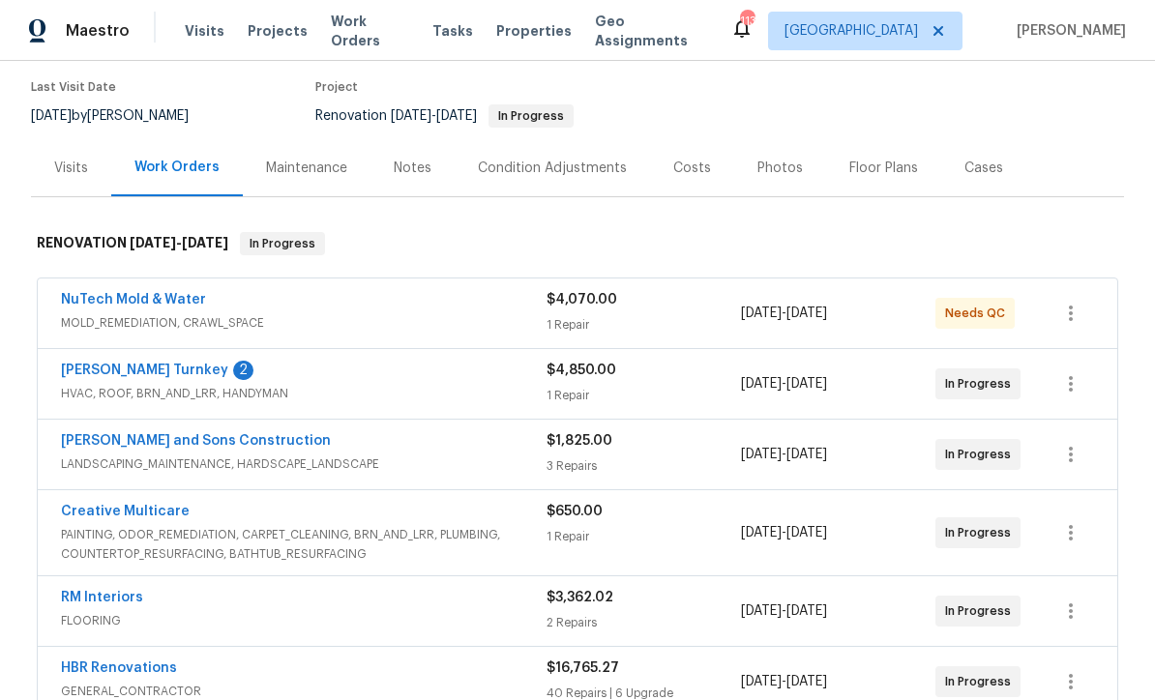
click at [102, 370] on link "[PERSON_NAME] Turnkey" at bounding box center [144, 371] width 167 height 14
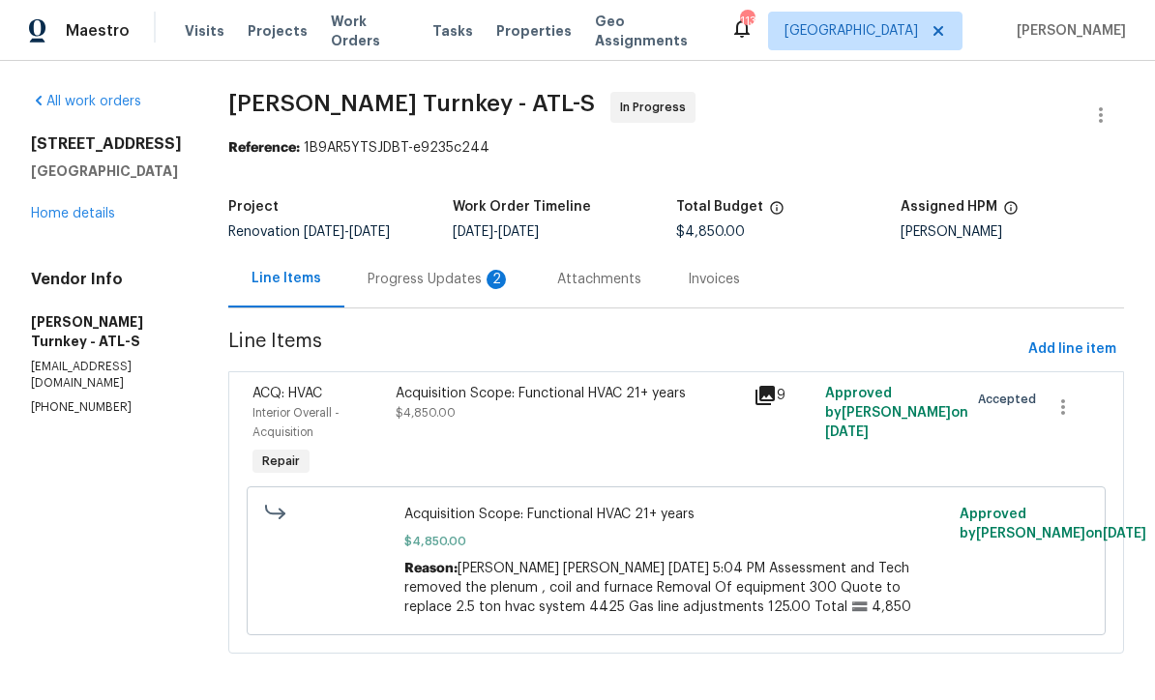
click at [405, 277] on div "Progress Updates 2" at bounding box center [438, 279] width 143 height 19
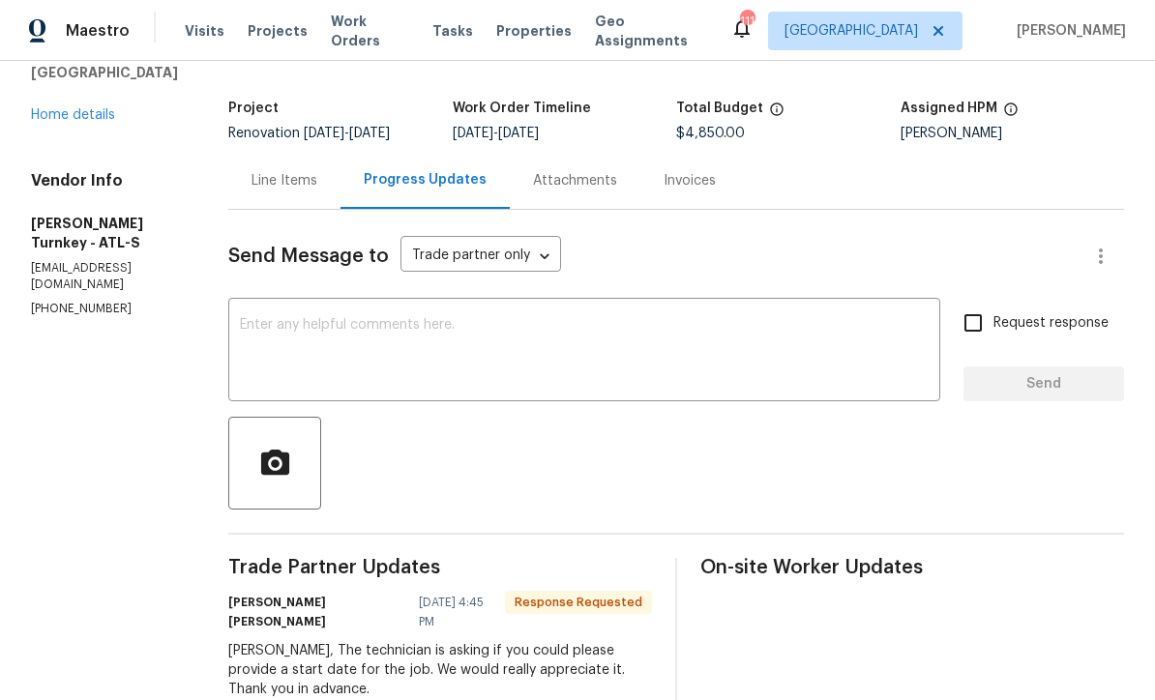
scroll to position [120, 0]
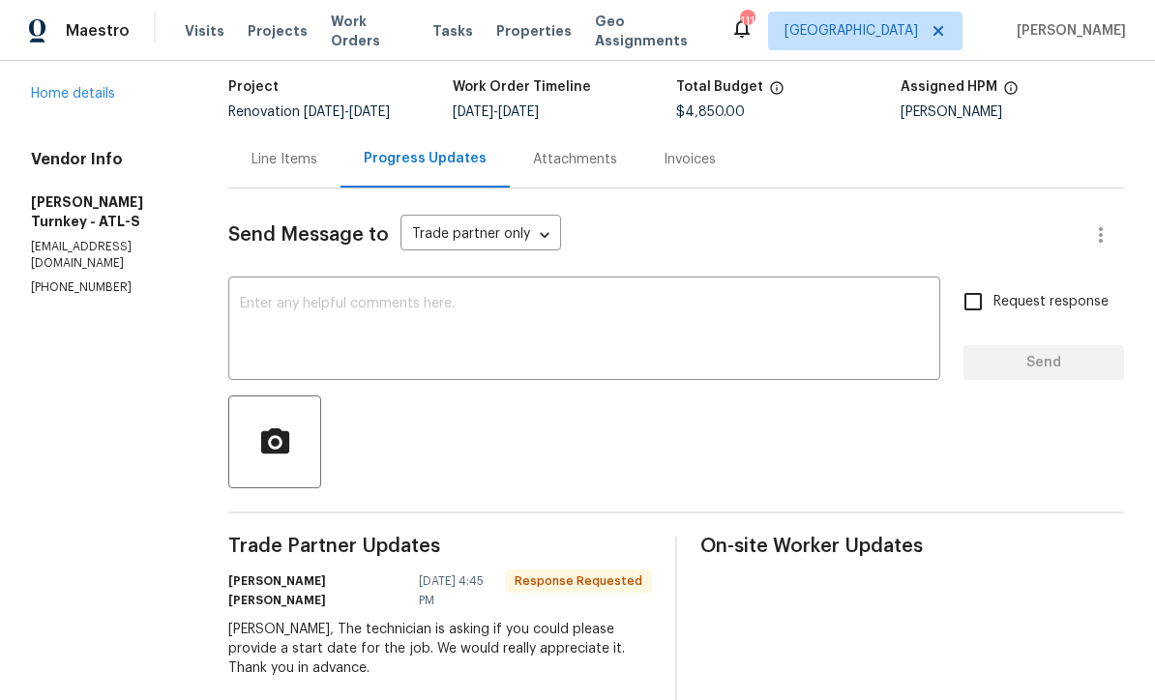
click at [243, 298] on textarea at bounding box center [584, 331] width 689 height 68
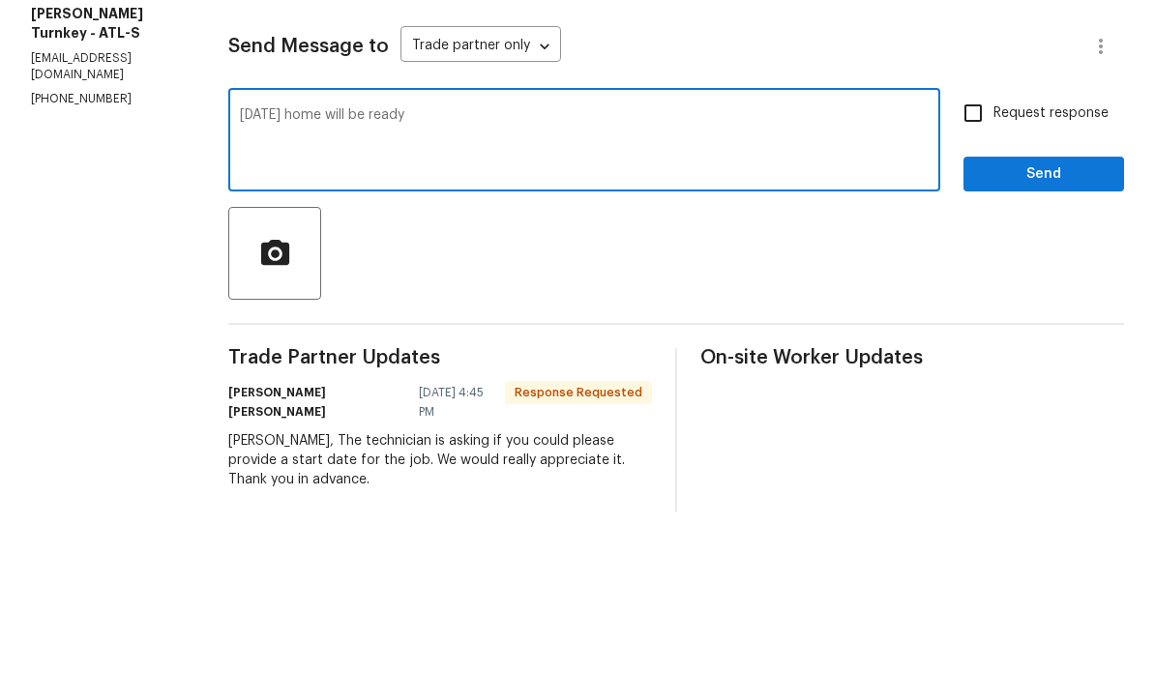
click at [410, 297] on textarea "8/27/25 home will be ready" at bounding box center [584, 331] width 689 height 68
type textarea "8/27/25 home will be ready for installation"
click at [980, 281] on input "Request response" at bounding box center [973, 301] width 41 height 41
checkbox input "true"
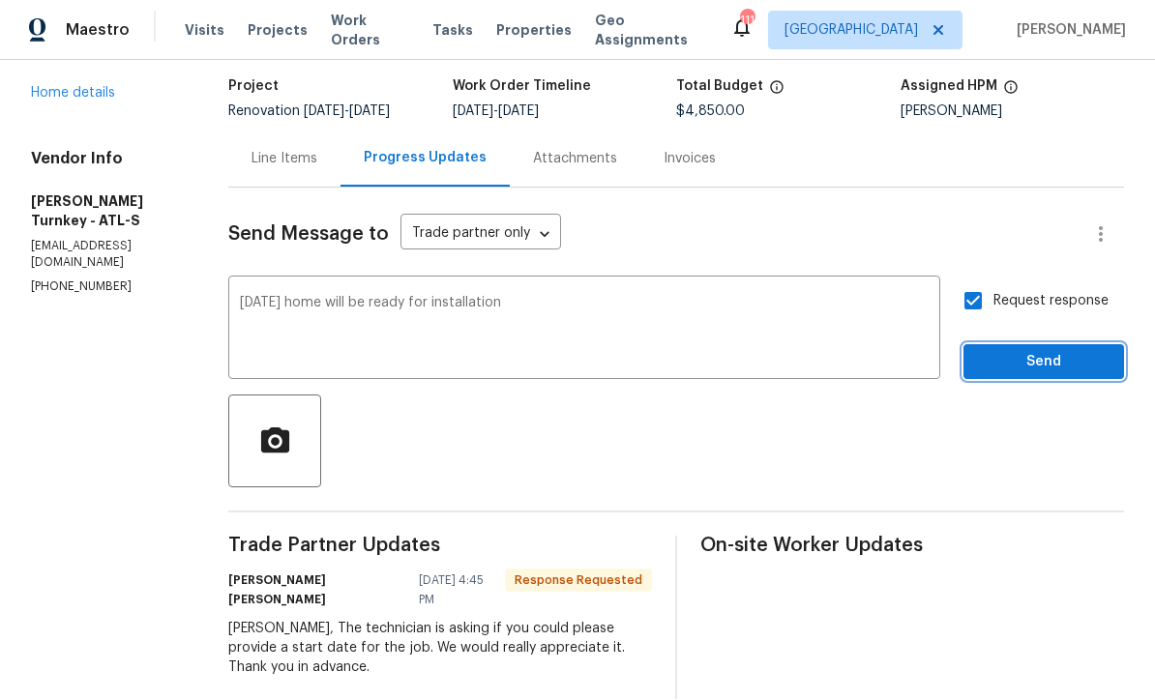
click at [1038, 351] on span "Send" at bounding box center [1044, 363] width 130 height 24
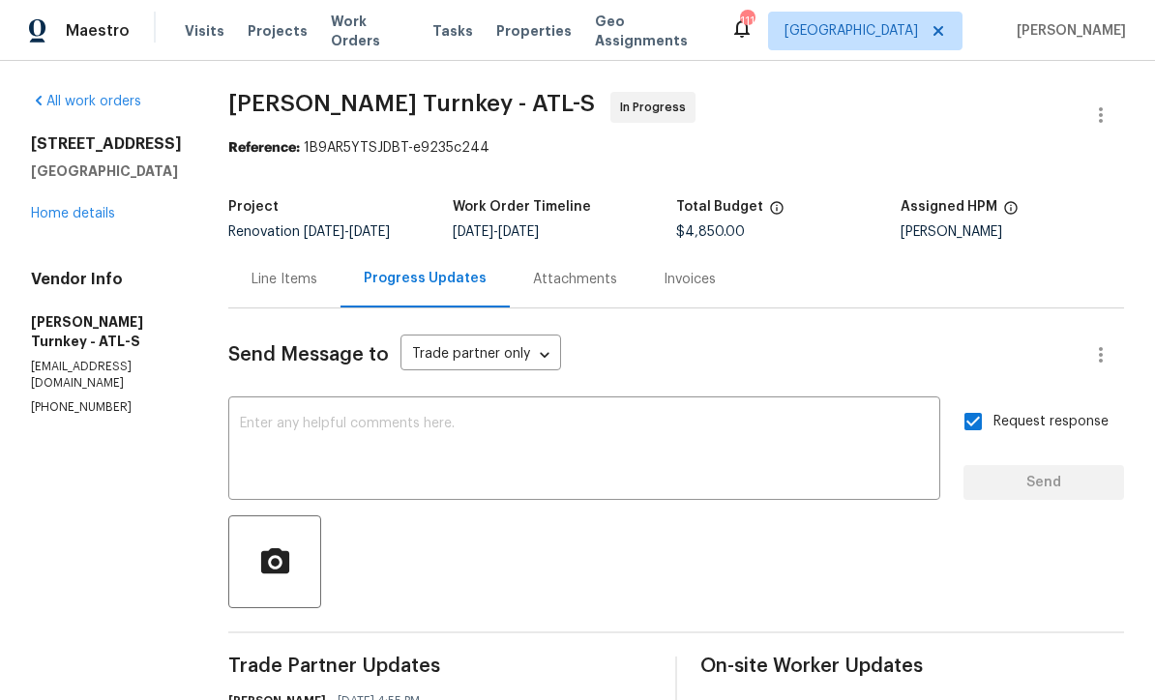
scroll to position [0, 0]
click at [70, 207] on link "Home details" at bounding box center [73, 214] width 84 height 14
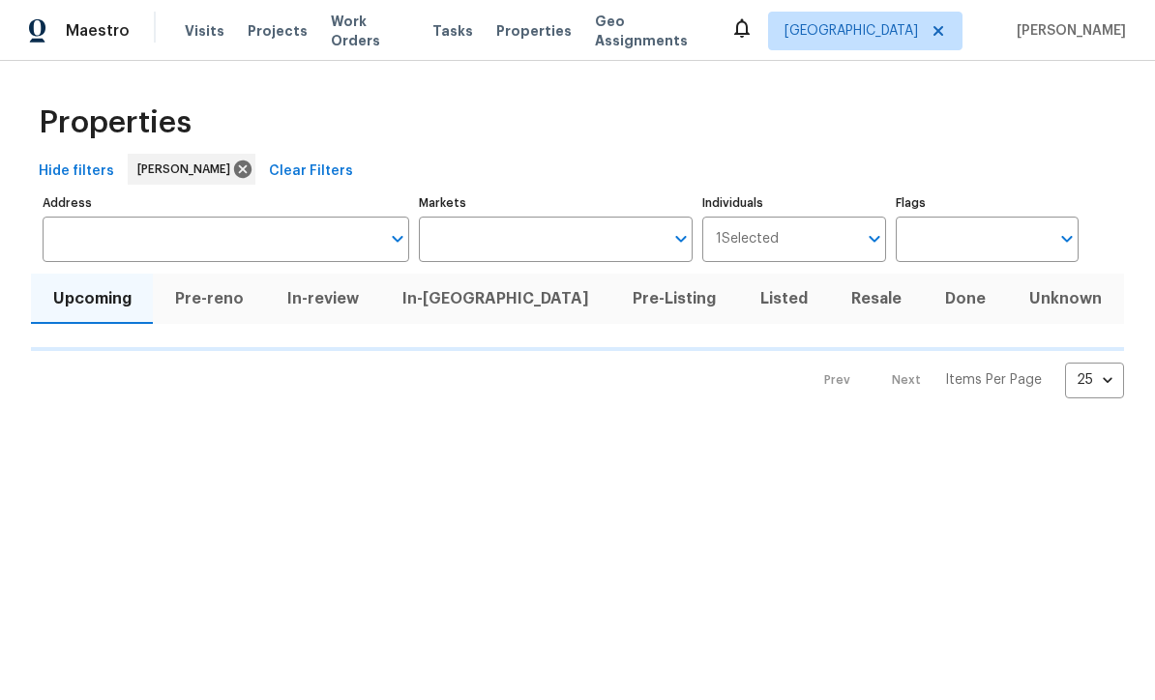
scroll to position [1, 0]
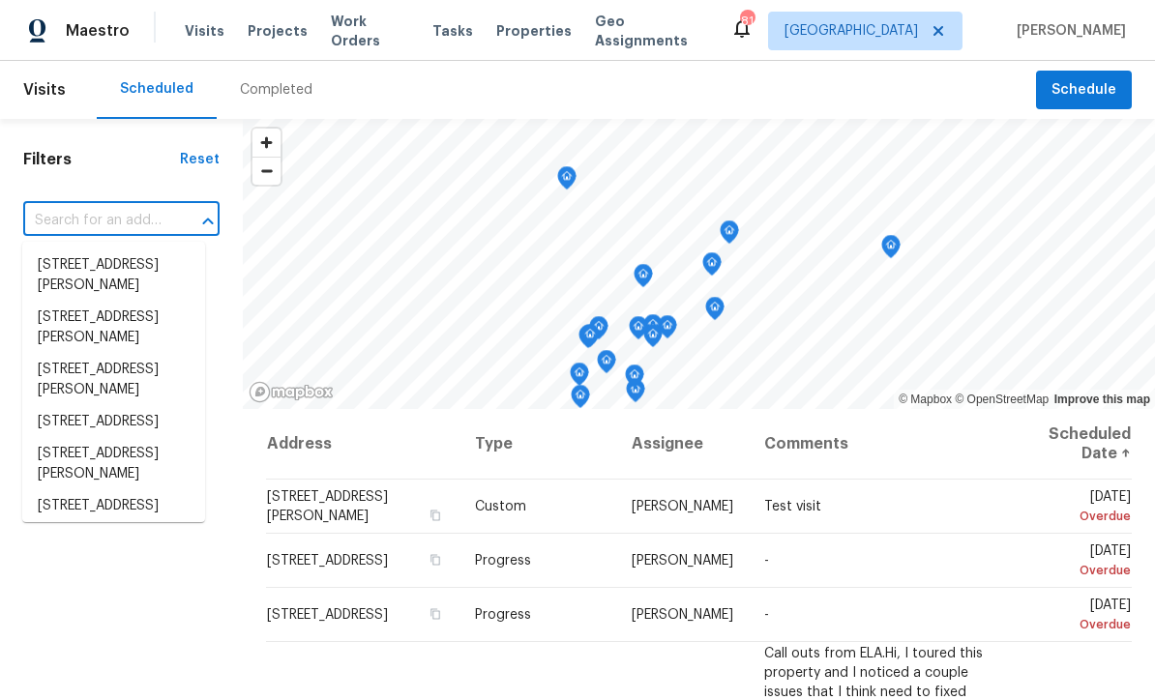
scroll to position [1, 0]
click at [48, 215] on input "text" at bounding box center [94, 221] width 142 height 30
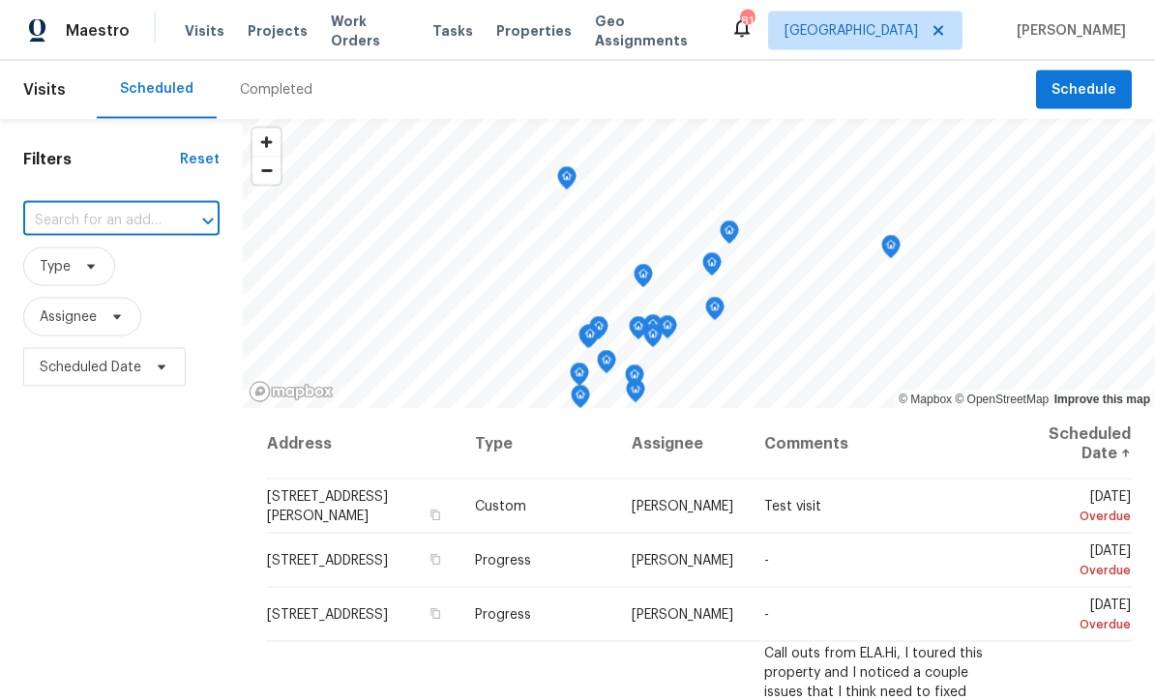
type input "[STREET_ADDRESS]"
click at [75, 269] on li "[STREET_ADDRESS]" at bounding box center [113, 265] width 183 height 32
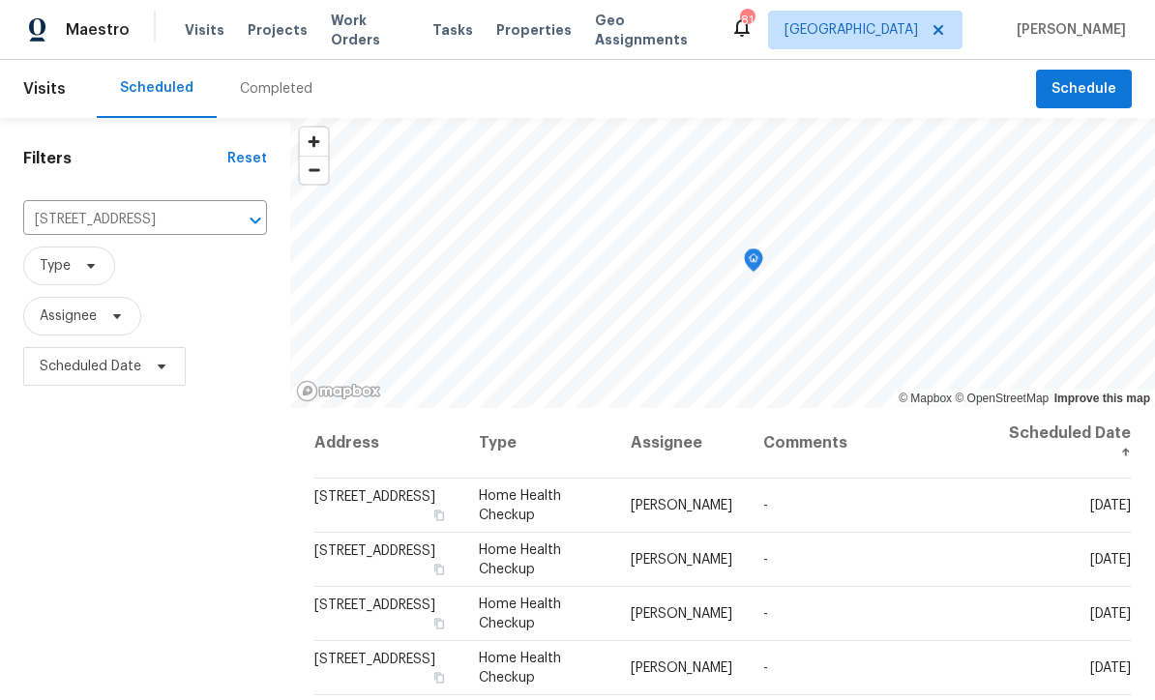
scroll to position [1, 0]
click at [0, 0] on icon at bounding box center [0, 0] width 0 height 0
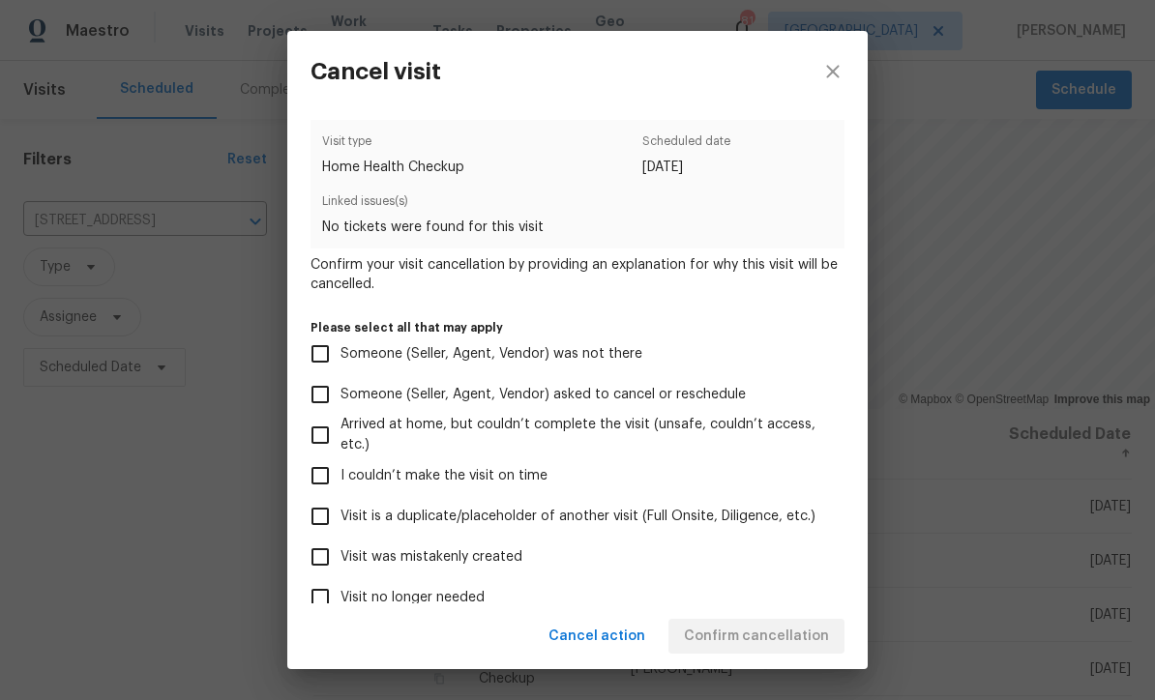
click at [321, 565] on input "Visit was mistakenly created" at bounding box center [320, 557] width 41 height 41
checkbox input "true"
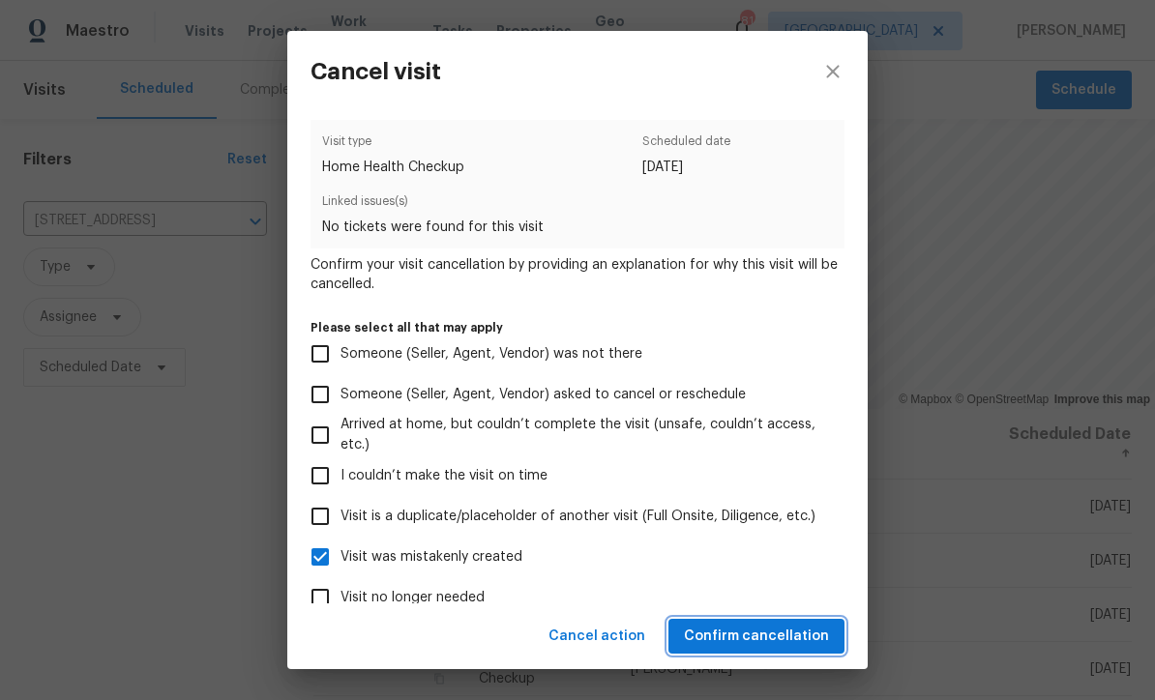
click at [746, 633] on span "Confirm cancellation" at bounding box center [756, 637] width 145 height 24
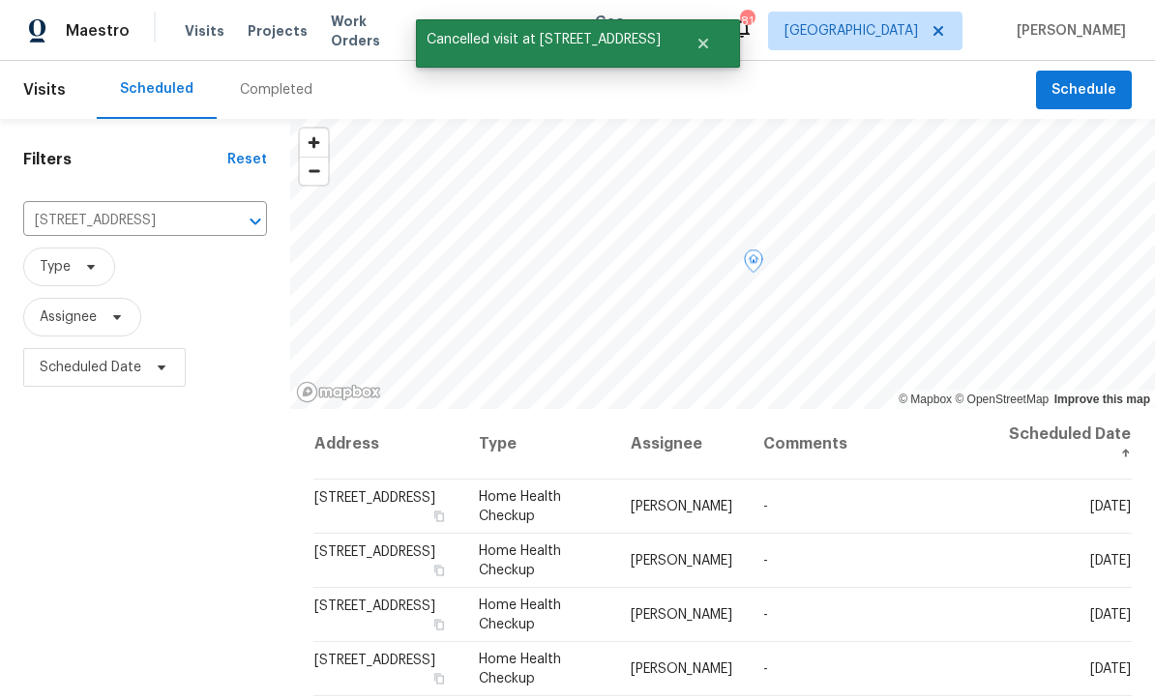
click at [0, 0] on icon at bounding box center [0, 0] width 0 height 0
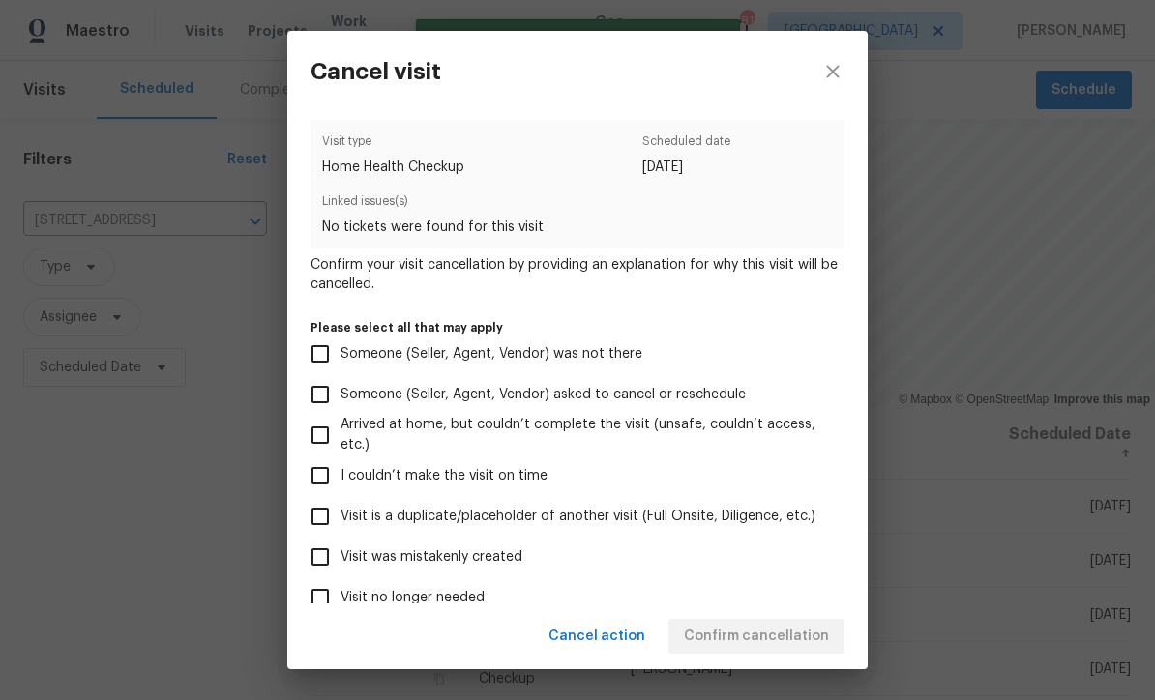
click at [312, 558] on input "Visit was mistakenly created" at bounding box center [320, 557] width 41 height 41
checkbox input "true"
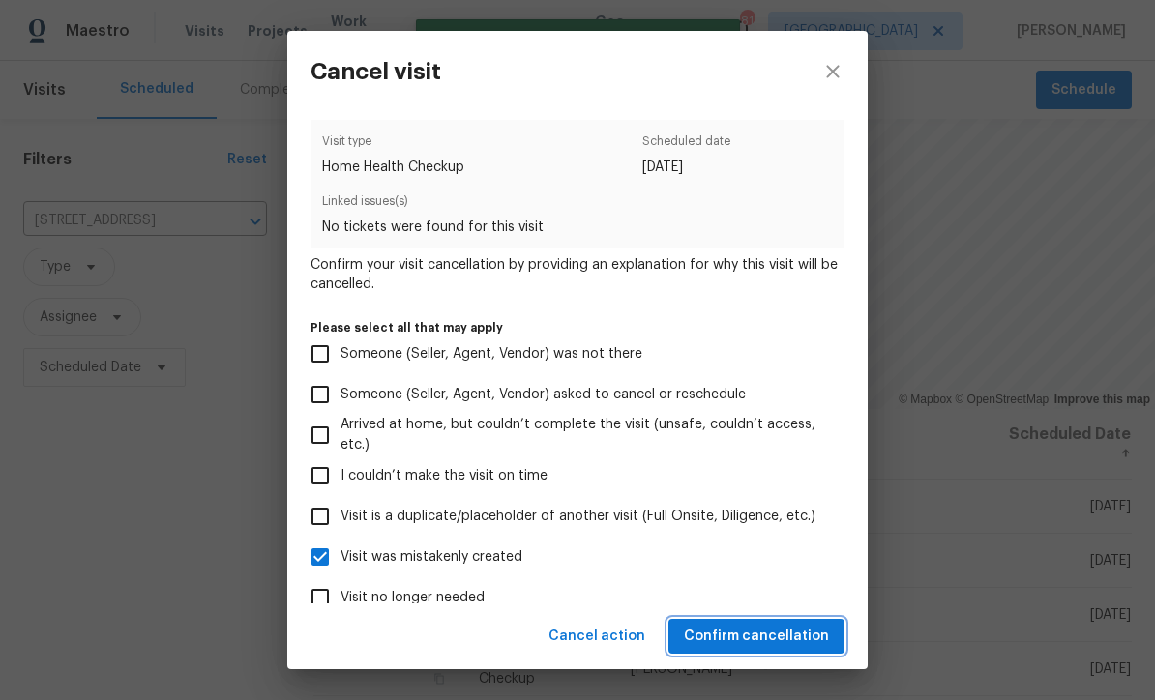
click at [754, 631] on span "Confirm cancellation" at bounding box center [756, 637] width 145 height 24
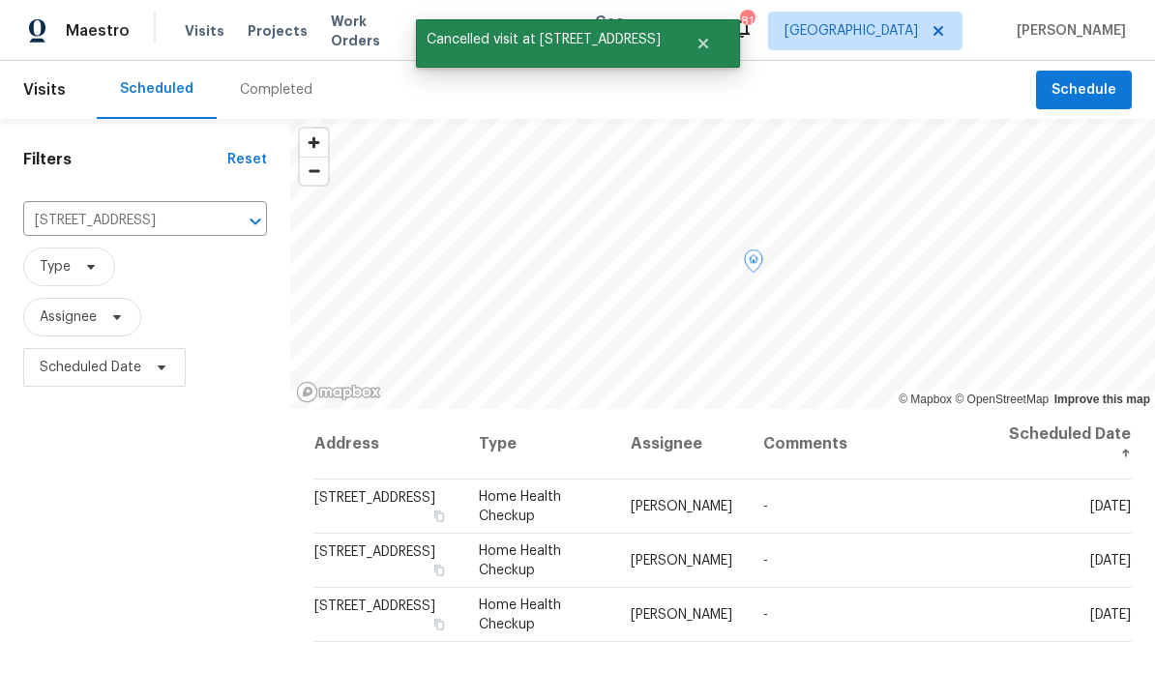
click at [0, 0] on icon at bounding box center [0, 0] width 0 height 0
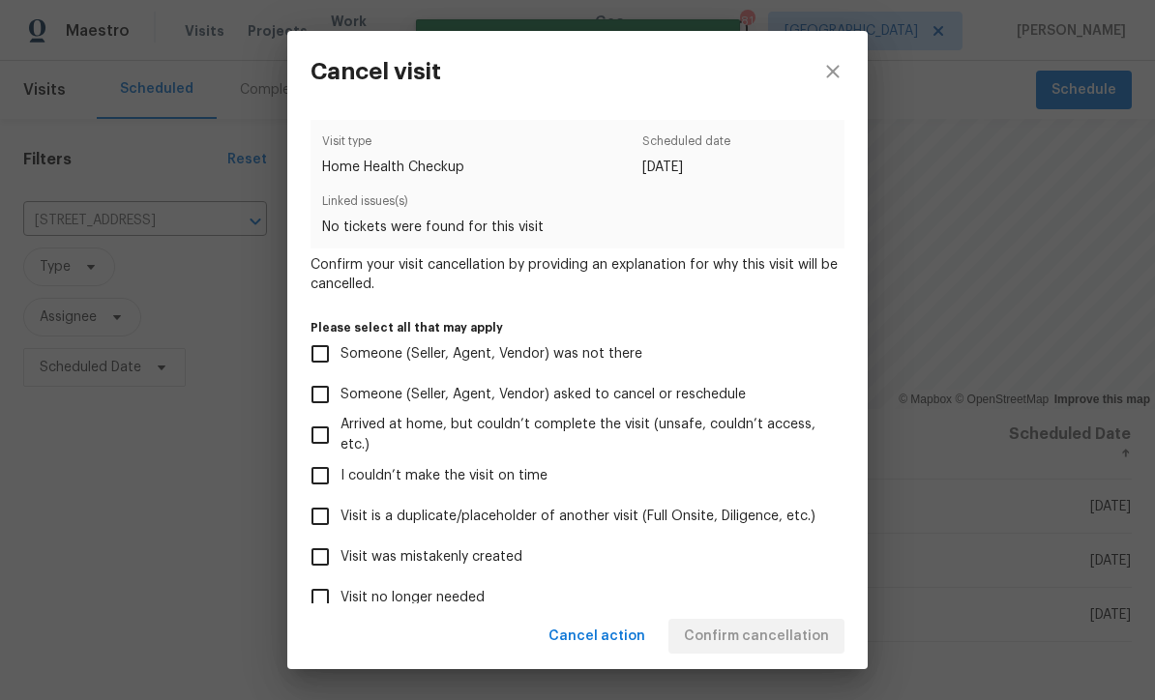
click at [325, 566] on input "Visit was mistakenly created" at bounding box center [320, 557] width 41 height 41
checkbox input "true"
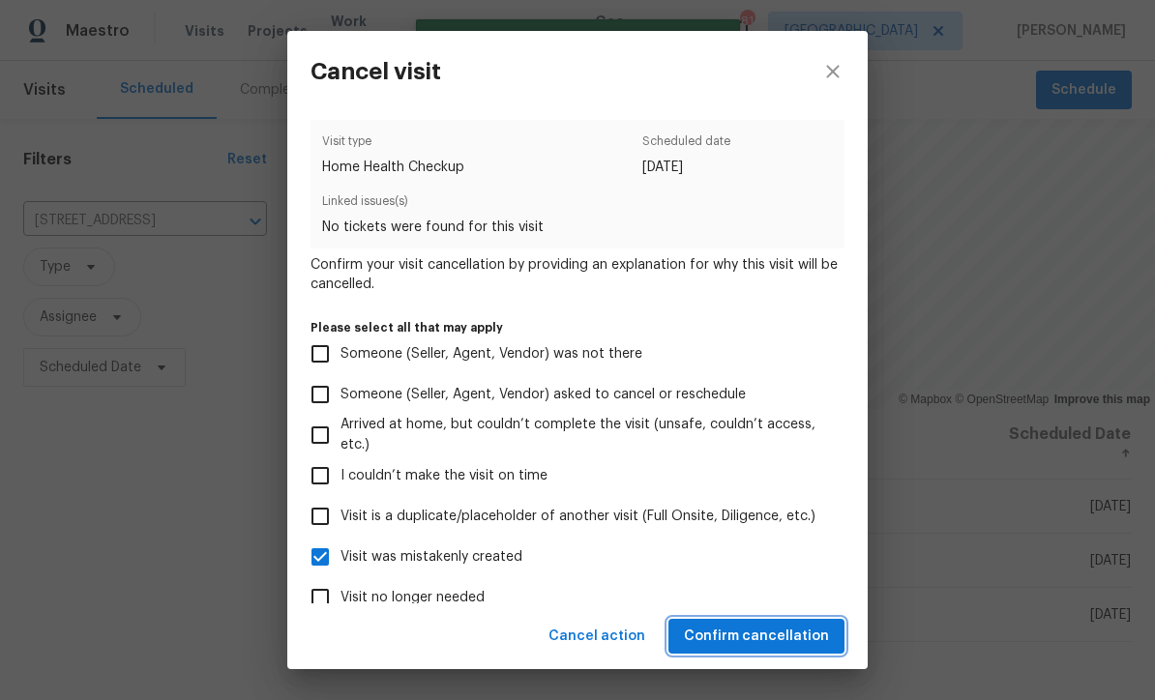
click at [744, 629] on span "Confirm cancellation" at bounding box center [756, 637] width 145 height 24
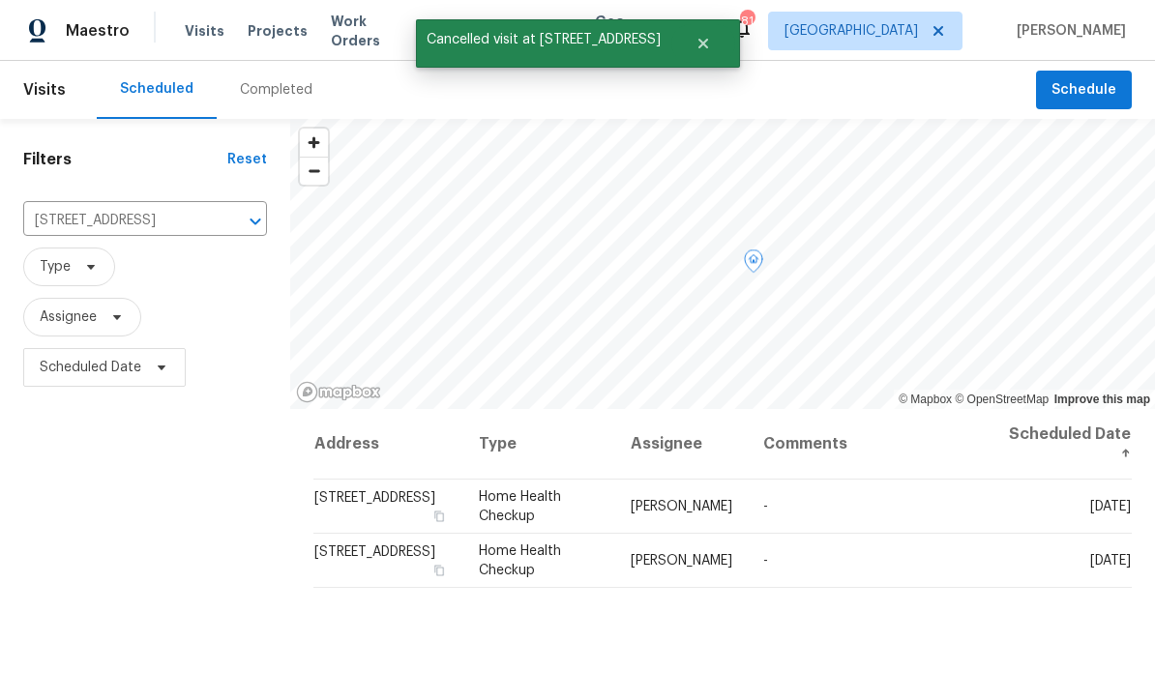
click at [0, 0] on icon at bounding box center [0, 0] width 0 height 0
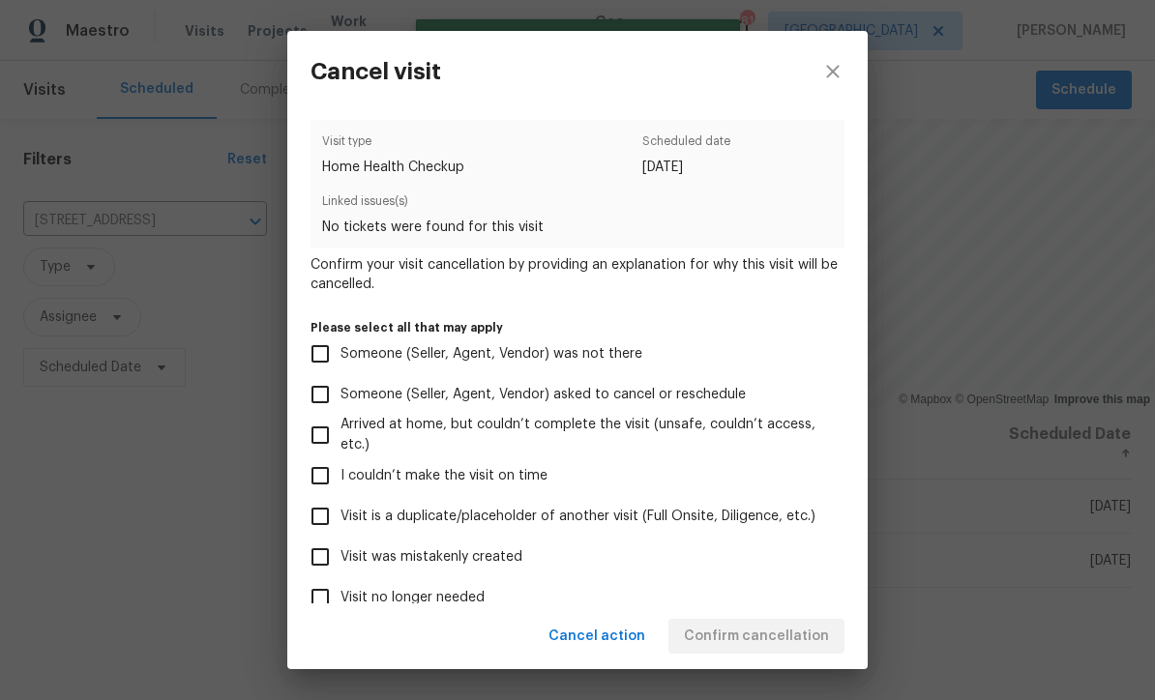
click at [309, 564] on input "Visit was mistakenly created" at bounding box center [320, 557] width 41 height 41
checkbox input "true"
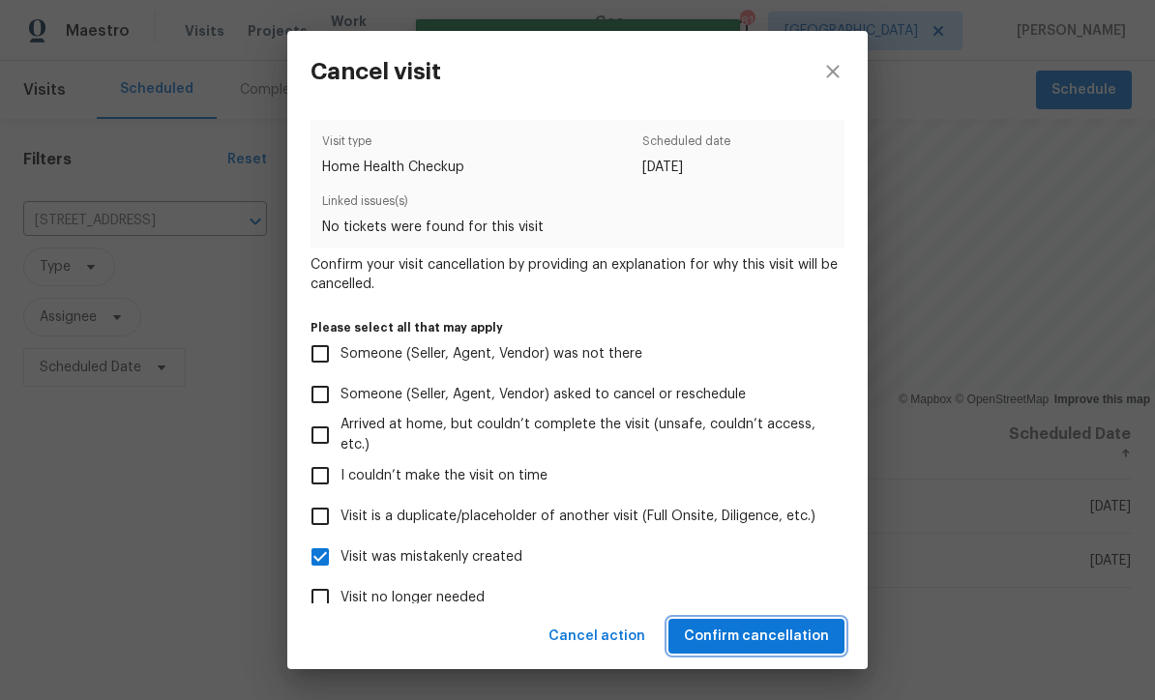
click at [740, 628] on span "Confirm cancellation" at bounding box center [756, 637] width 145 height 24
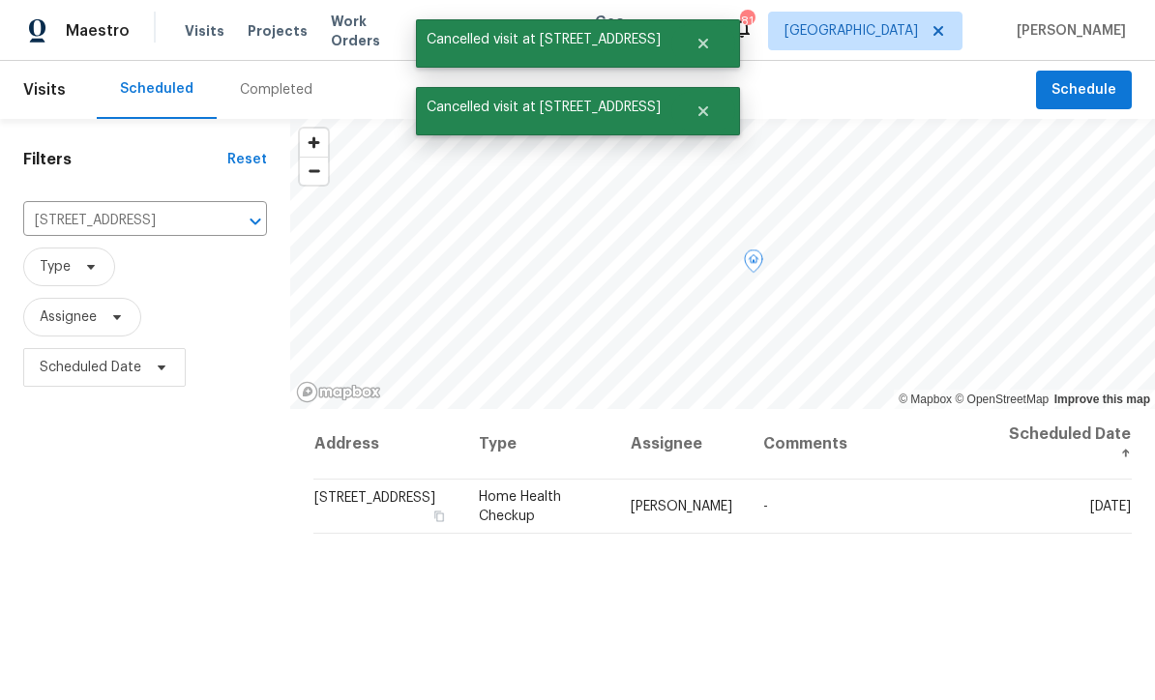
click at [0, 0] on icon at bounding box center [0, 0] width 0 height 0
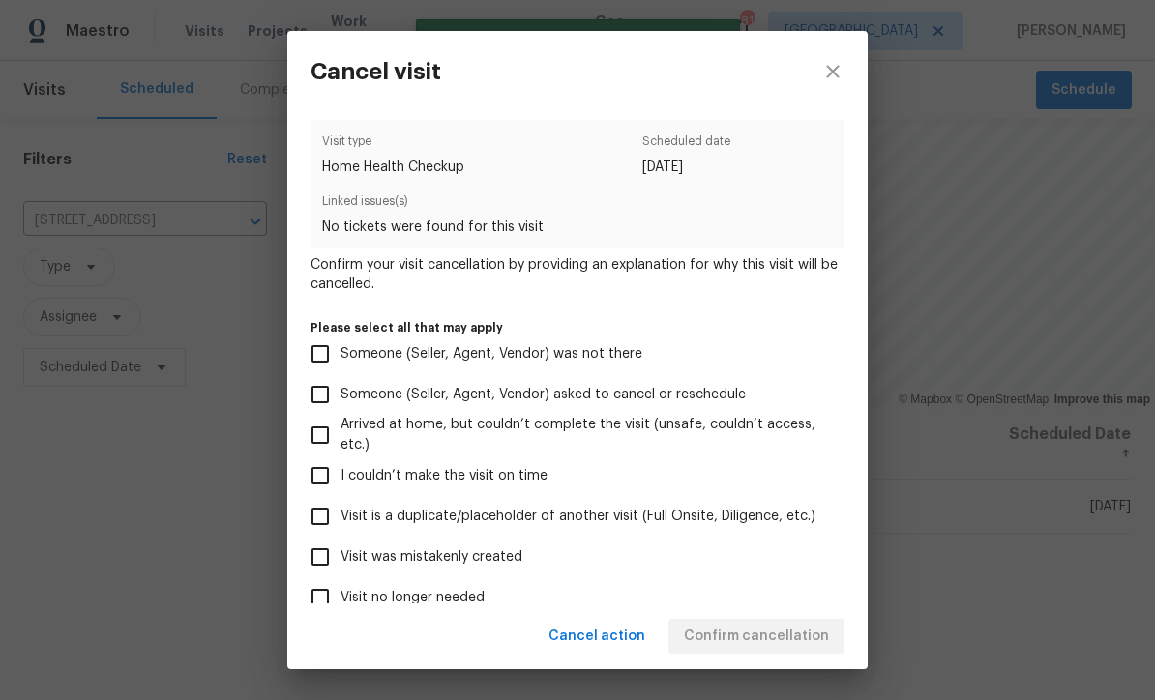
click at [312, 547] on input "Visit was mistakenly created" at bounding box center [320, 557] width 41 height 41
checkbox input "true"
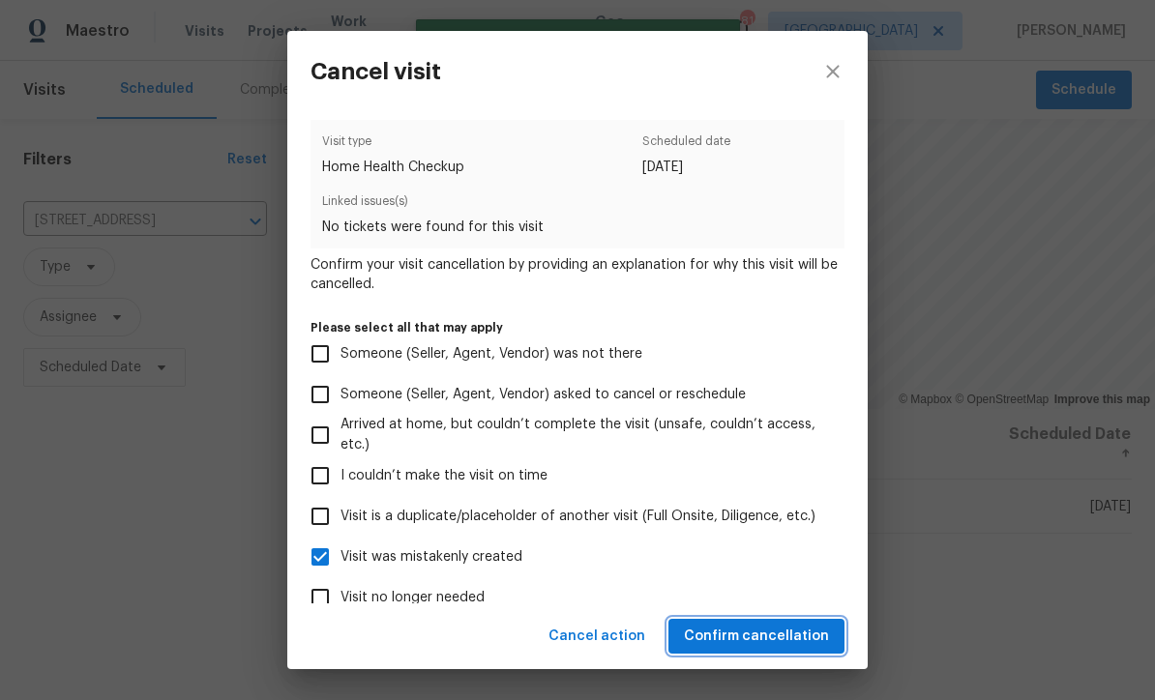
click at [748, 629] on span "Confirm cancellation" at bounding box center [756, 637] width 145 height 24
